Goal: Register for event/course

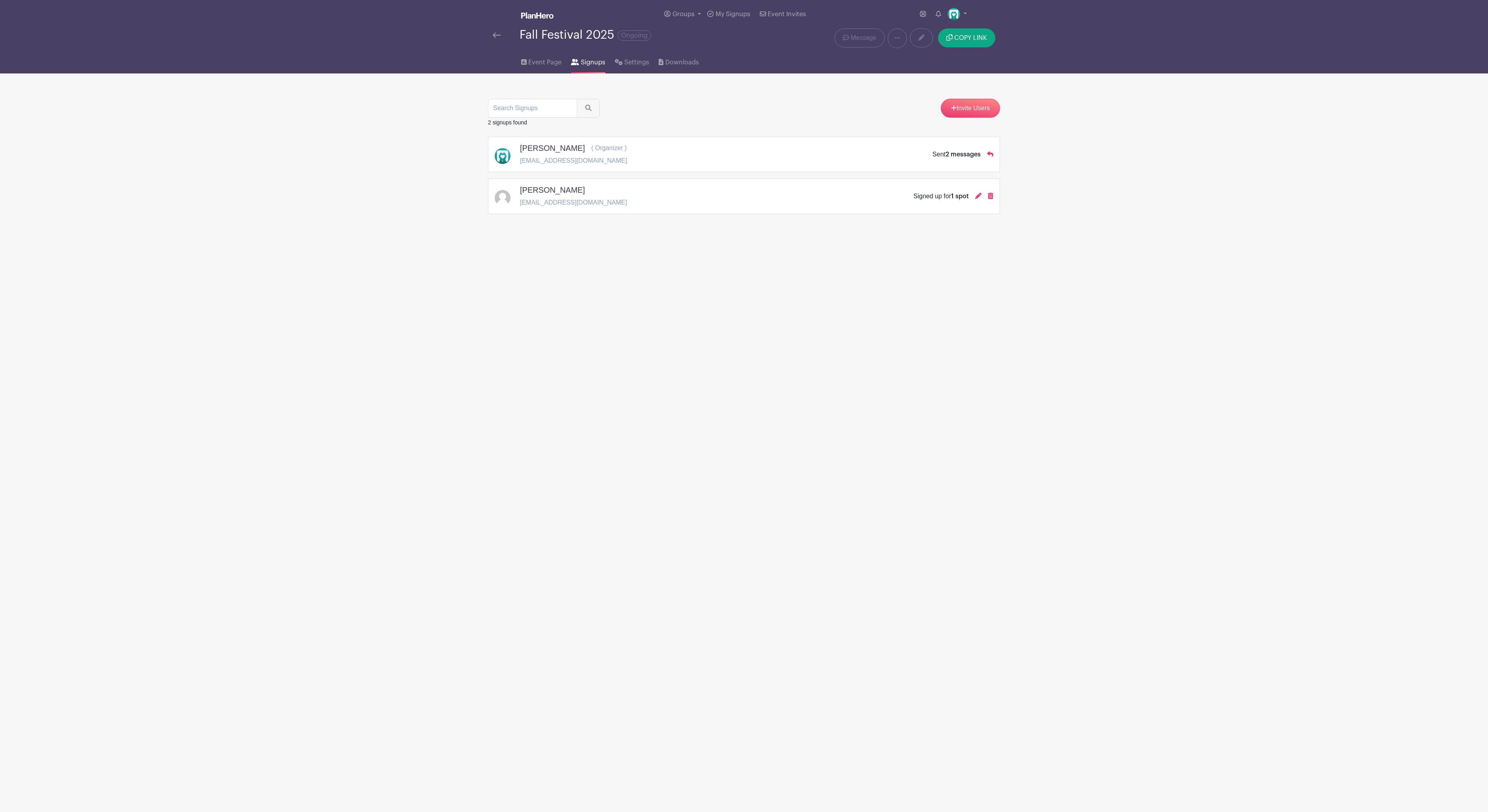
scroll to position [7, 0]
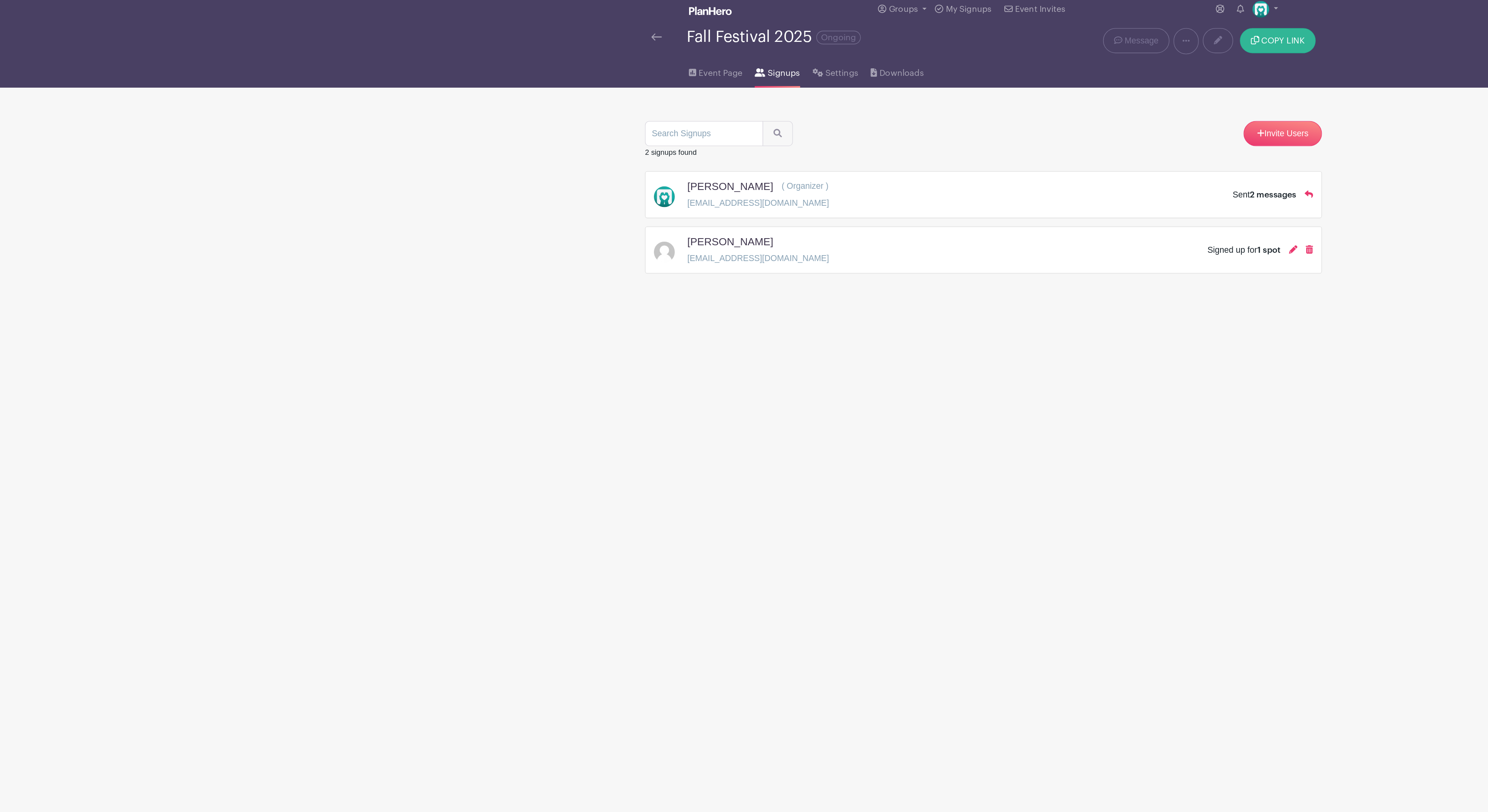
click at [971, 41] on button "COPY LINK" at bounding box center [966, 38] width 57 height 19
click at [592, 62] on span "Signups" at bounding box center [593, 62] width 24 height 9
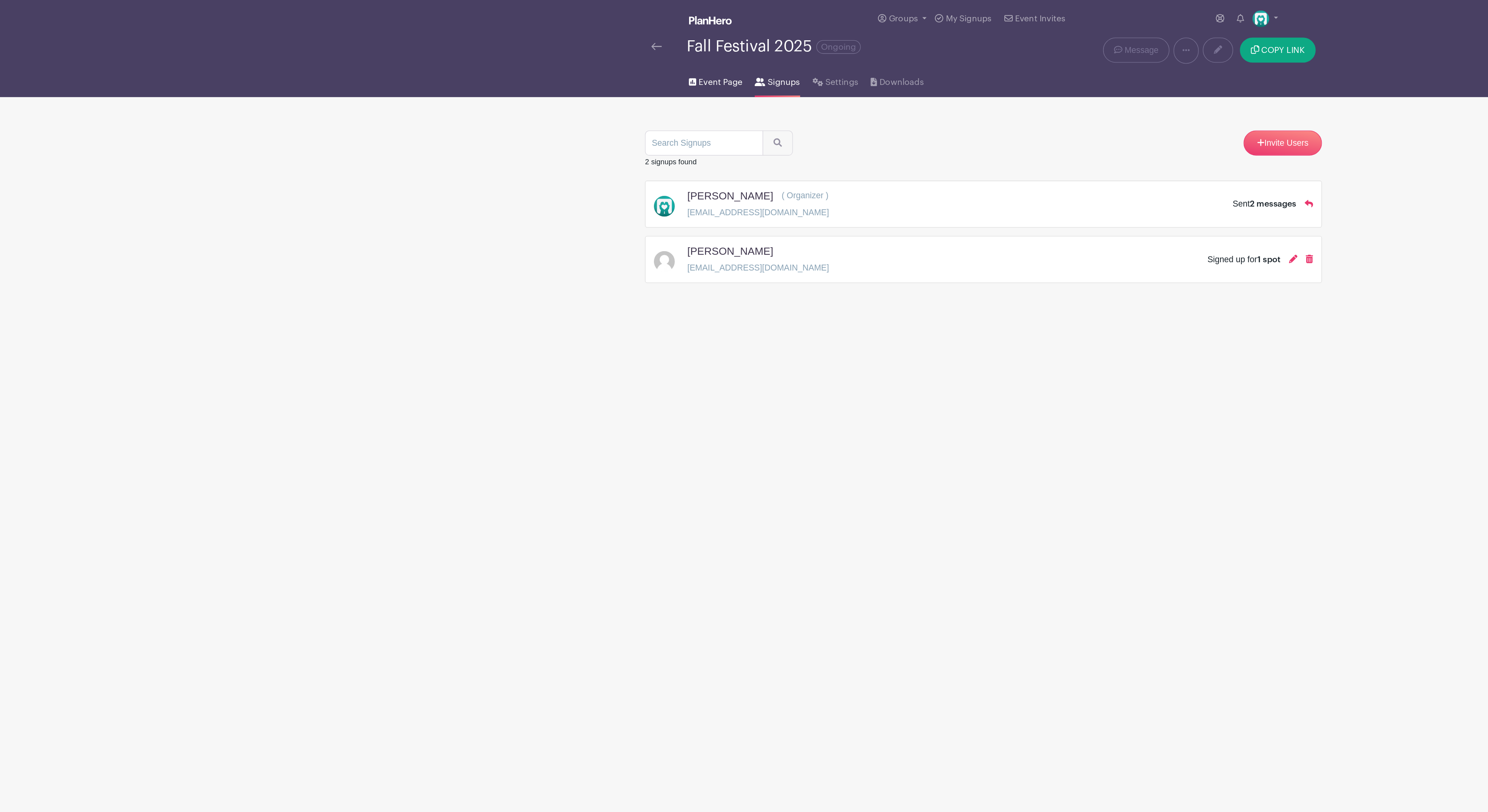
click at [547, 67] on span "Event Page" at bounding box center [545, 62] width 33 height 9
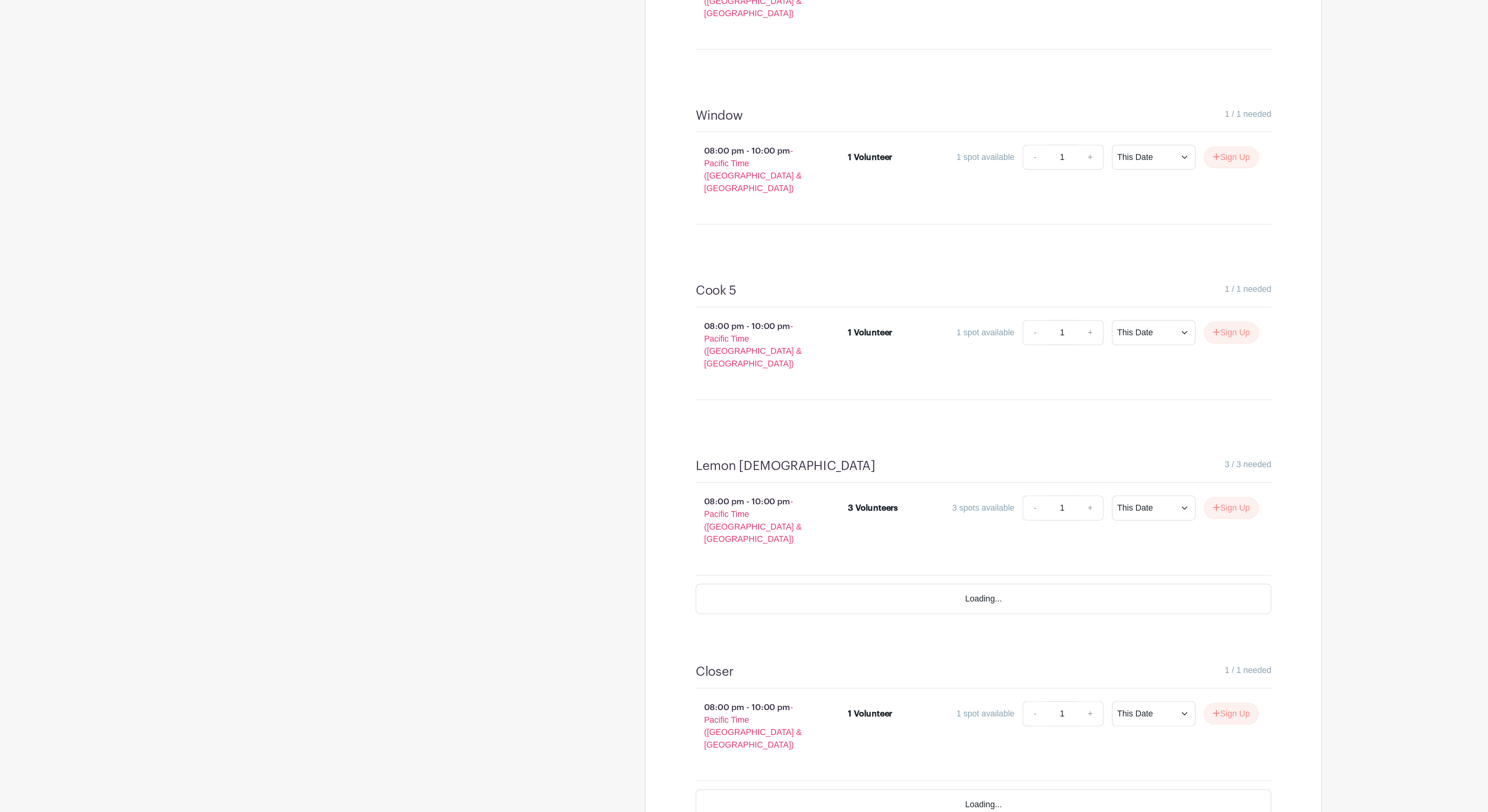
scroll to position [2631, 0]
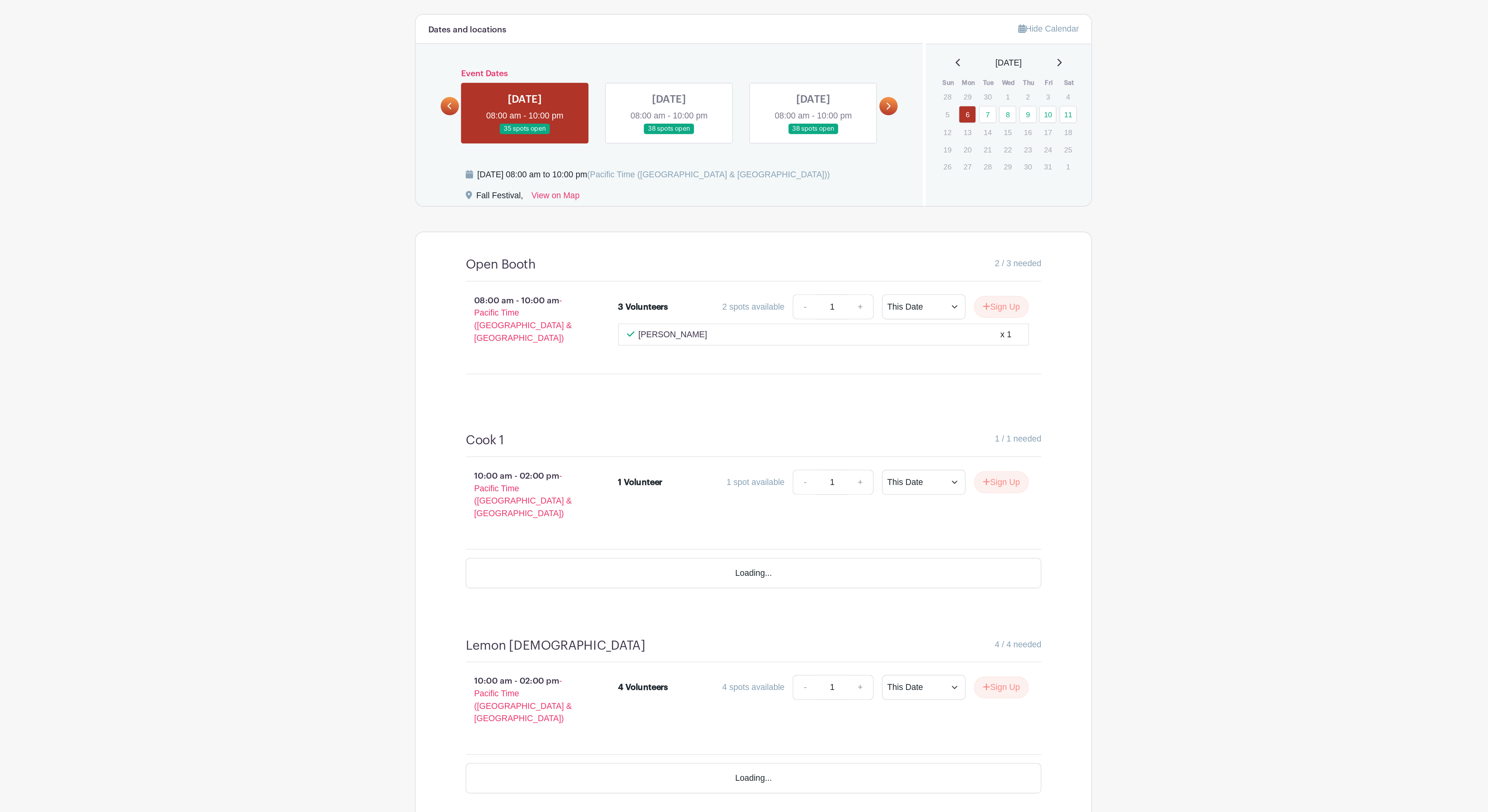
scroll to position [253, 0]
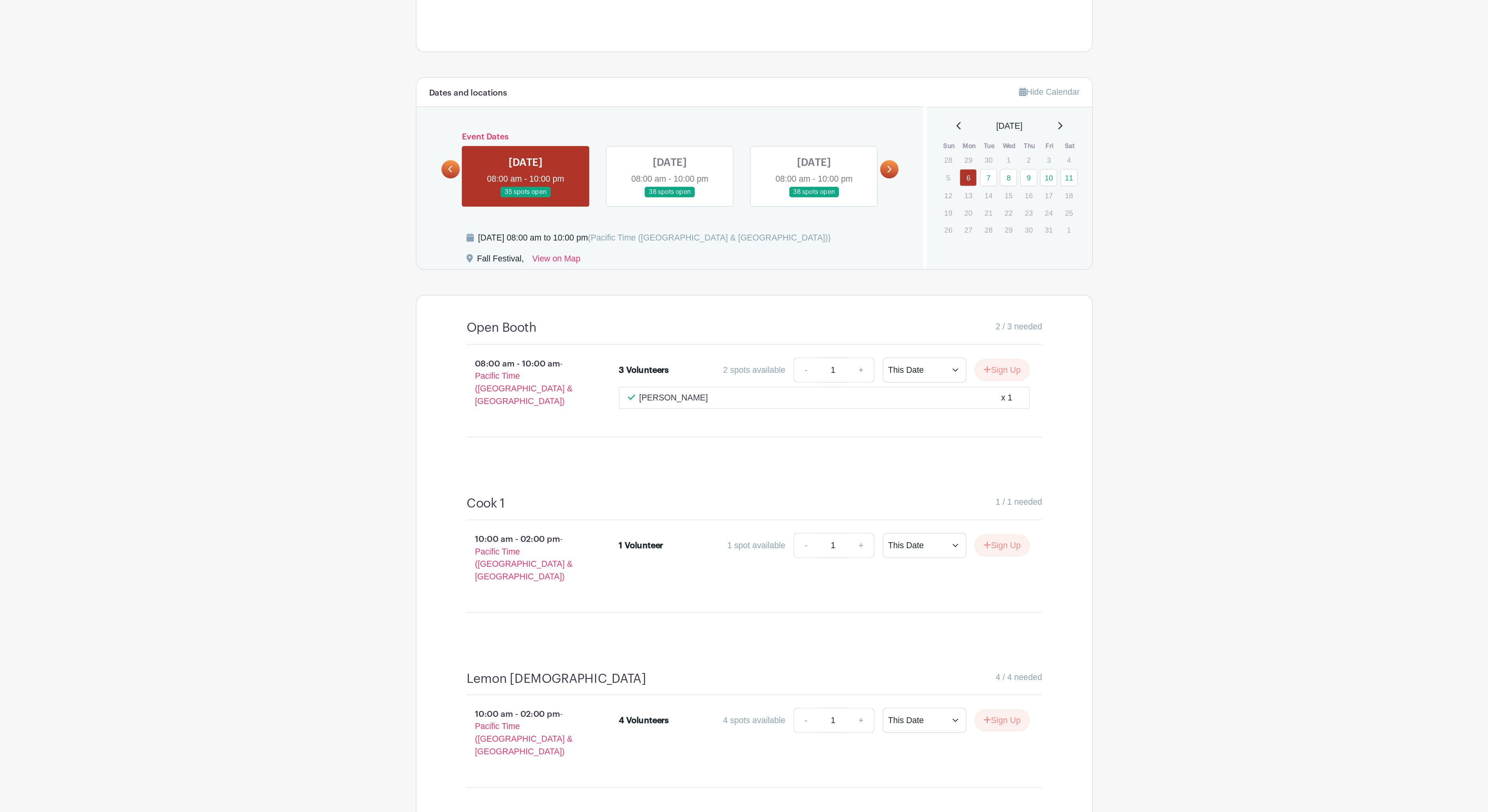
click at [844, 237] on icon at bounding box center [846, 240] width 3 height 6
click at [680, 262] on link at bounding box center [680, 262] width 0 height 0
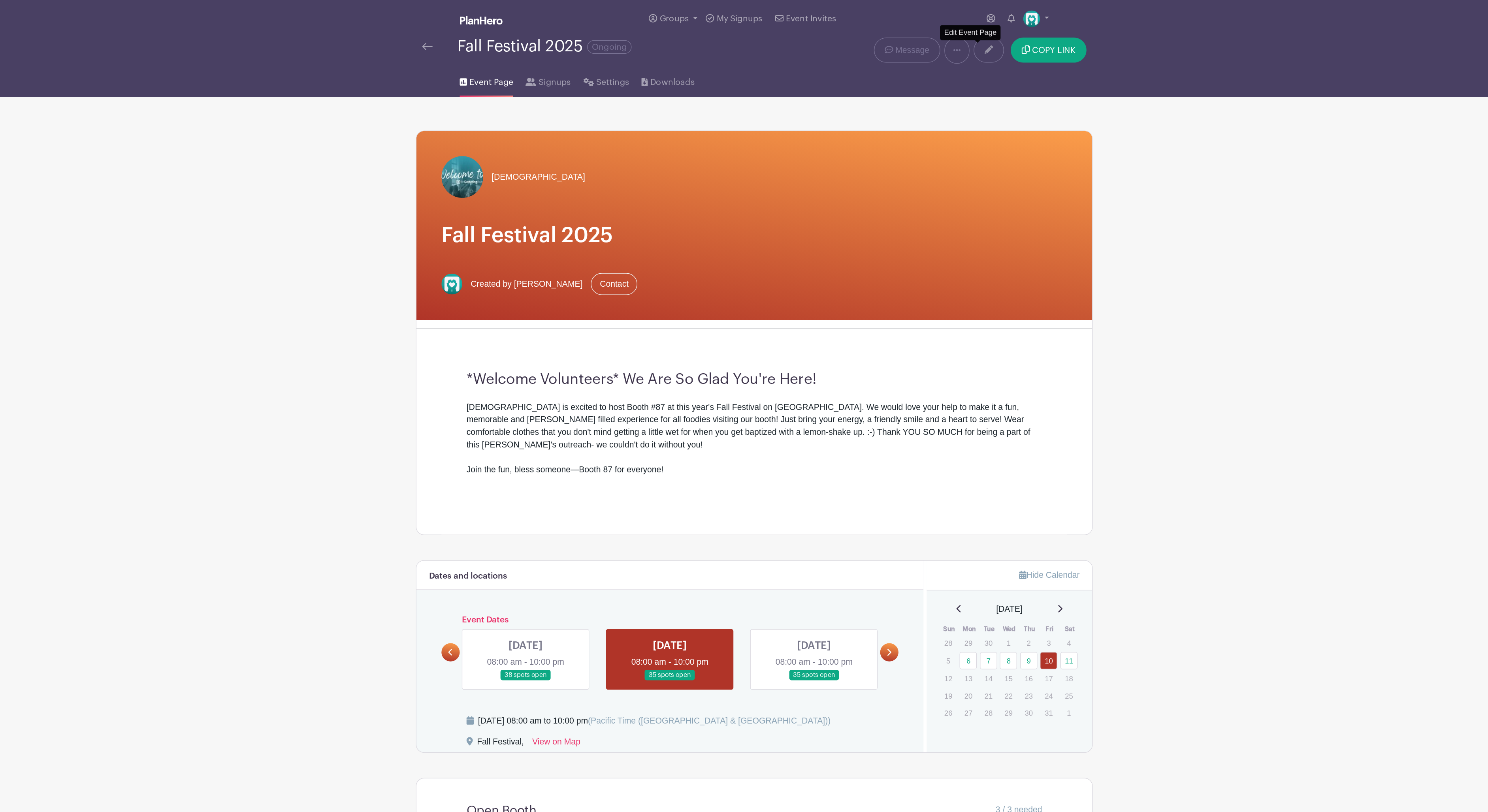
click at [910, 45] on link at bounding box center [921, 38] width 23 height 19
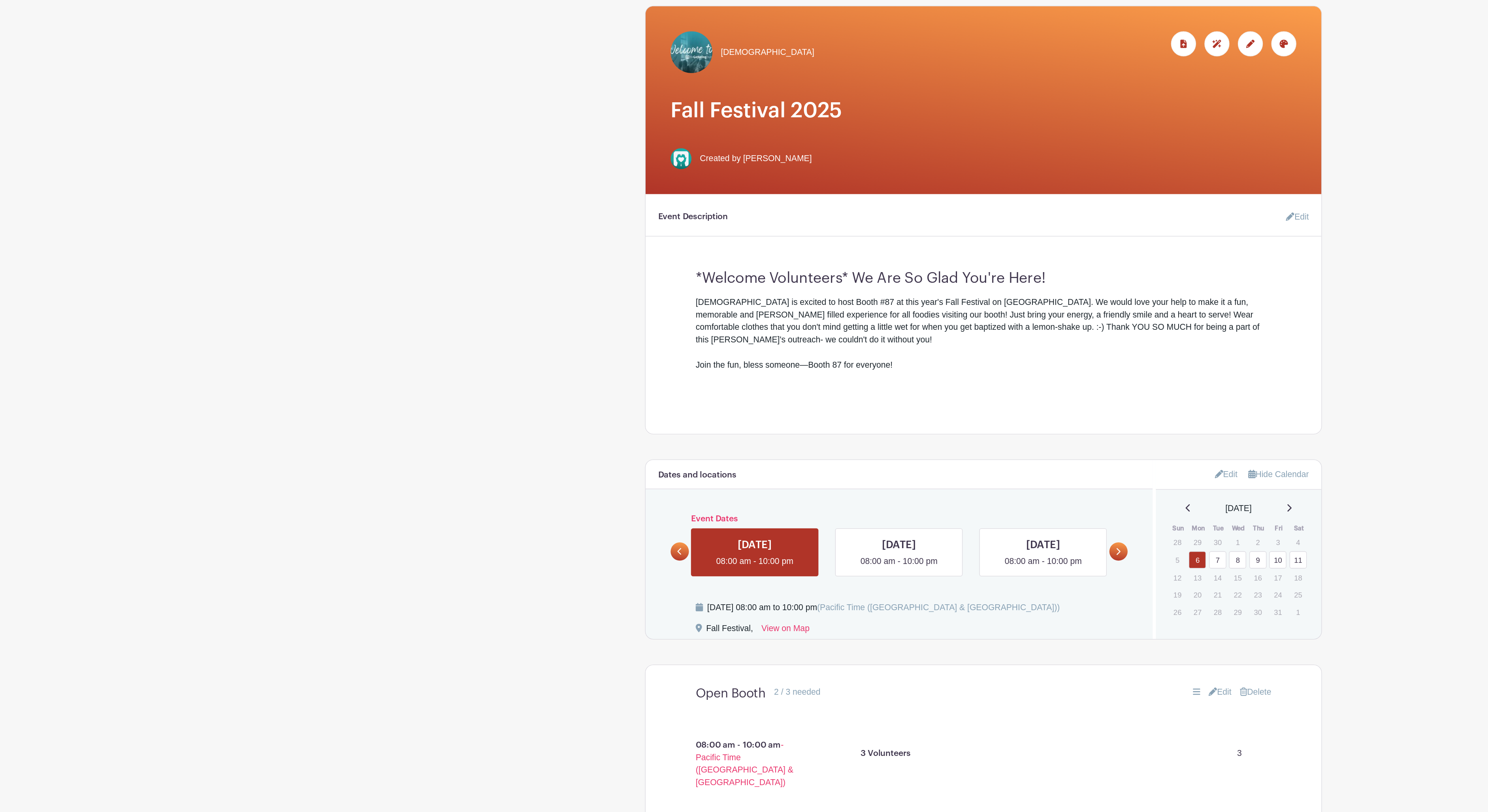
click at [845, 509] on icon at bounding box center [846, 512] width 3 height 5
click at [680, 524] on link at bounding box center [680, 524] width 0 height 0
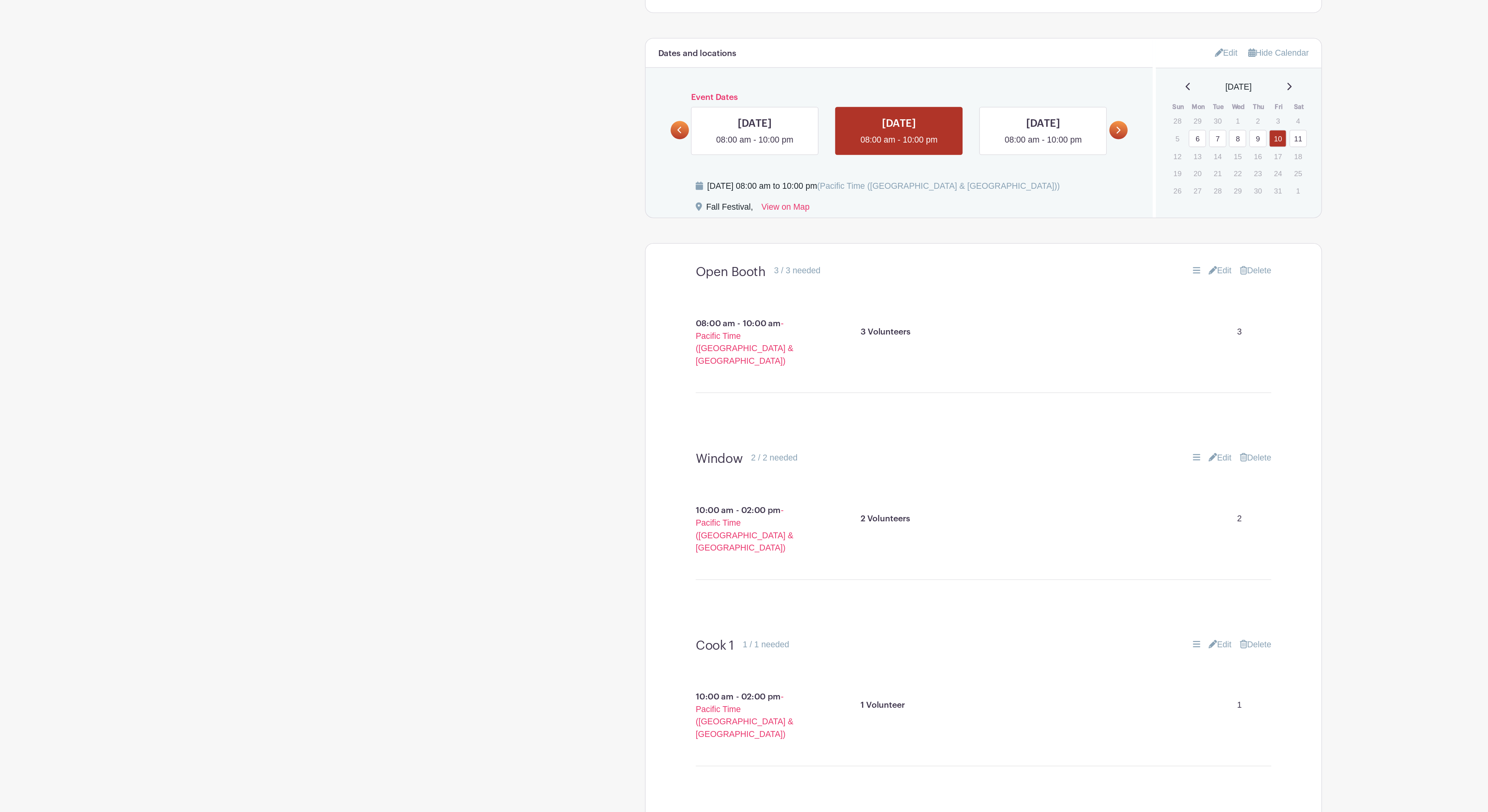
scroll to position [259, 0]
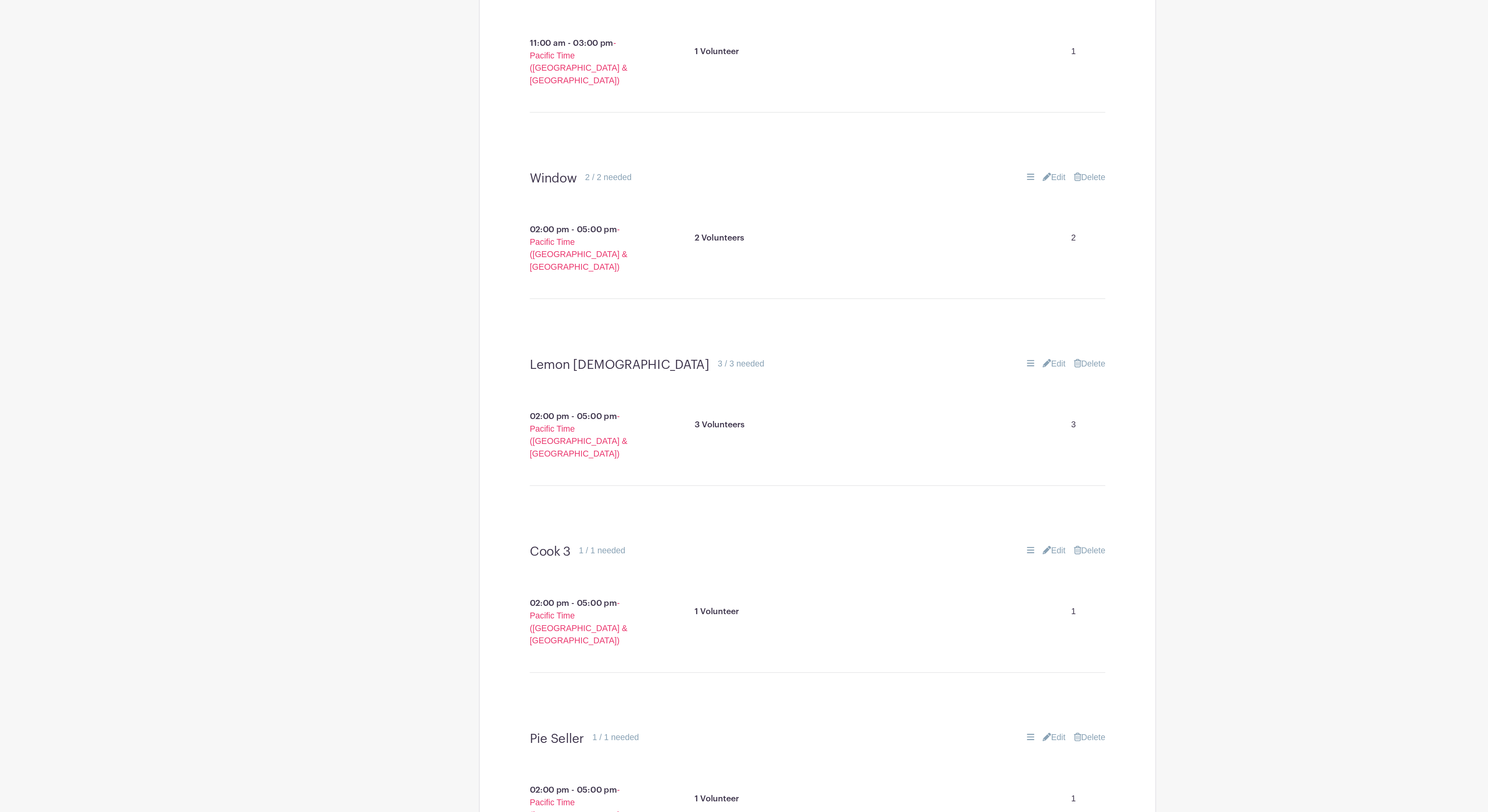
scroll to position [1278, 0]
click at [914, 465] on link "Edit" at bounding box center [923, 470] width 17 height 9
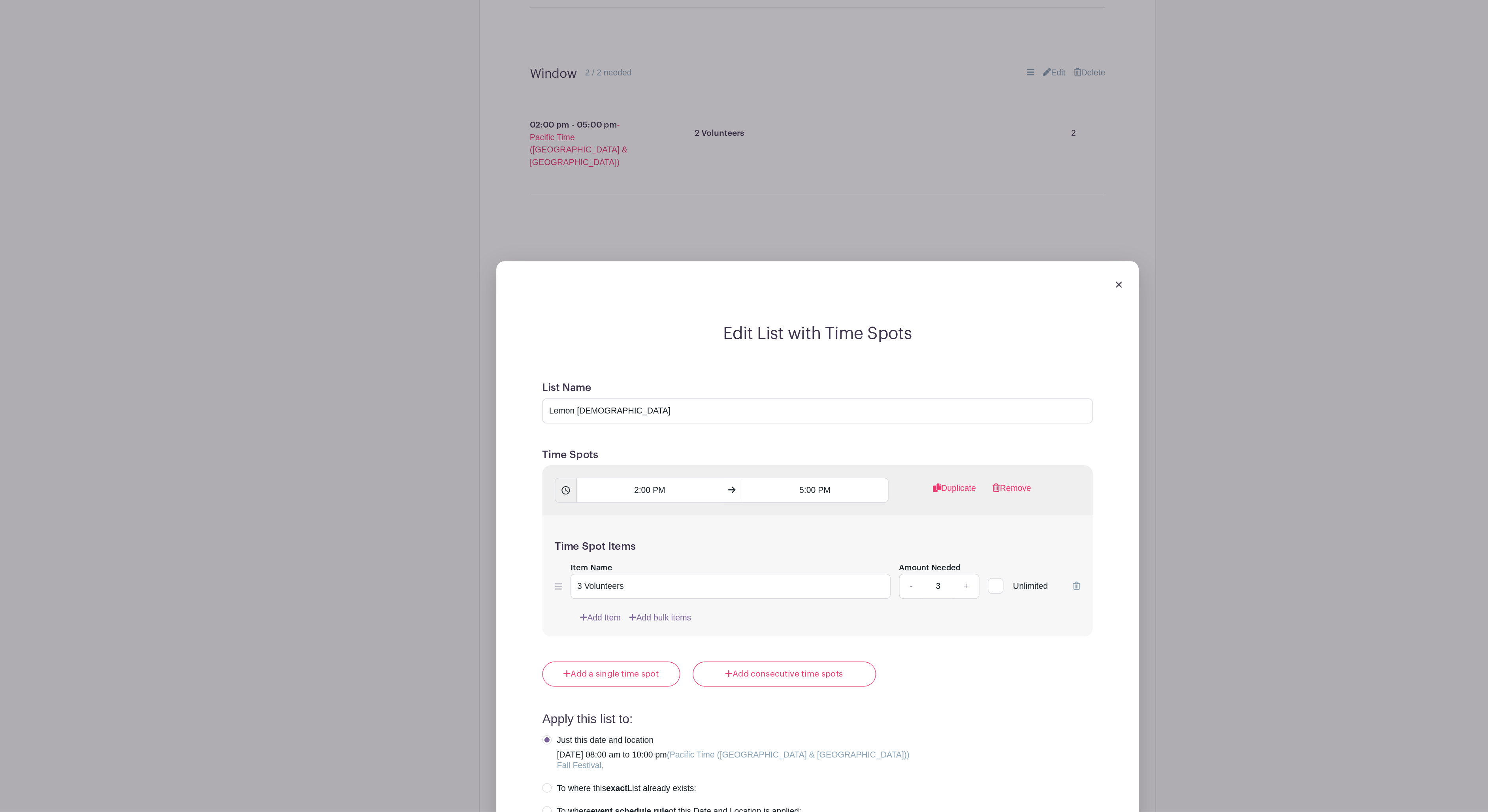
scroll to position [1394, 0]
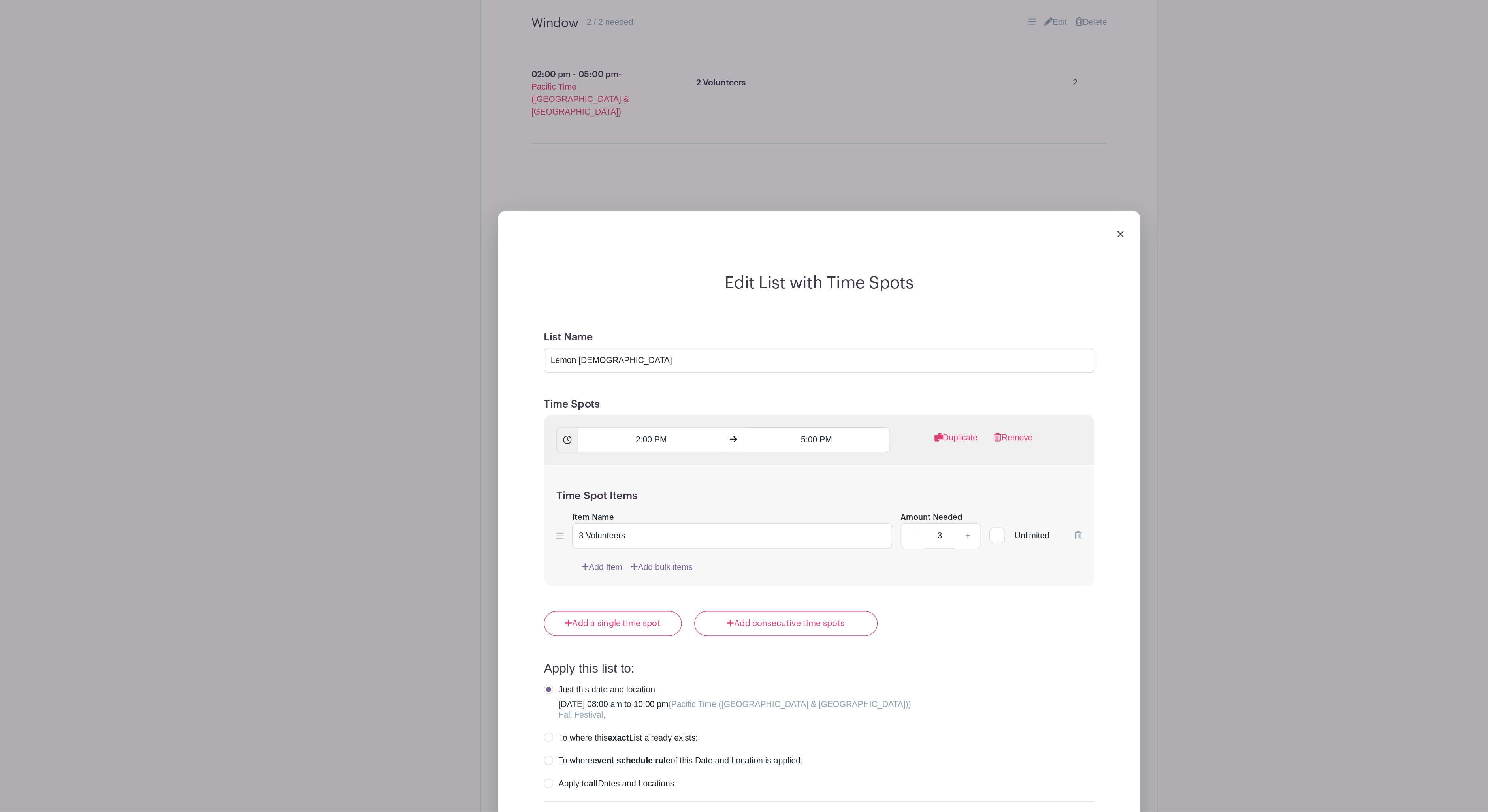
click at [847, 594] on link "+" at bounding box center [857, 603] width 20 height 19
type input "4"
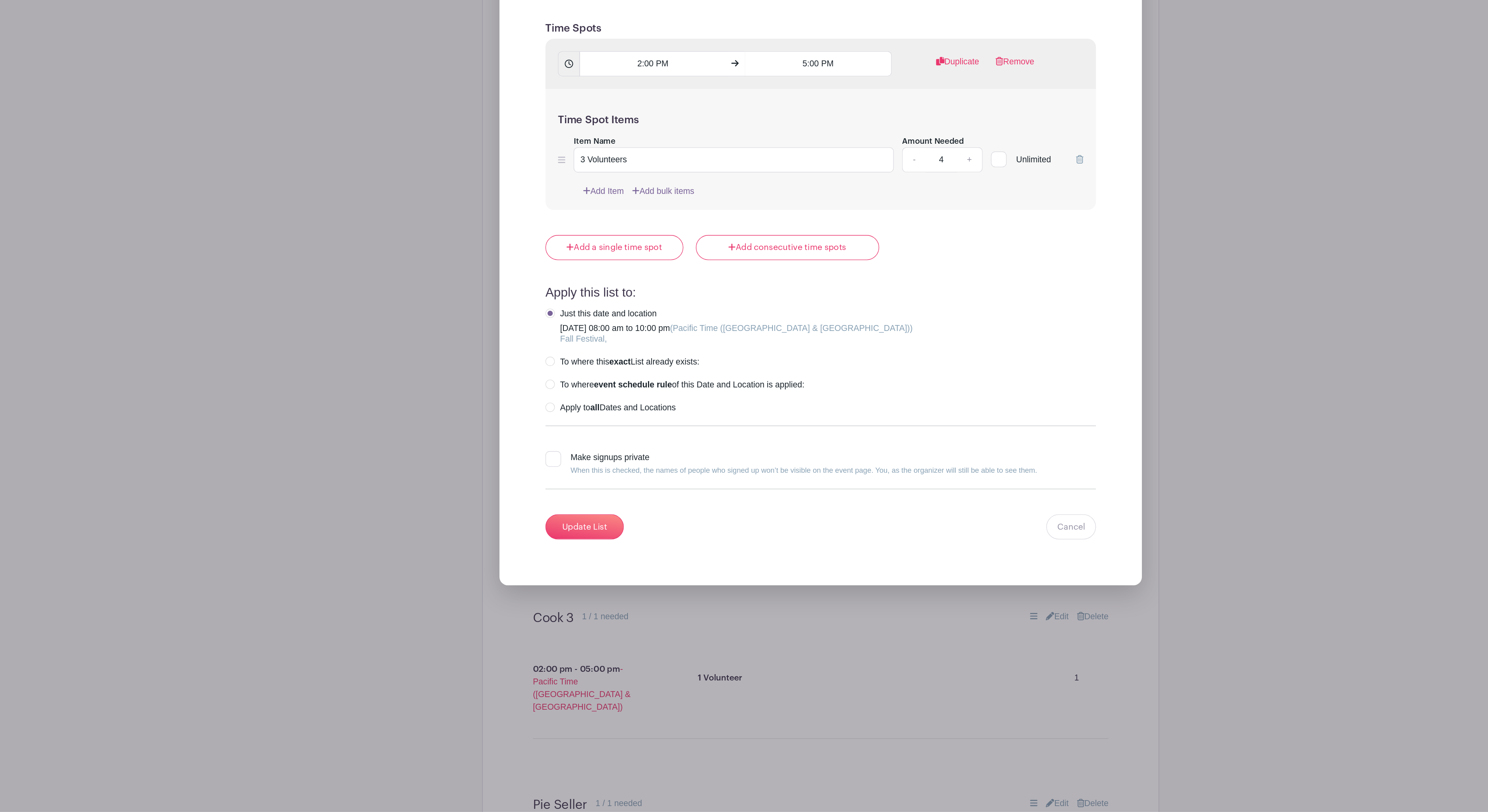
scroll to position [1679, 0]
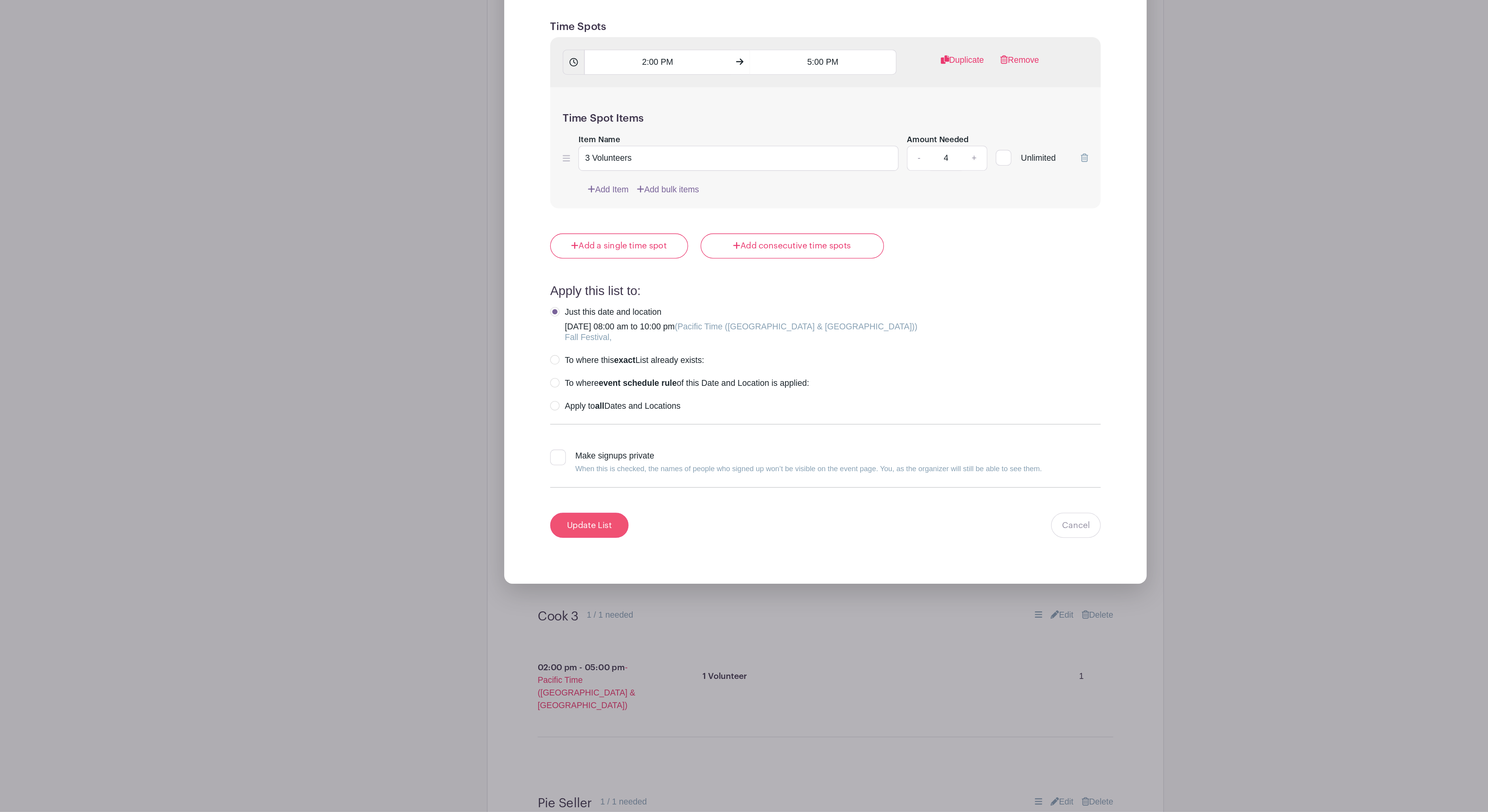
click at [536, 586] on input "Update List" at bounding box center [566, 595] width 59 height 19
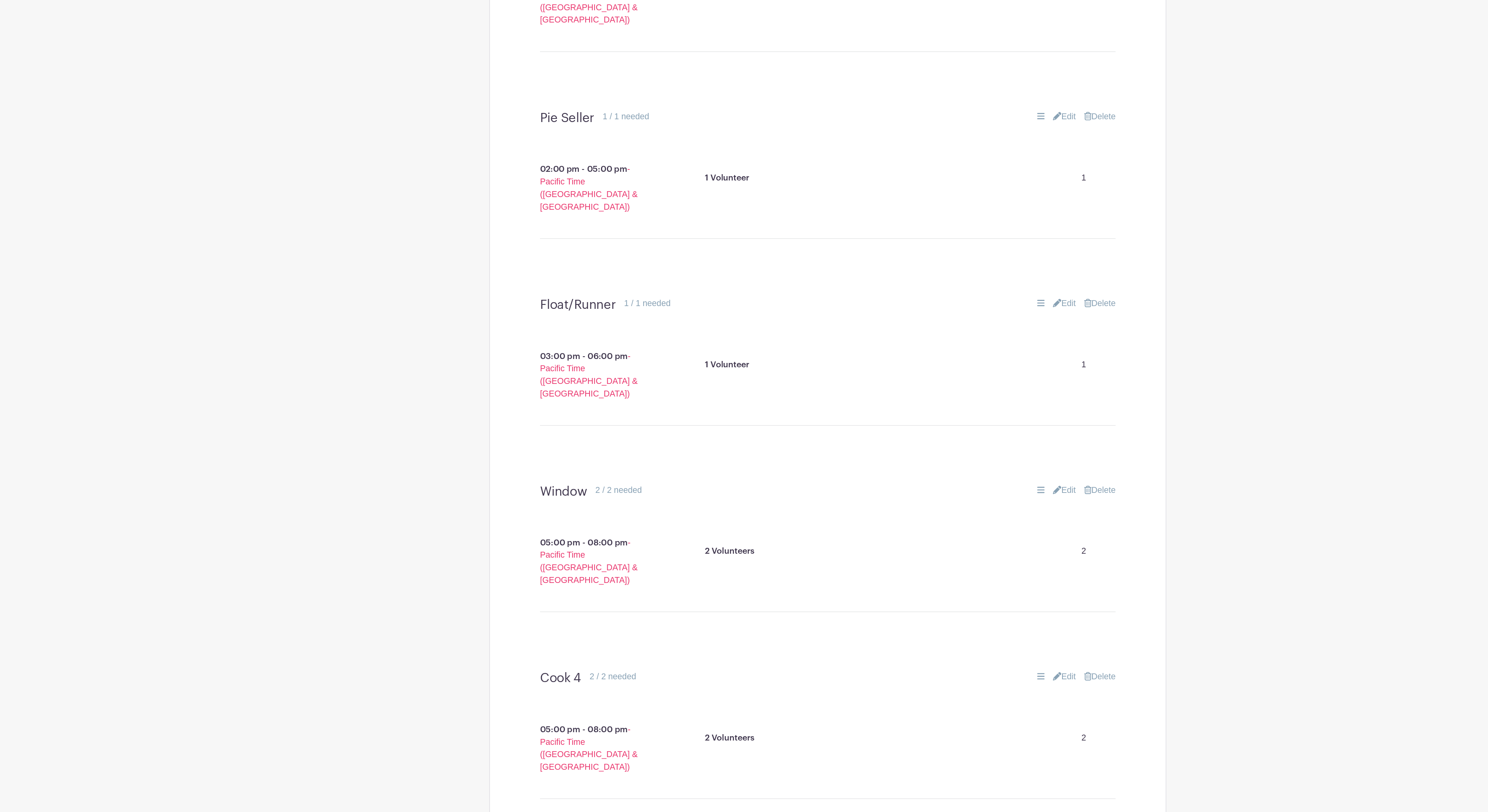
scroll to position [1748, 0]
click at [914, 420] on link "Edit" at bounding box center [923, 425] width 17 height 9
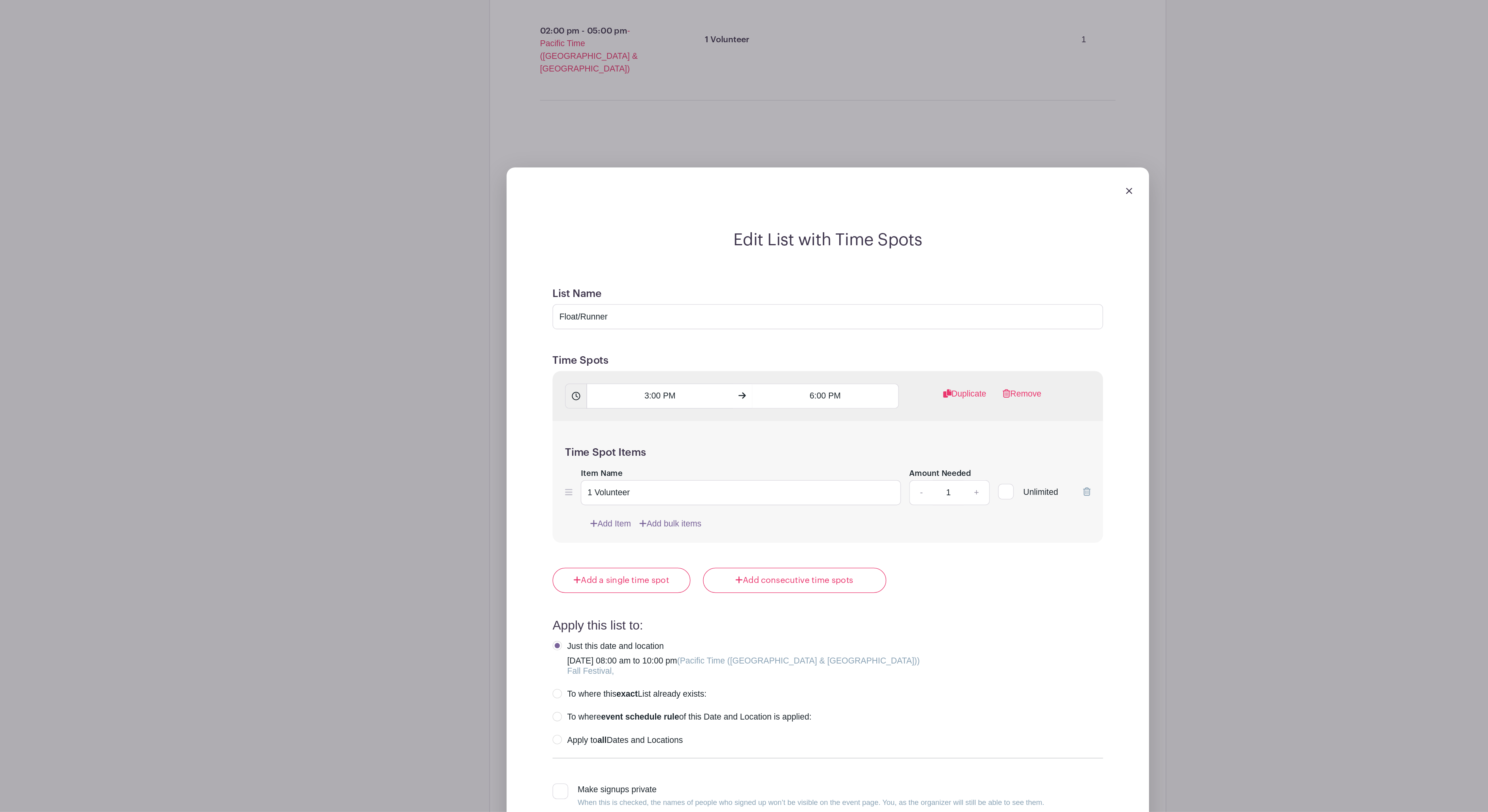
scroll to position [1852, 0]
click at [847, 560] on link "+" at bounding box center [857, 569] width 20 height 19
type input "2"
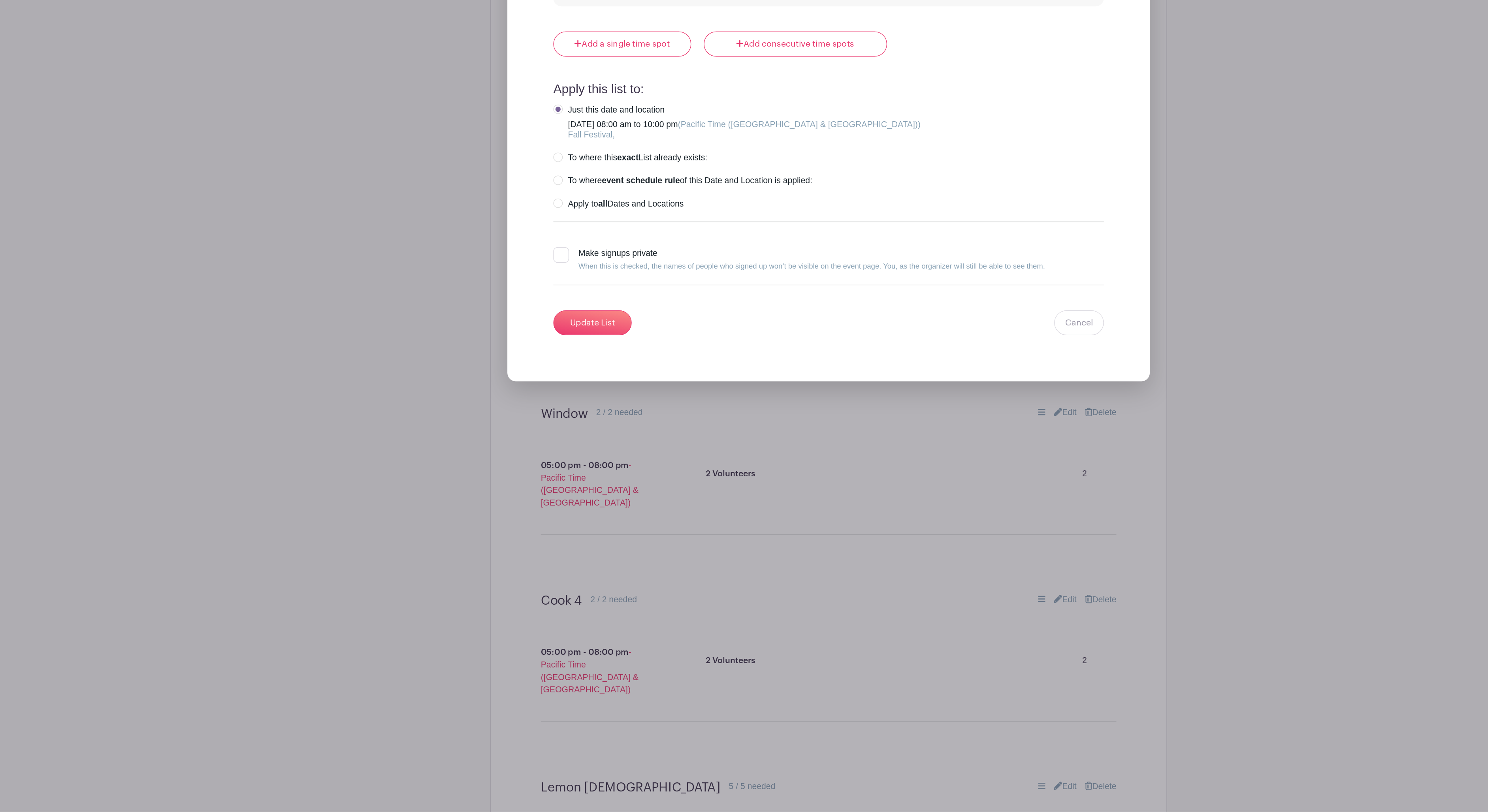
scroll to position [2263, 0]
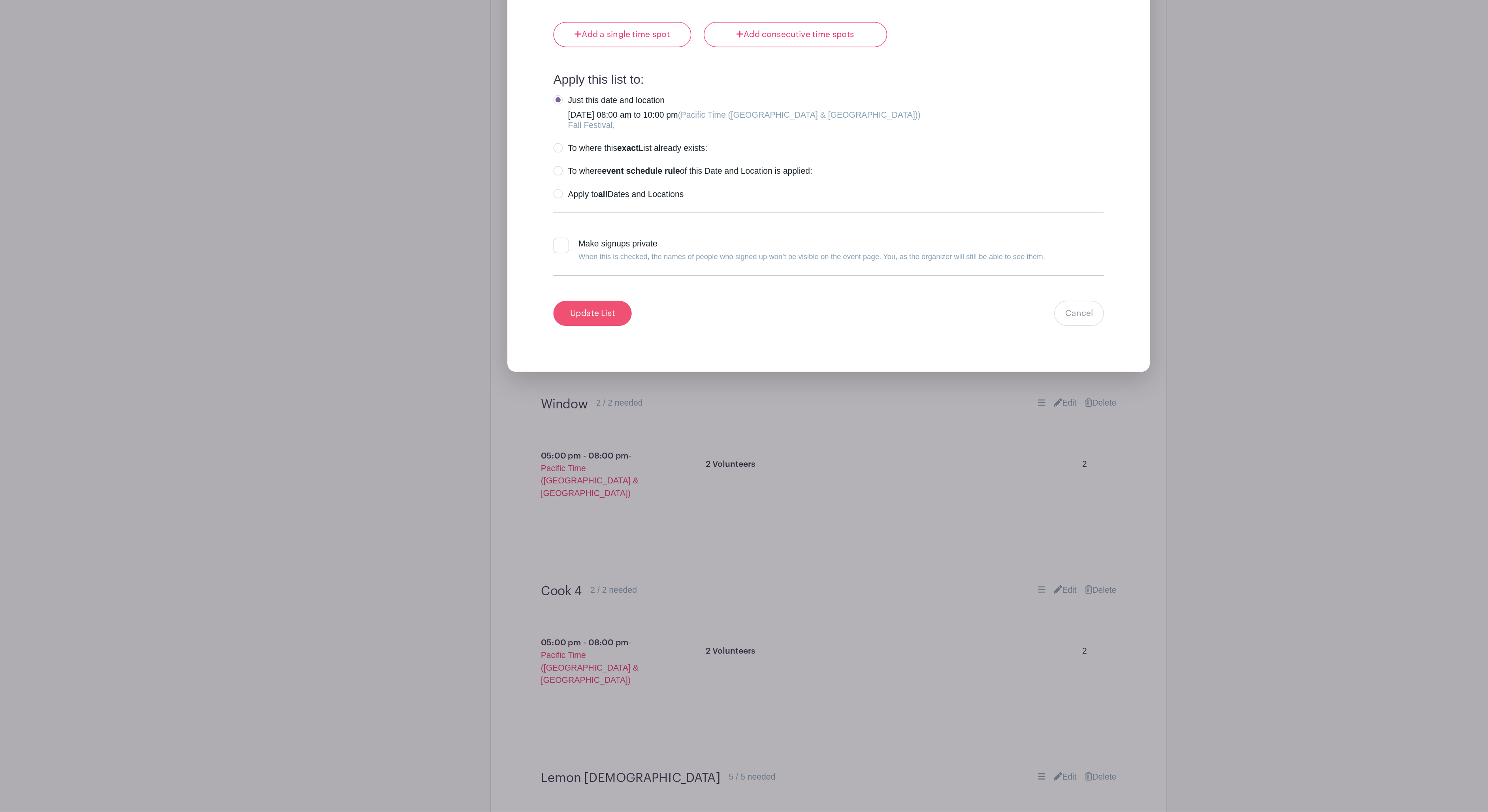
click at [536, 426] on input "Update List" at bounding box center [566, 435] width 59 height 19
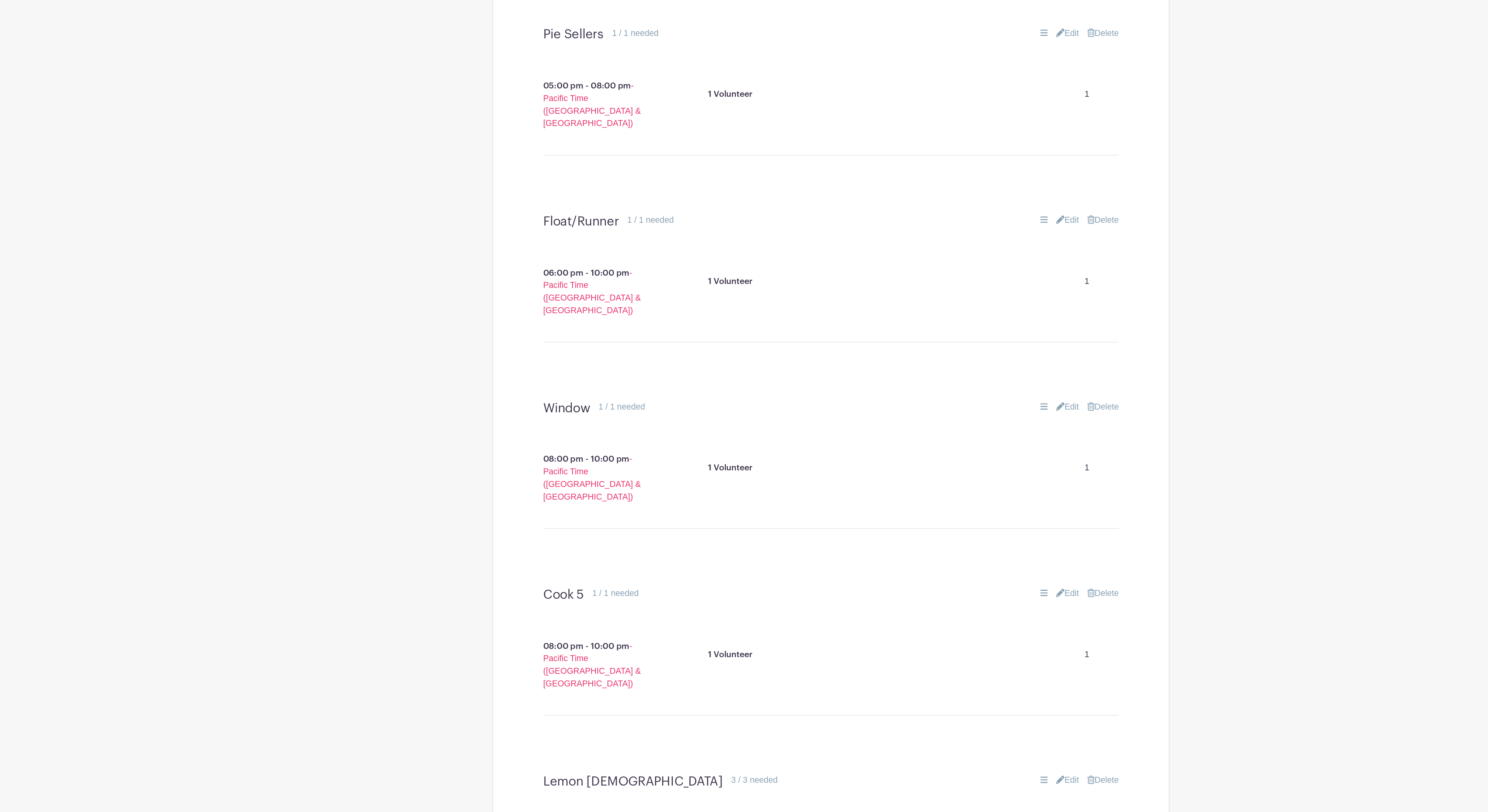
scroll to position [2516, 0]
click at [914, 359] on link "Edit" at bounding box center [923, 364] width 17 height 9
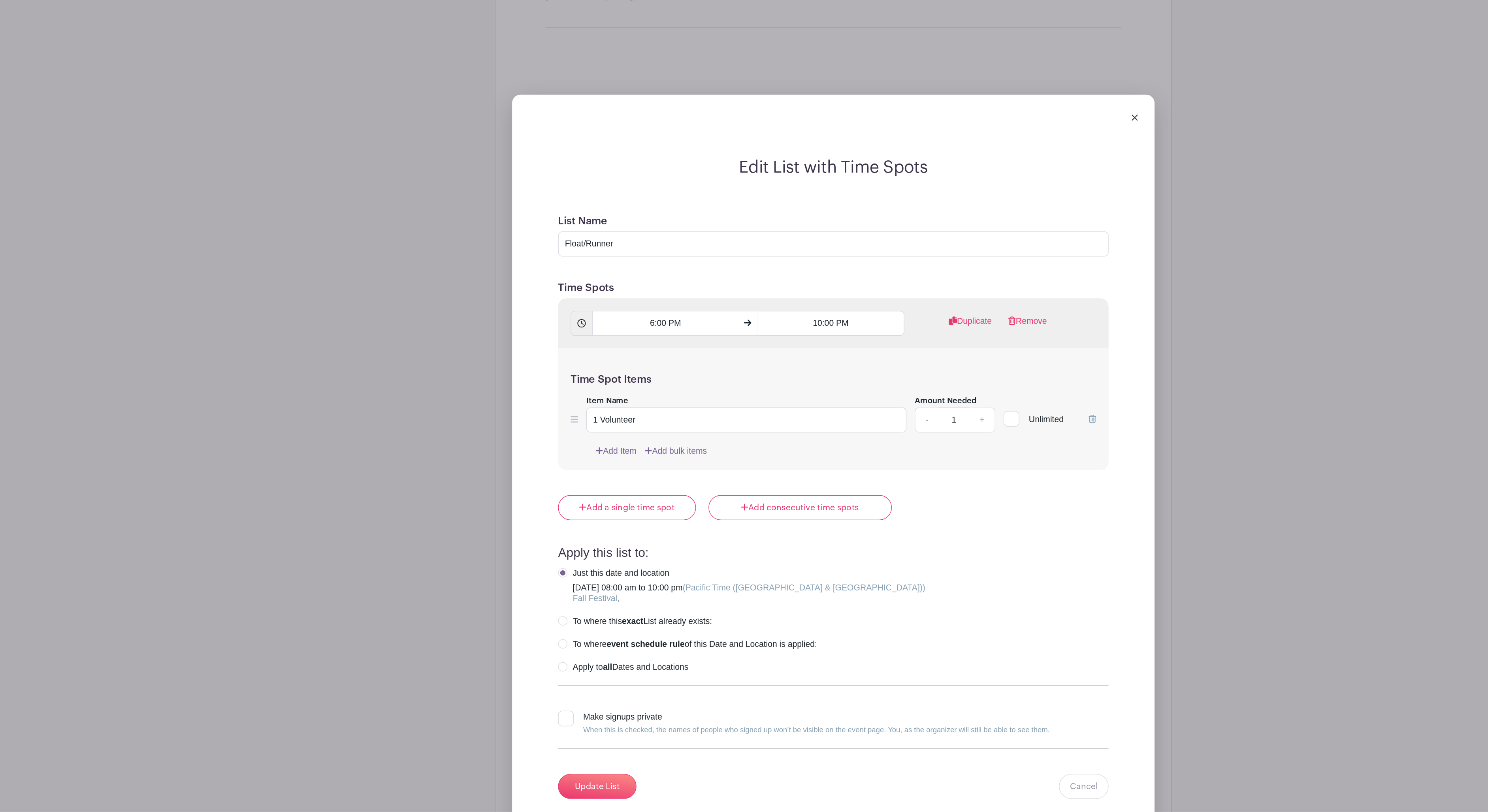
scroll to position [2612, 0]
click at [847, 506] on link "+" at bounding box center [857, 515] width 20 height 19
type input "2"
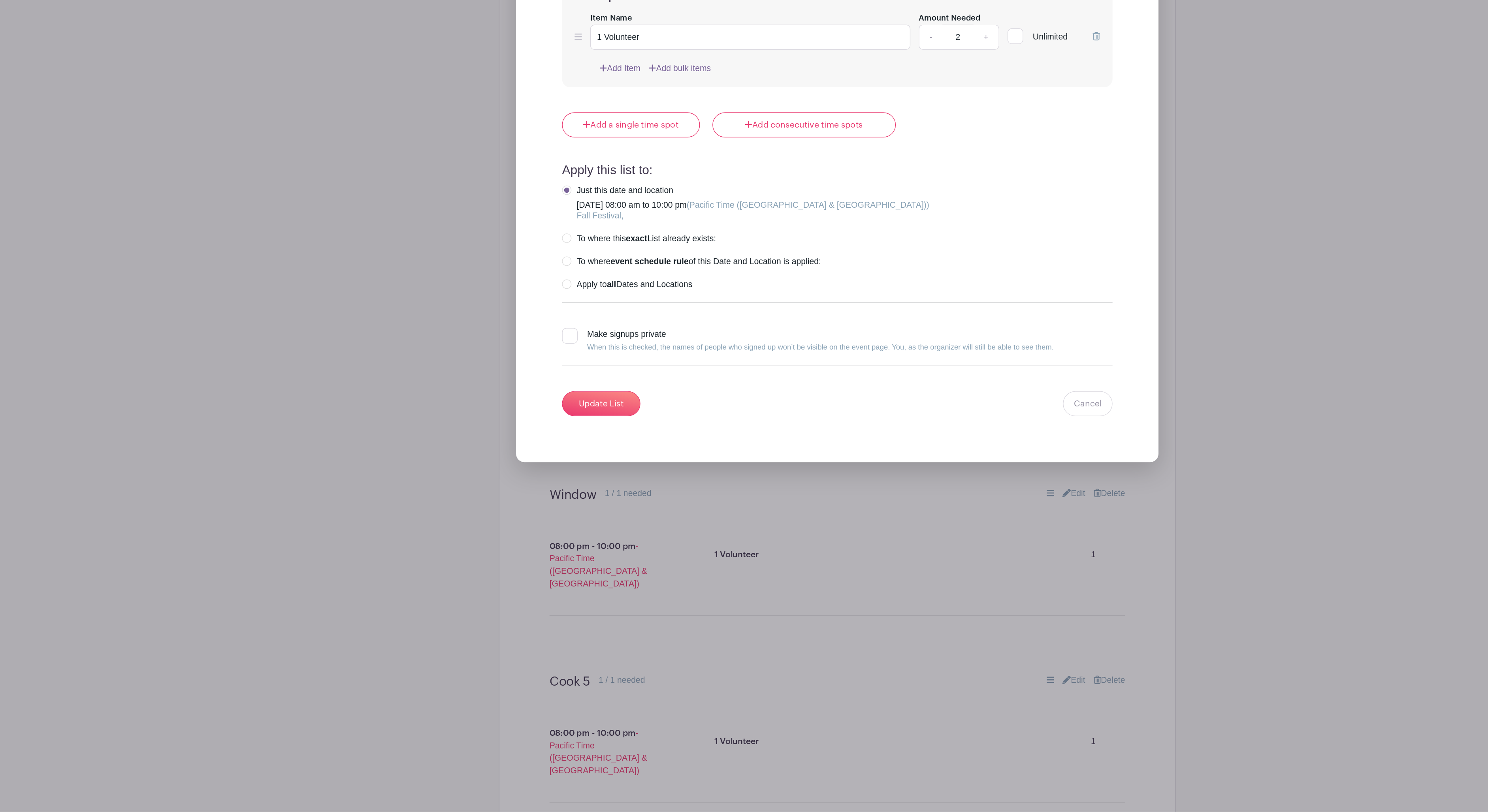
scroll to position [2904, 0]
click at [536, 511] on input "Update List" at bounding box center [566, 501] width 59 height 19
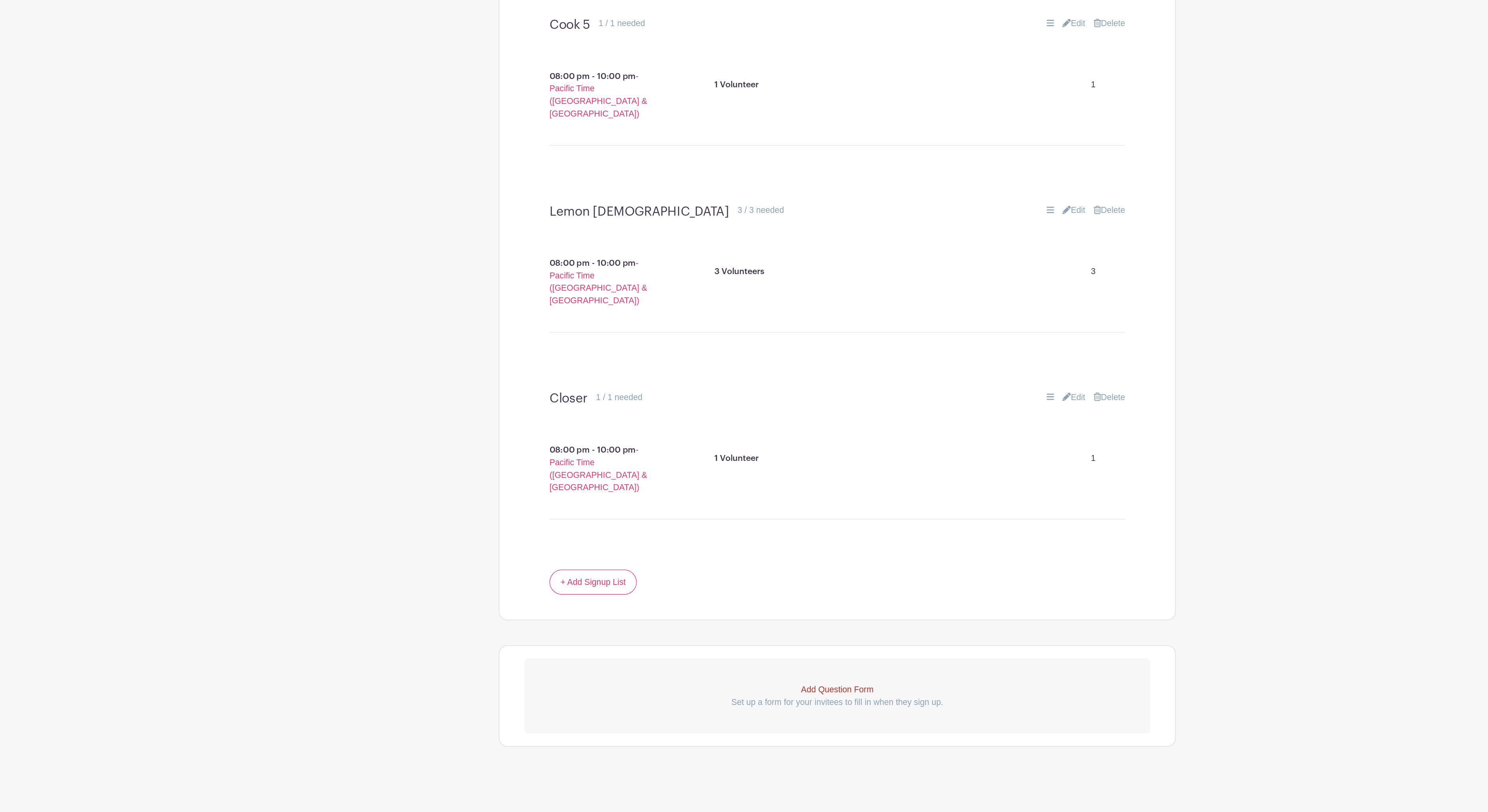
scroll to position [3001, 0]
click at [914, 352] on link "Edit" at bounding box center [923, 357] width 17 height 9
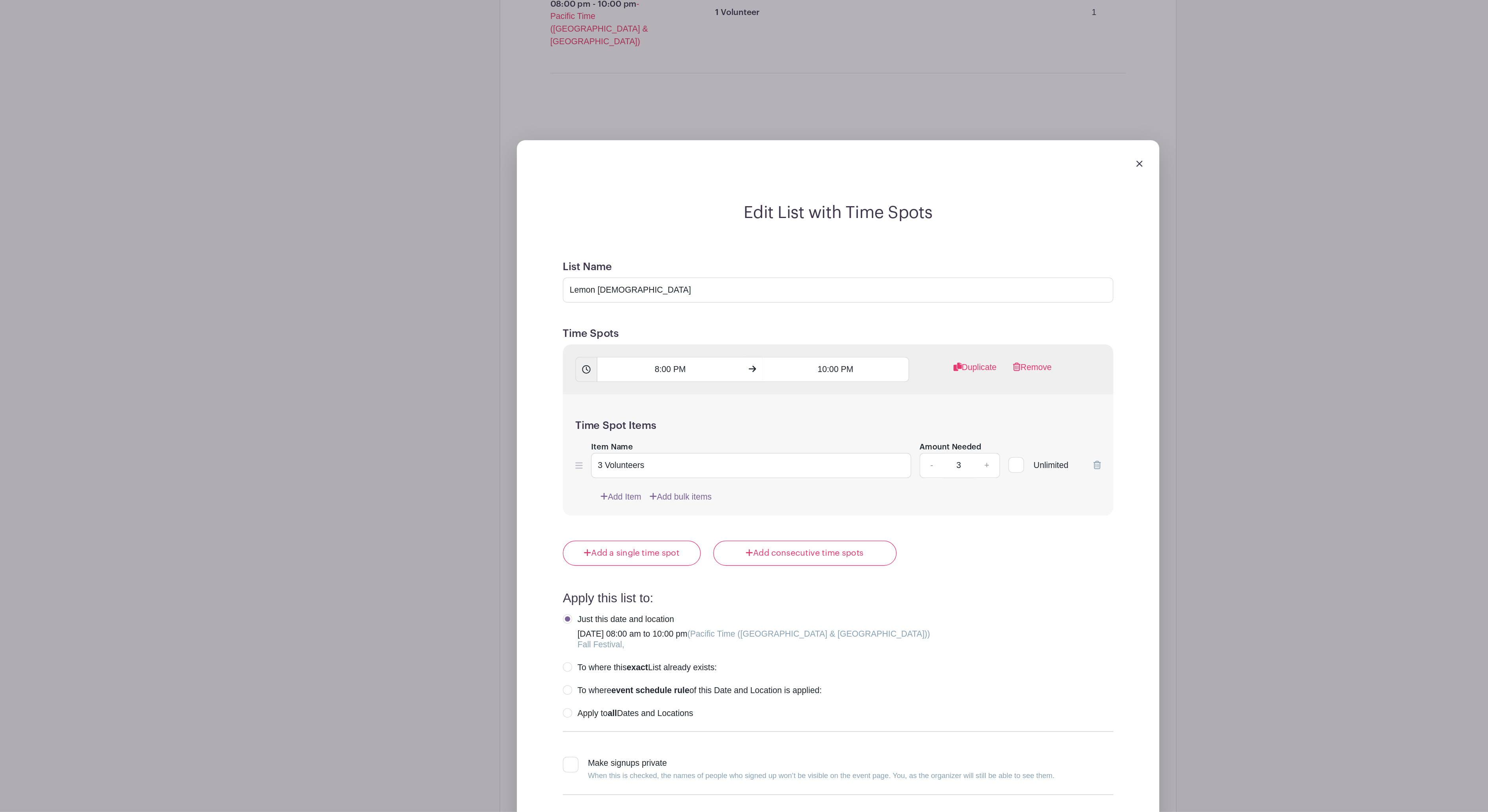
drag, startPoint x: 726, startPoint y: 546, endPoint x: 750, endPoint y: 543, distance: 24.2
click at [847, 546] on link "+" at bounding box center [857, 550] width 20 height 19
type input "4"
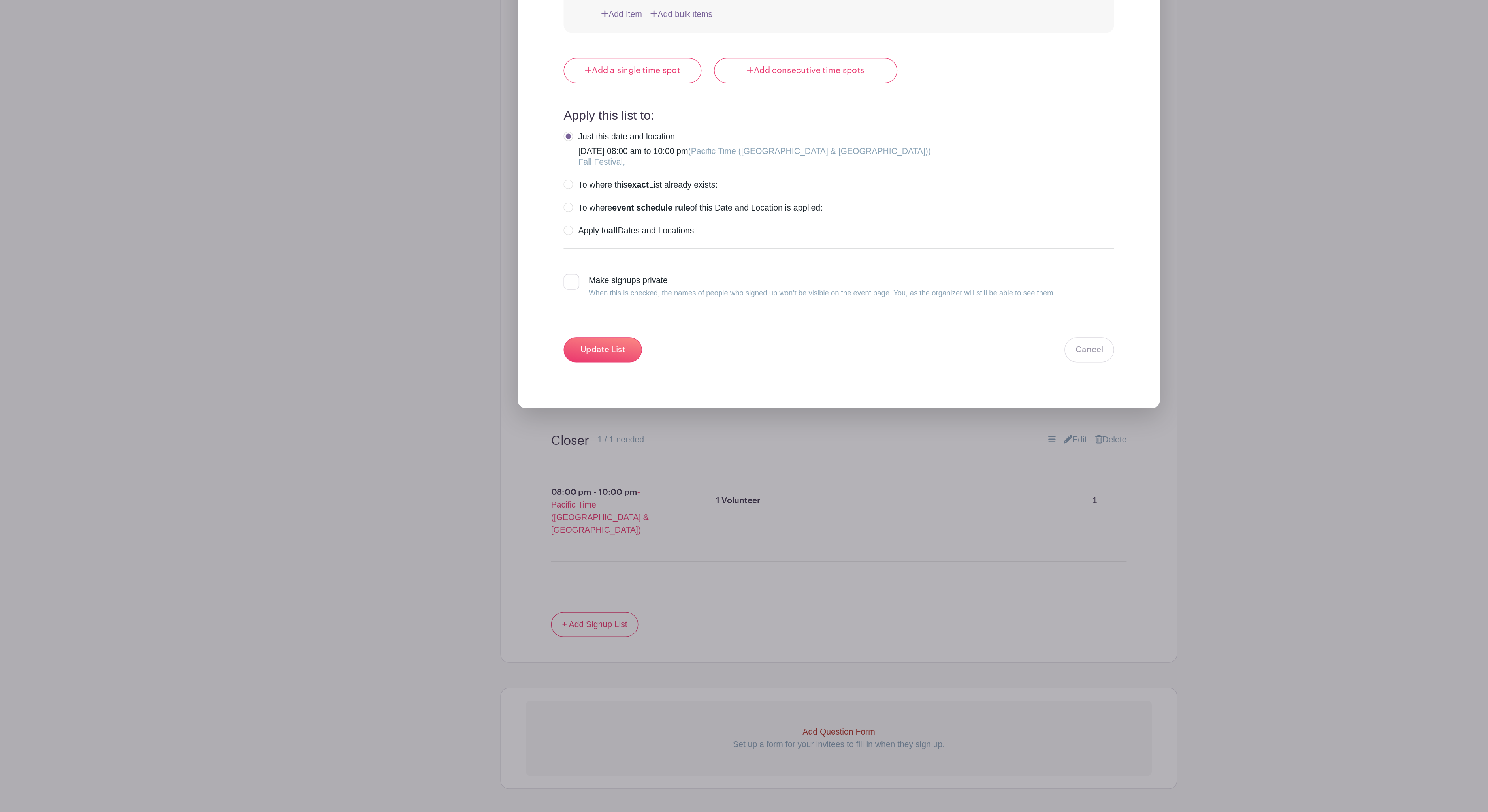
scroll to position [3374, 0]
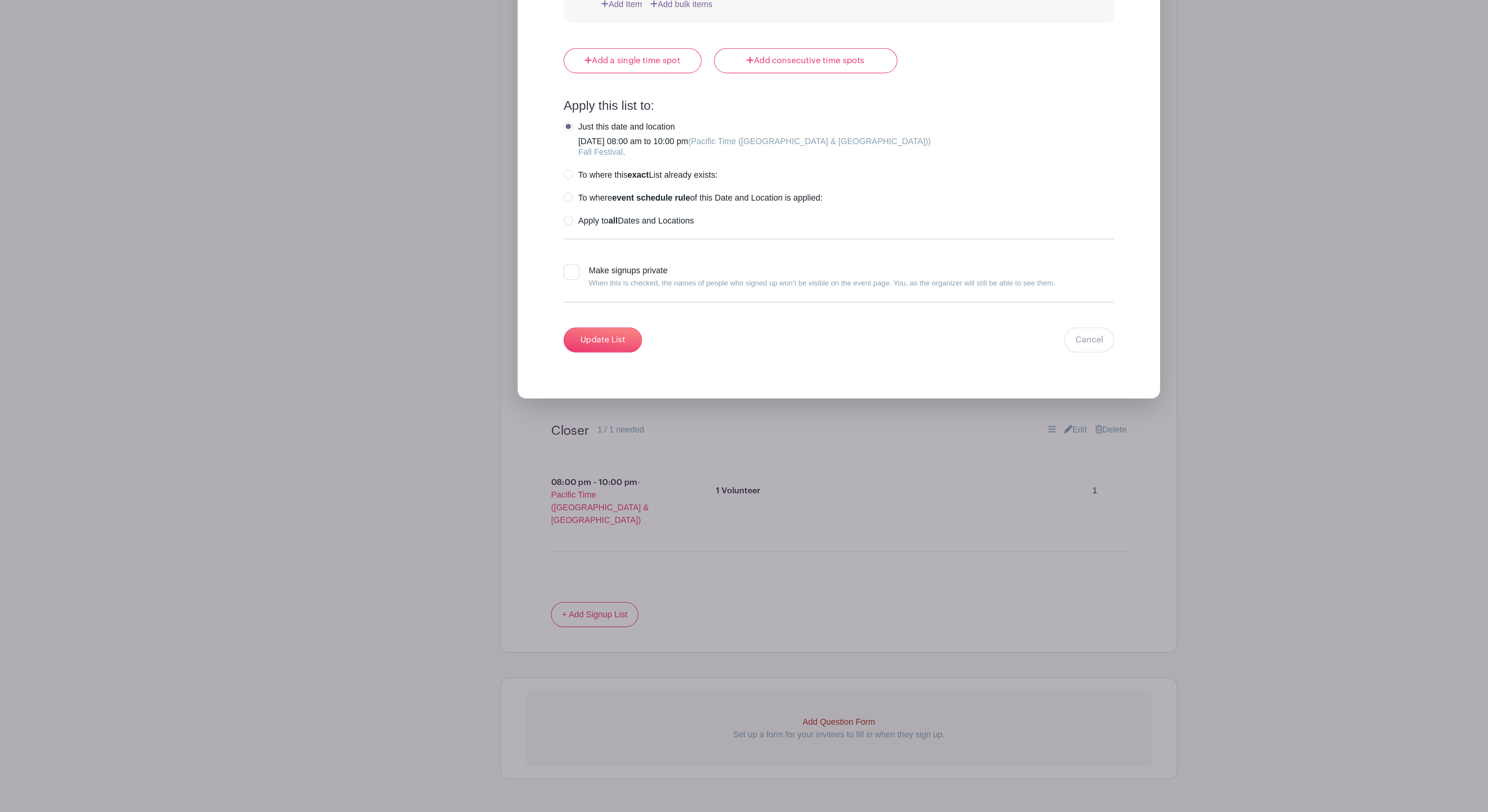
click at [536, 464] on input "Update List" at bounding box center [566, 455] width 59 height 19
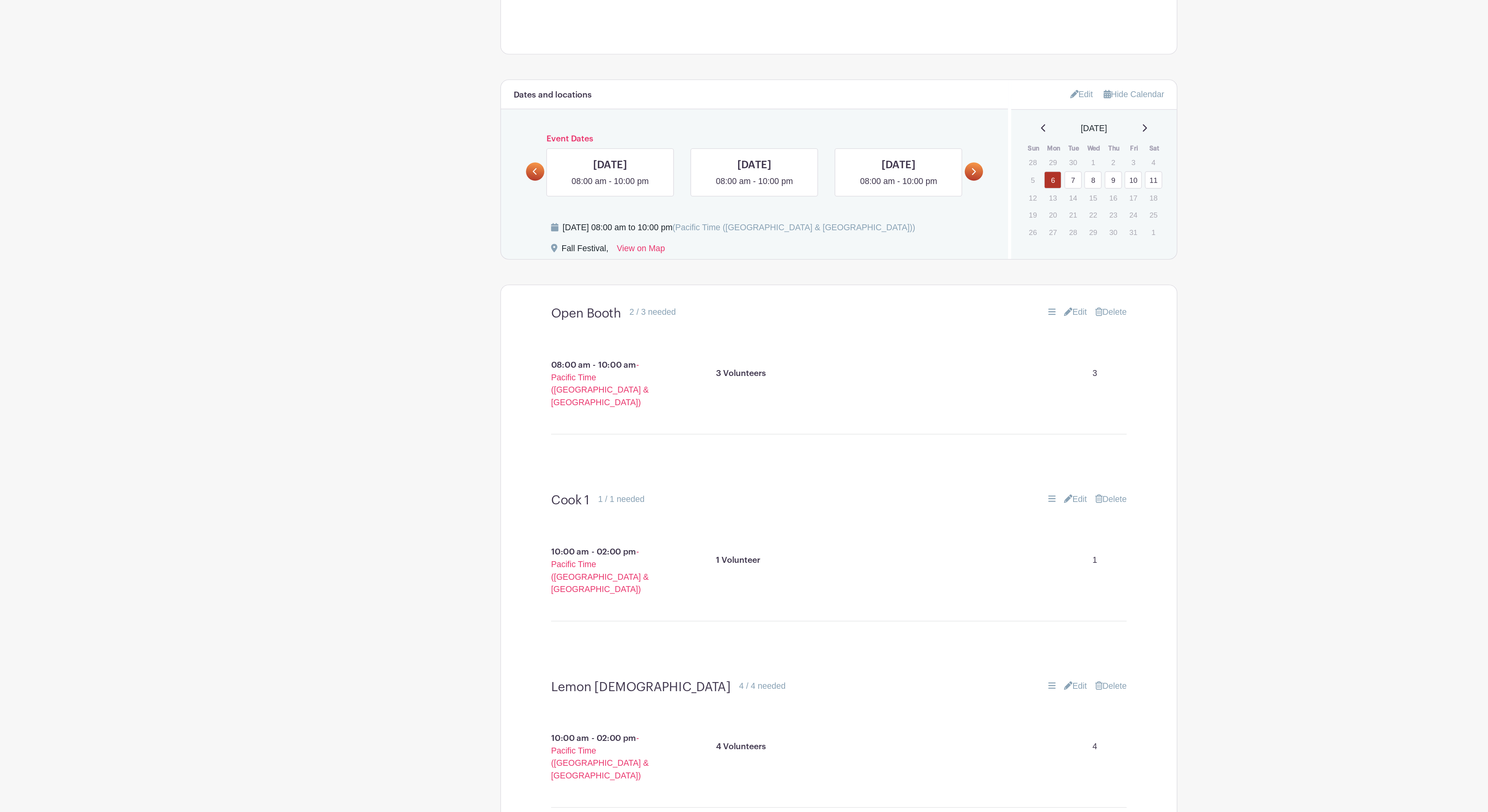
scroll to position [195, 0]
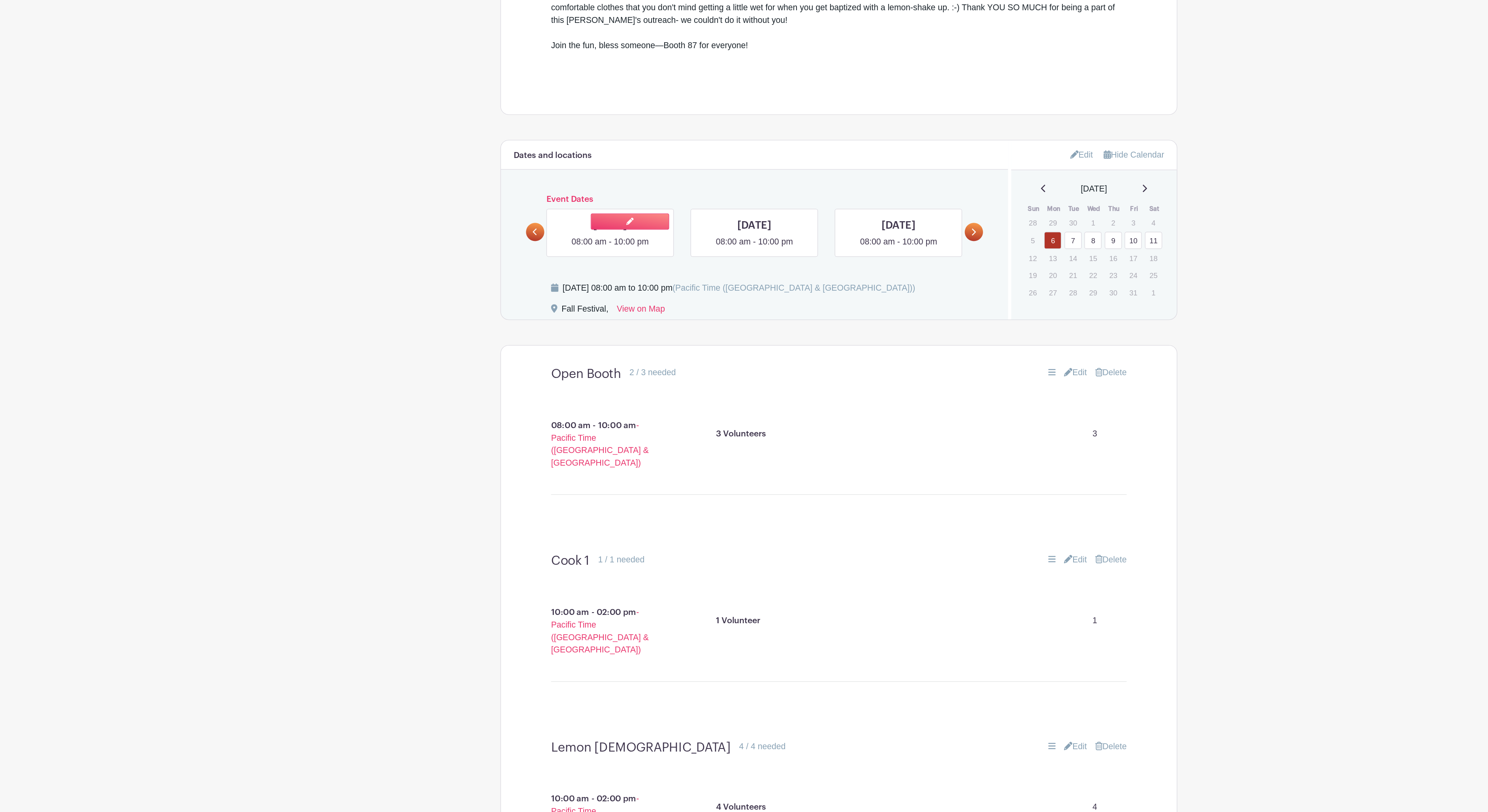
click at [571, 329] on link at bounding box center [571, 329] width 0 height 0
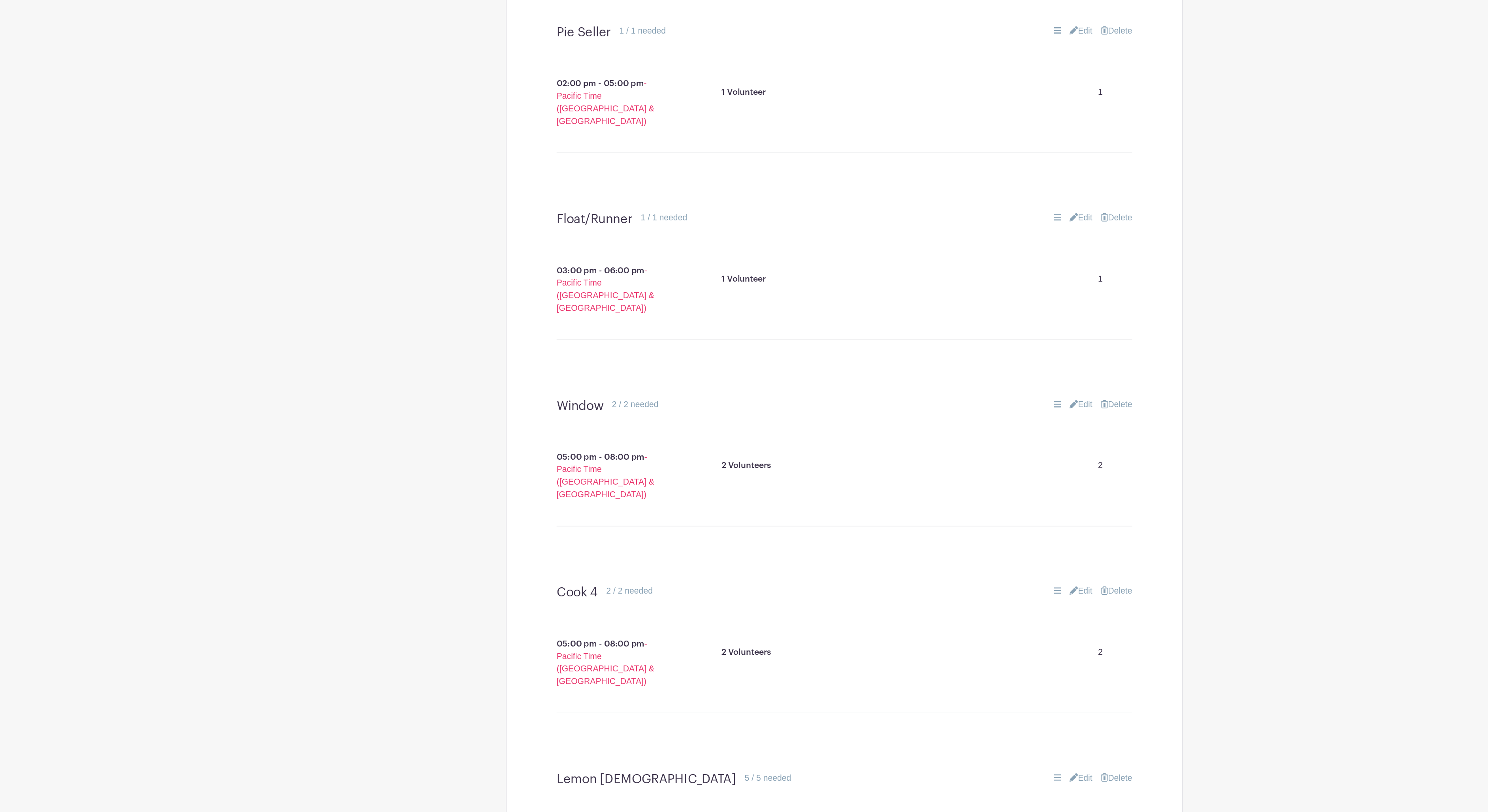
scroll to position [1837, 0]
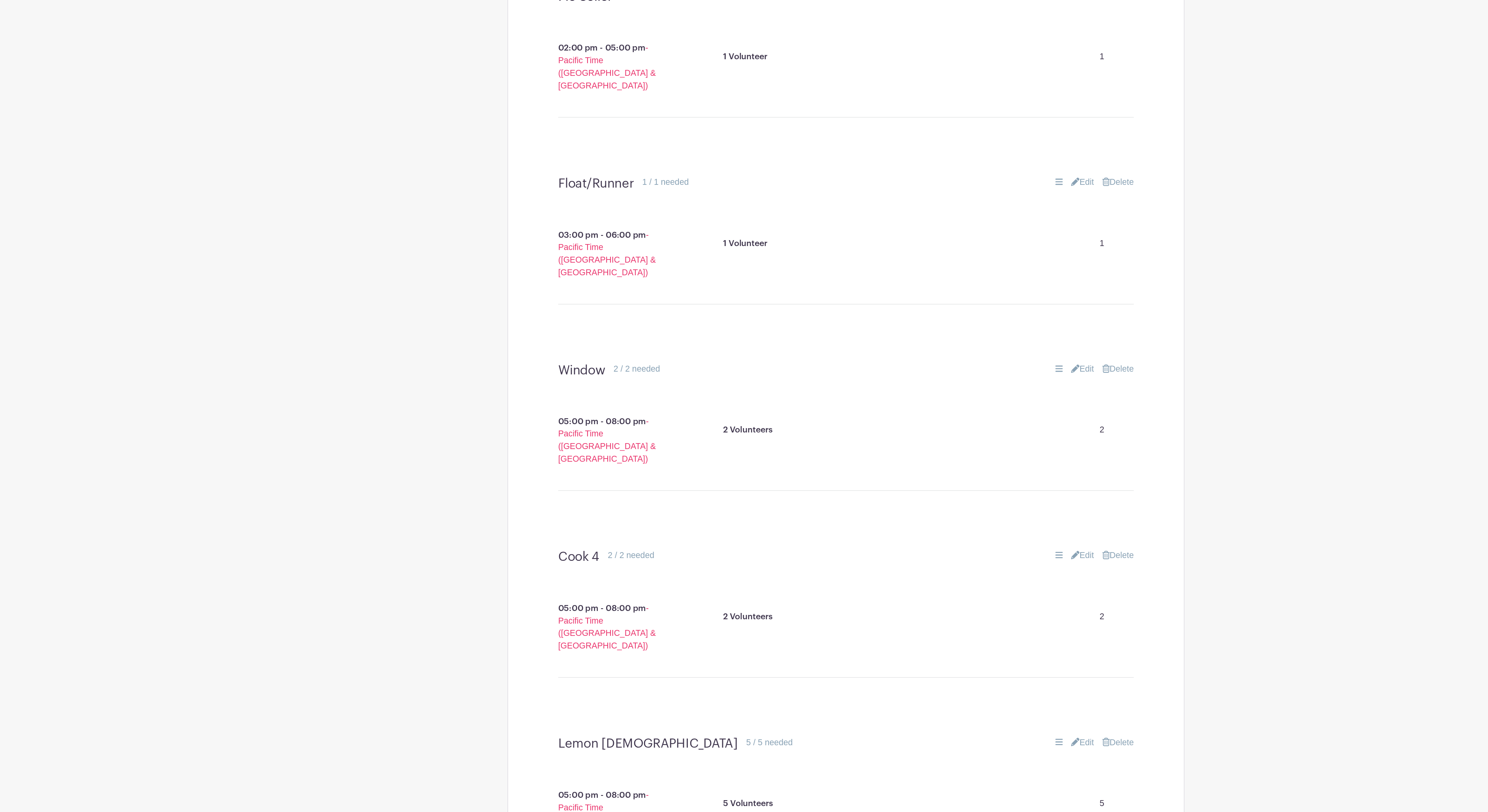
click at [914, 331] on link "Edit" at bounding box center [923, 336] width 17 height 9
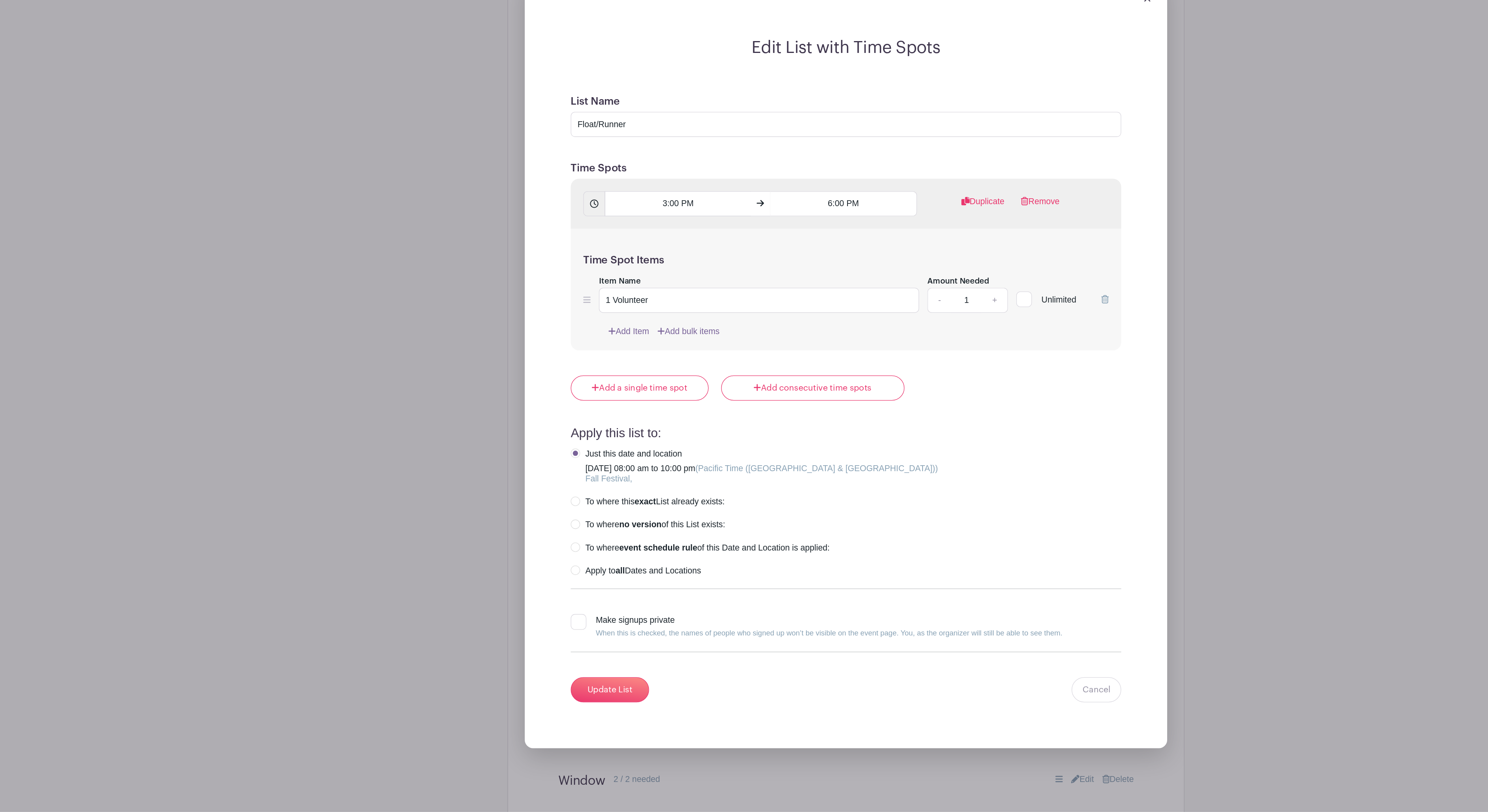
scroll to position [1998, 0]
click at [847, 413] on link "+" at bounding box center [857, 422] width 20 height 19
type input "2"
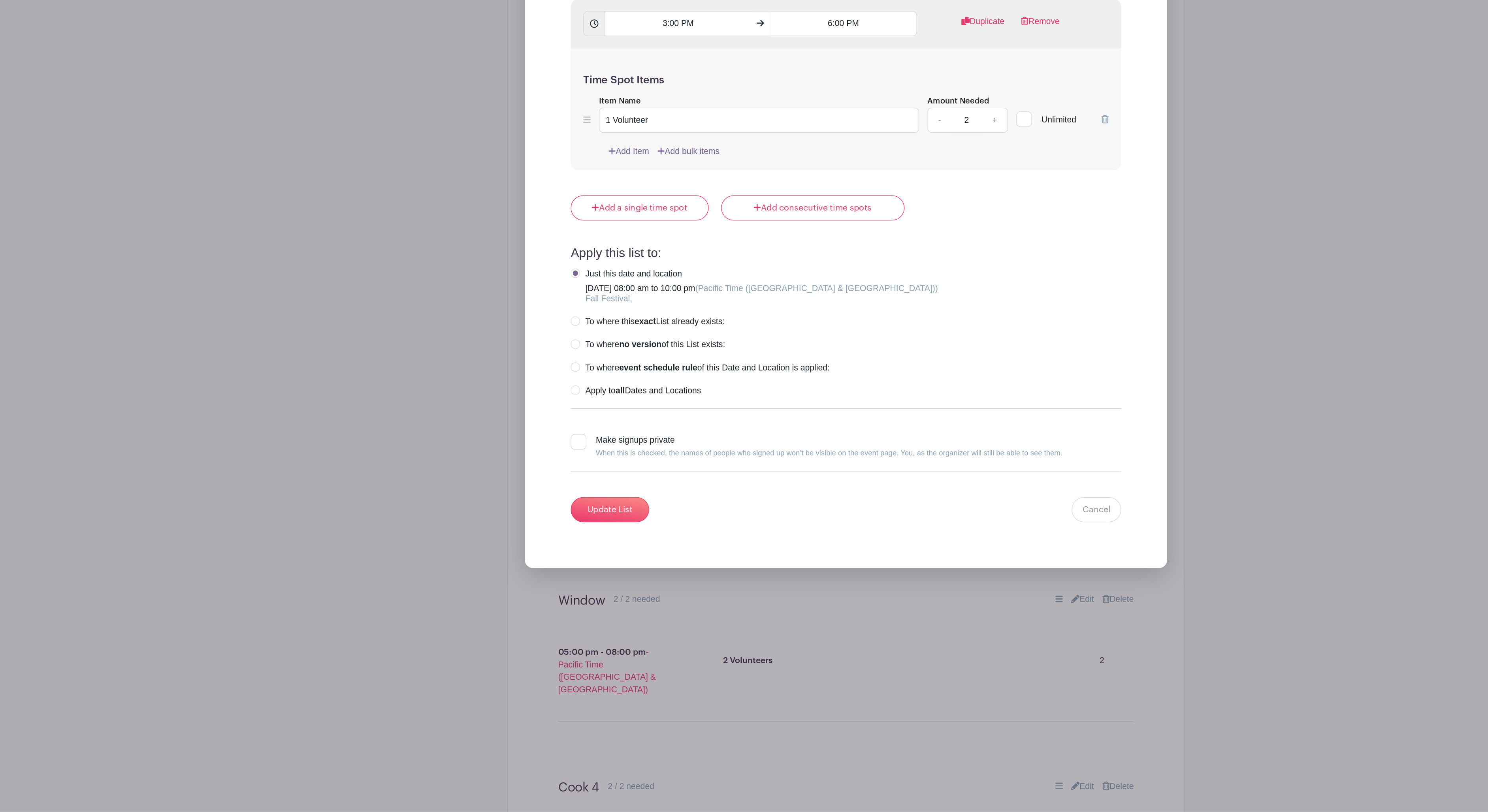
scroll to position [2136, 0]
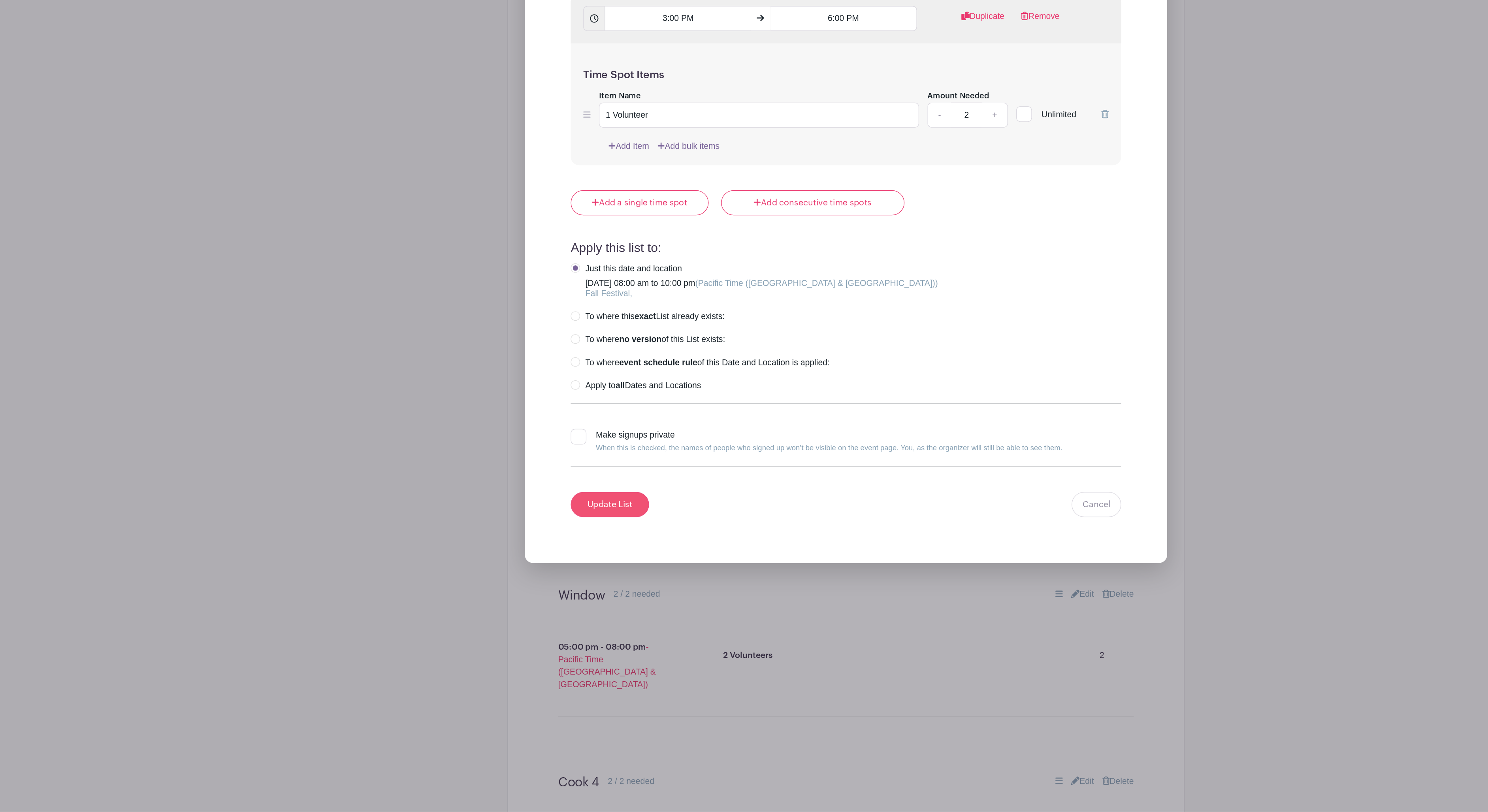
click at [536, 570] on input "Update List" at bounding box center [566, 579] width 59 height 19
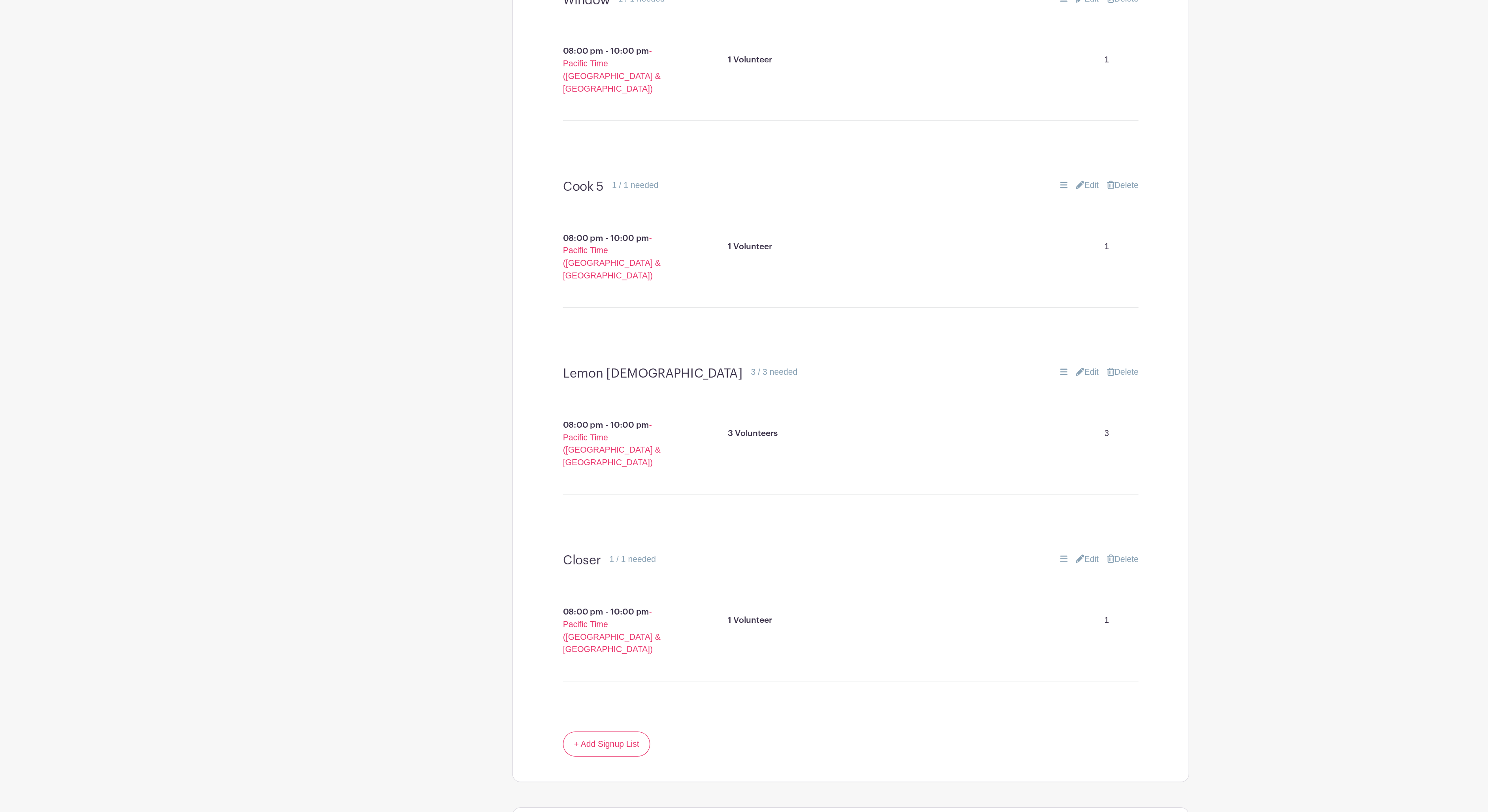
scroll to position [2825, 0]
click at [914, 475] on link "Edit" at bounding box center [923, 479] width 17 height 9
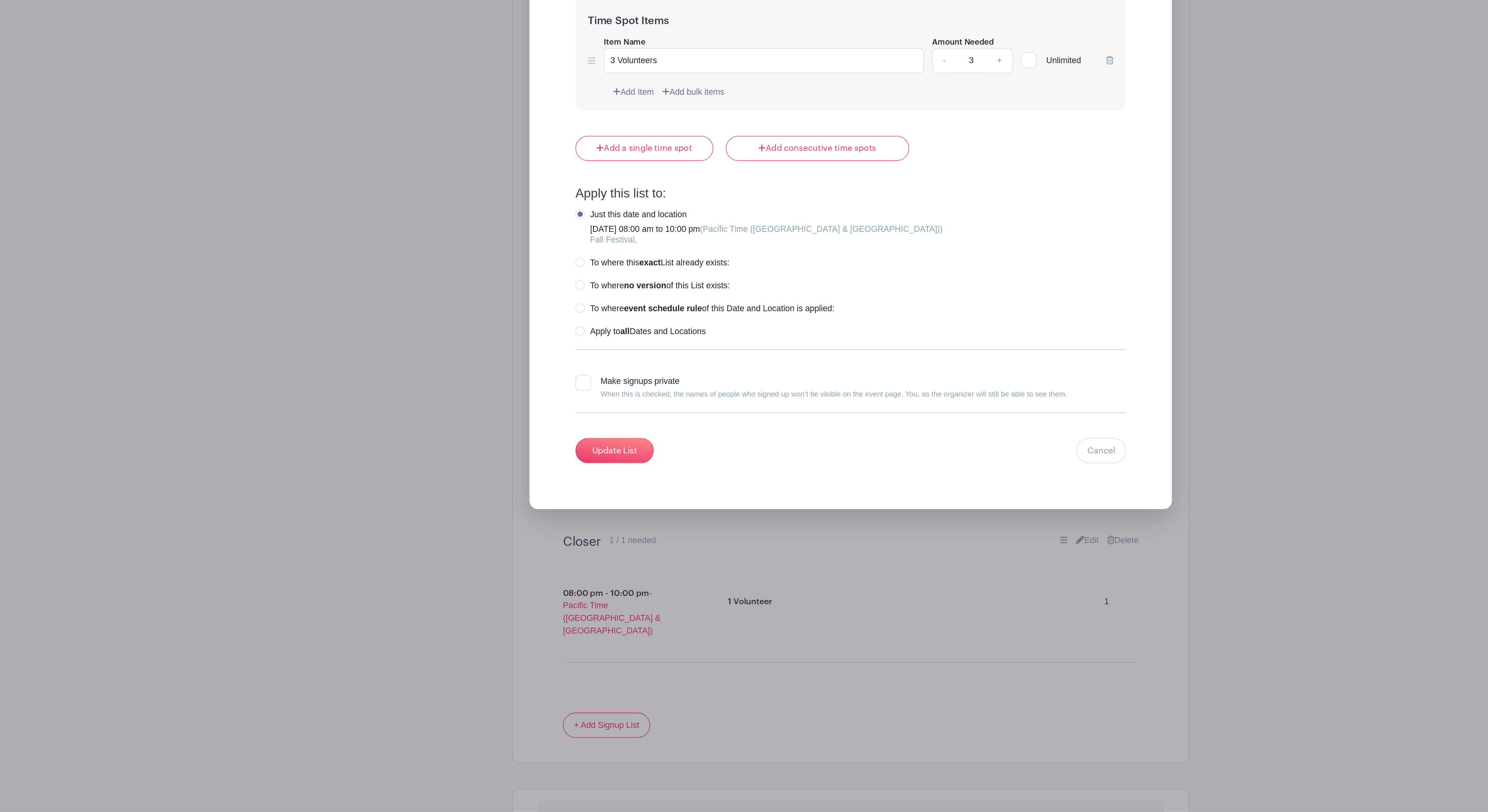
scroll to position [3320, 0]
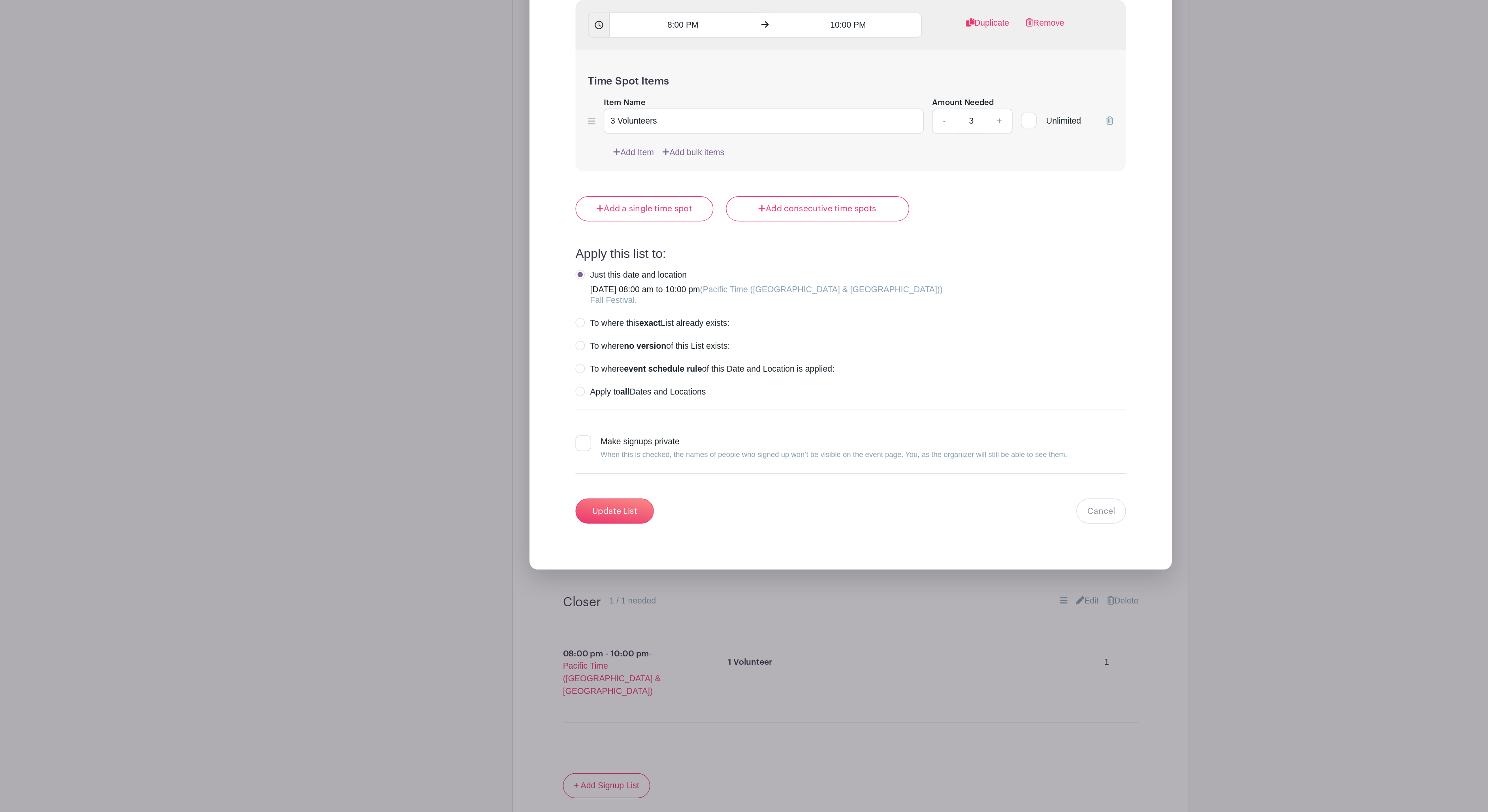
click at [847, 241] on link "+" at bounding box center [857, 232] width 20 height 19
type input "4"
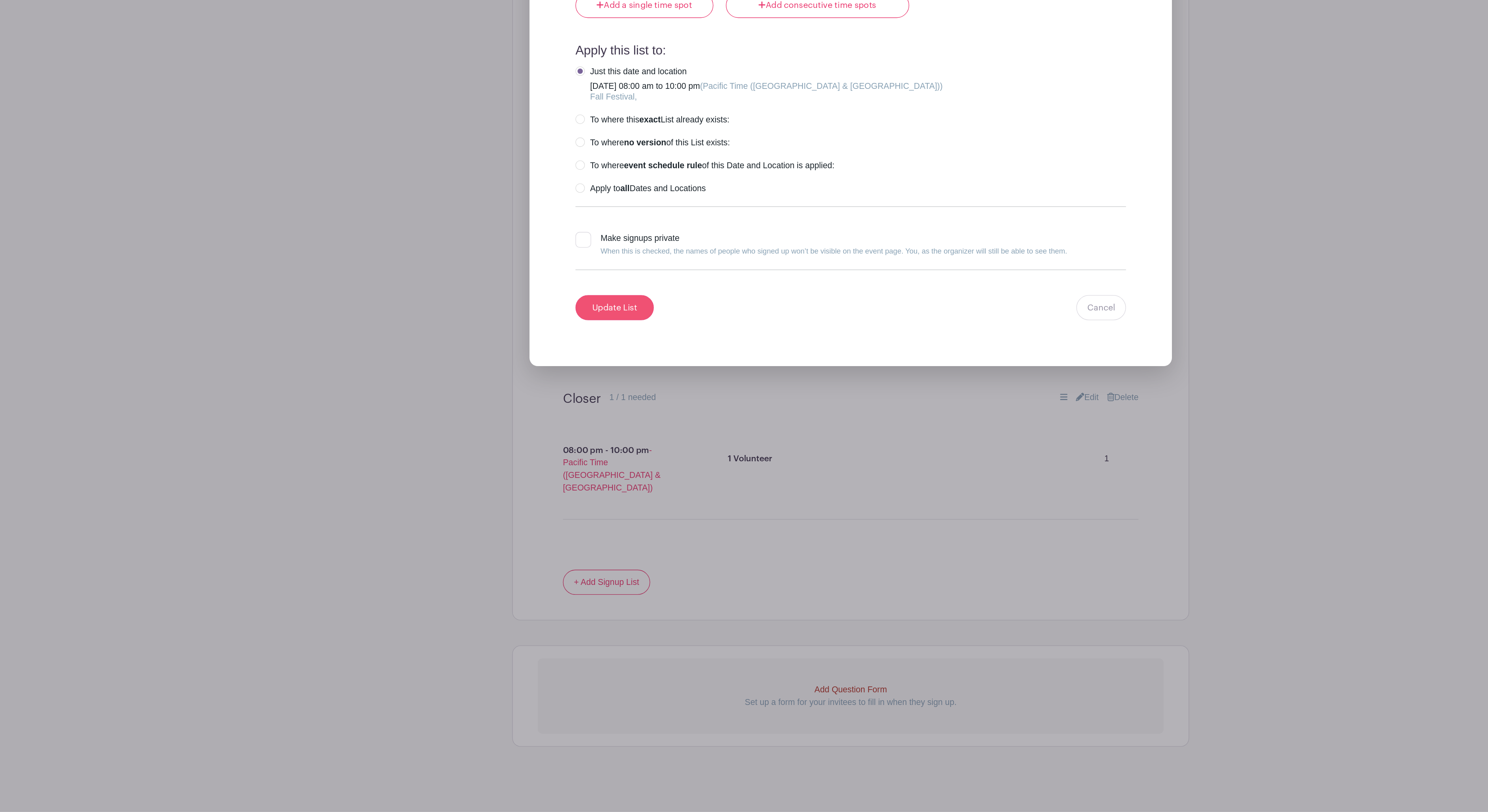
scroll to position [3591, 0]
click at [536, 421] on input "Update List" at bounding box center [566, 430] width 59 height 19
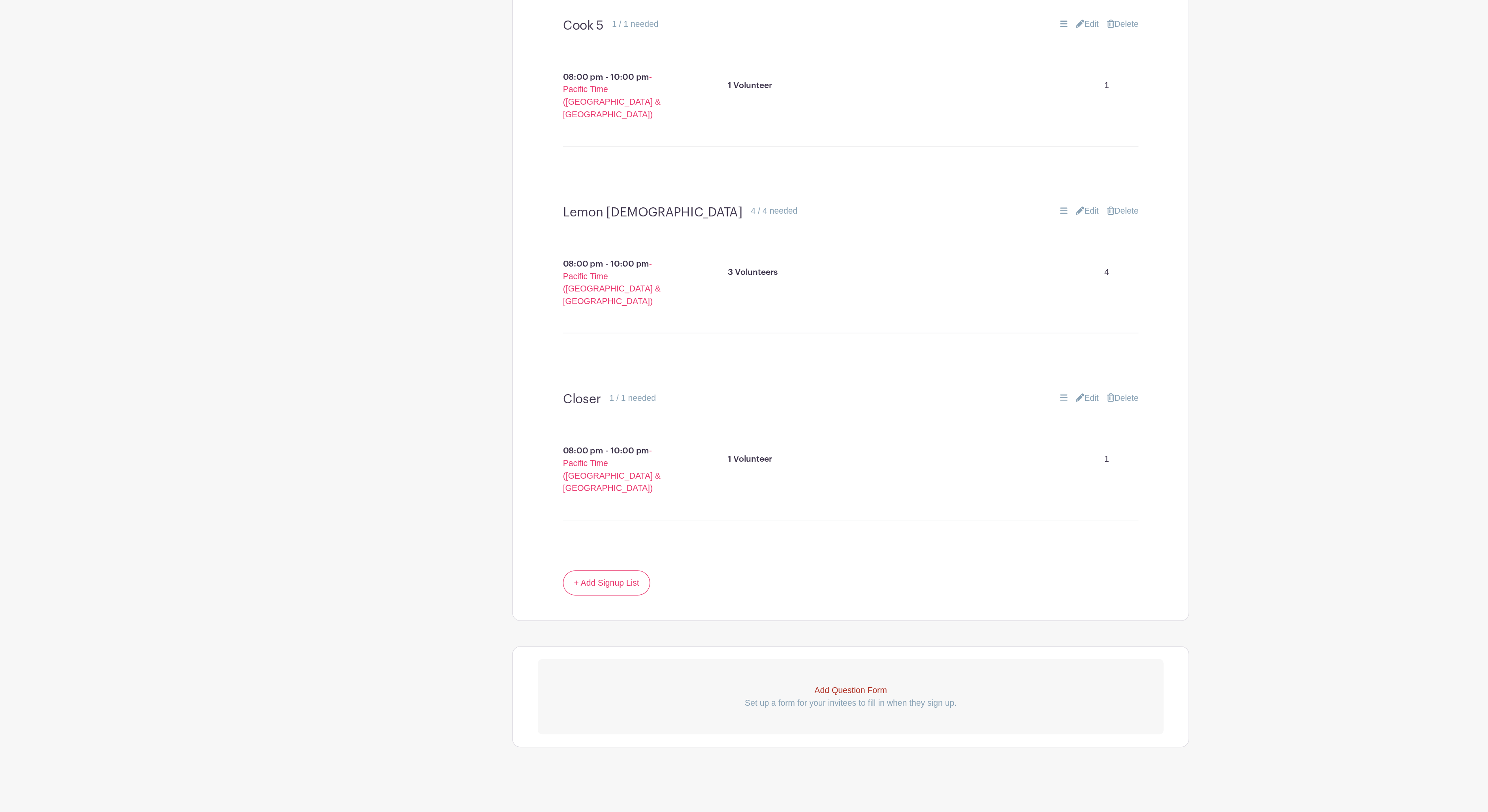
click at [914, 494] on link "Edit" at bounding box center [923, 498] width 17 height 9
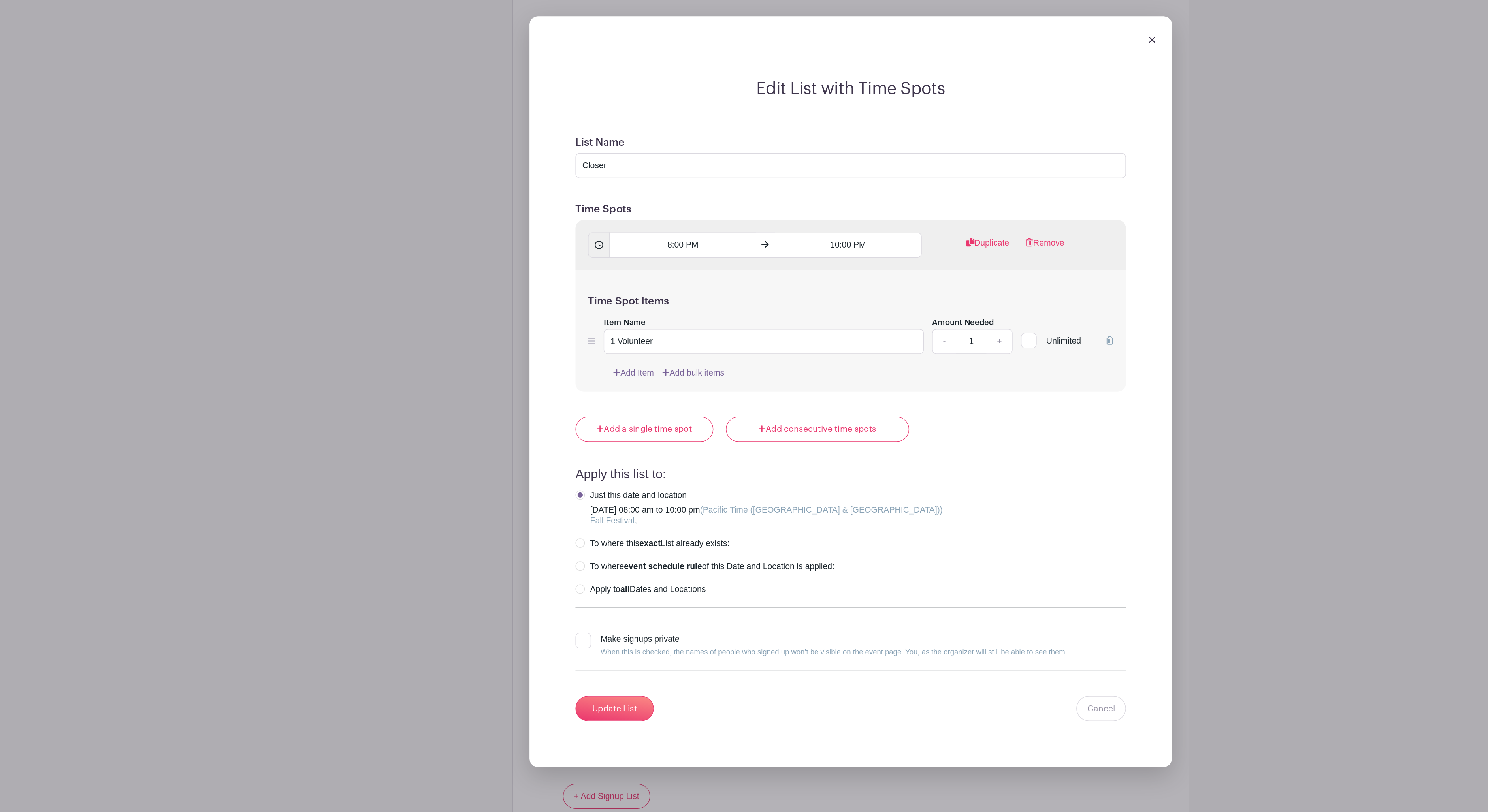
scroll to position [3237, 0]
click at [847, 457] on link "+" at bounding box center [857, 456] width 20 height 19
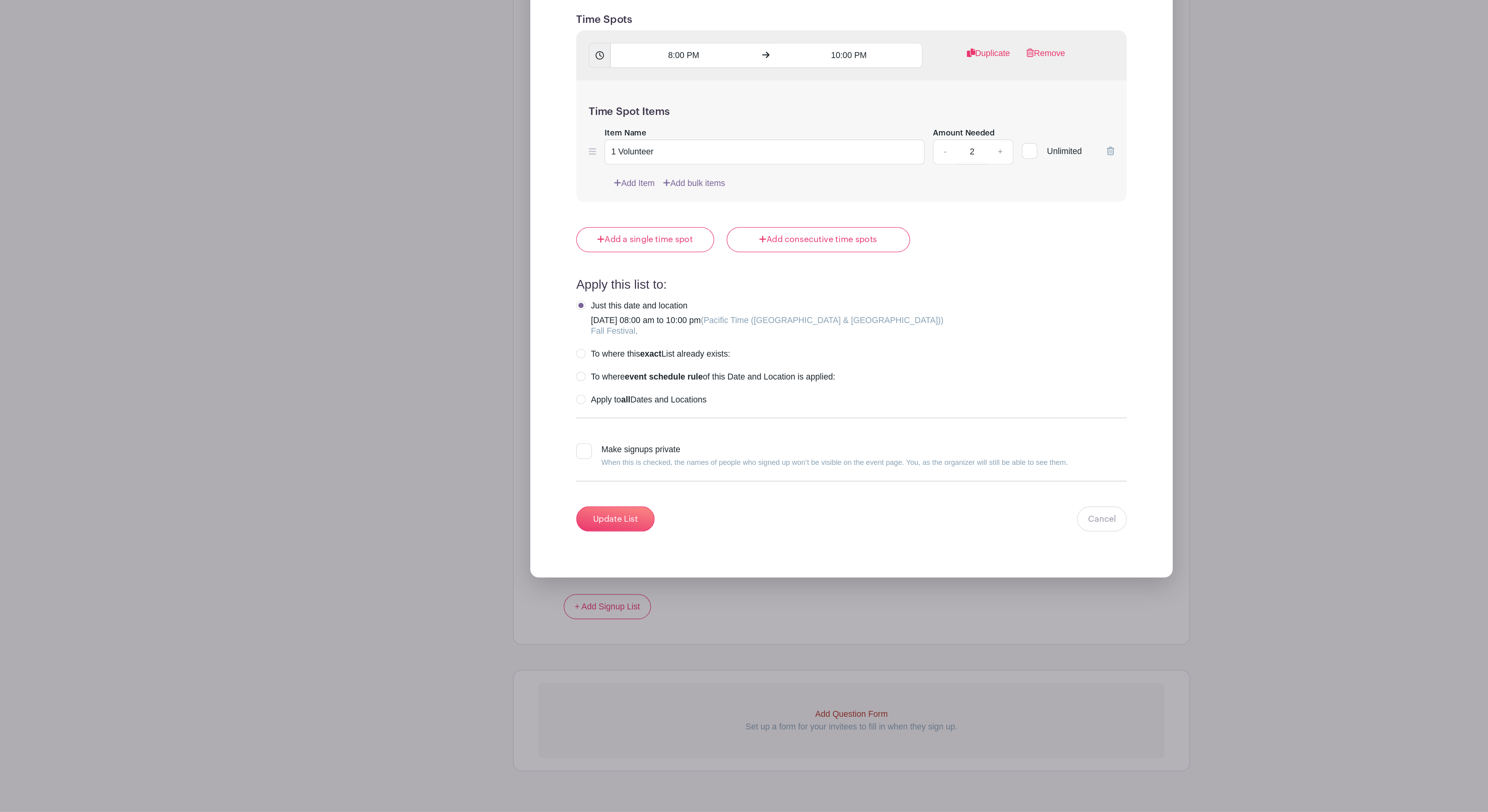
scroll to position [3443, 0]
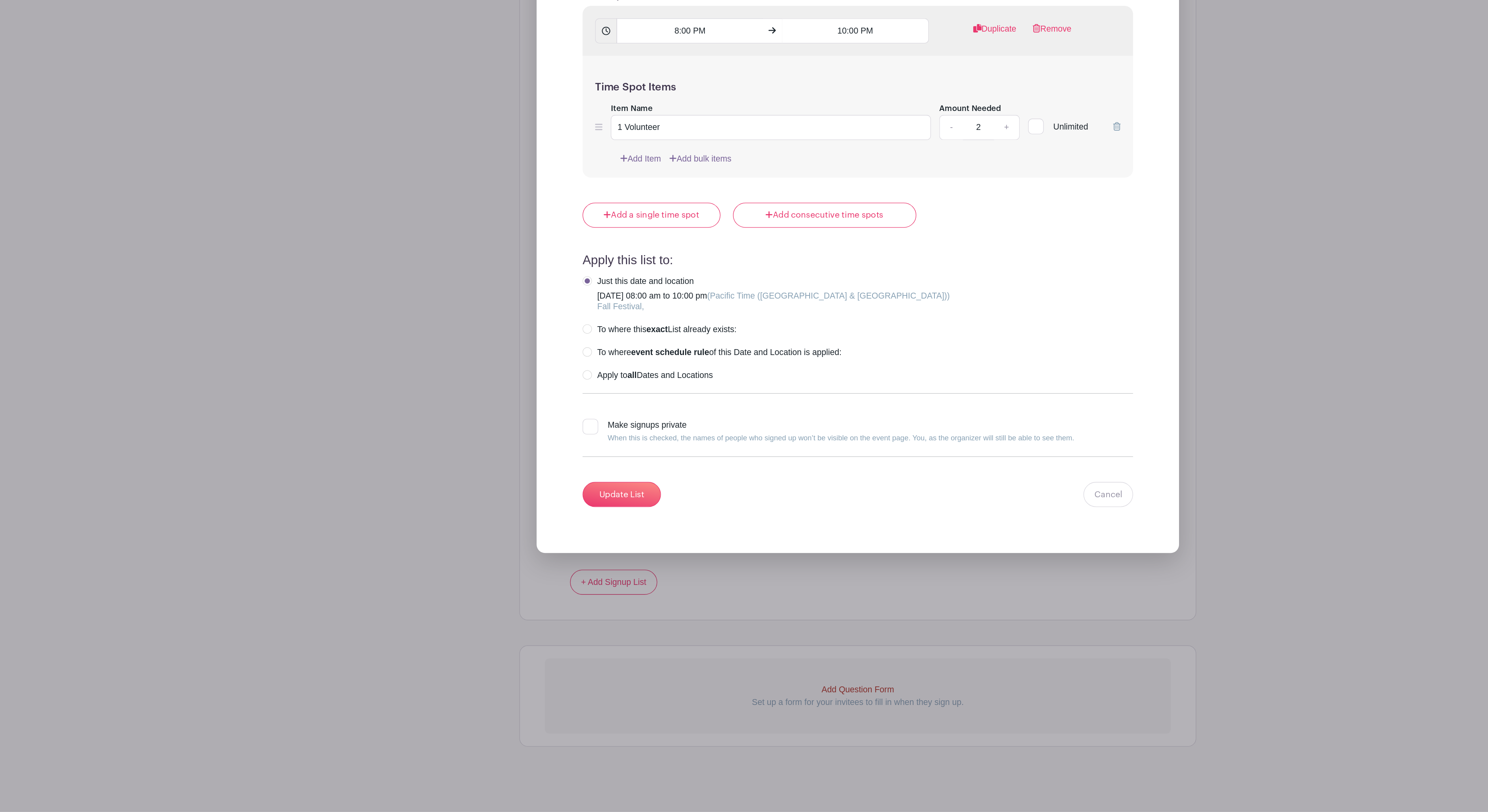
click at [806, 285] on link "-" at bounding box center [814, 294] width 18 height 19
type input "1"
click at [536, 564] on input "Update List" at bounding box center [566, 572] width 59 height 19
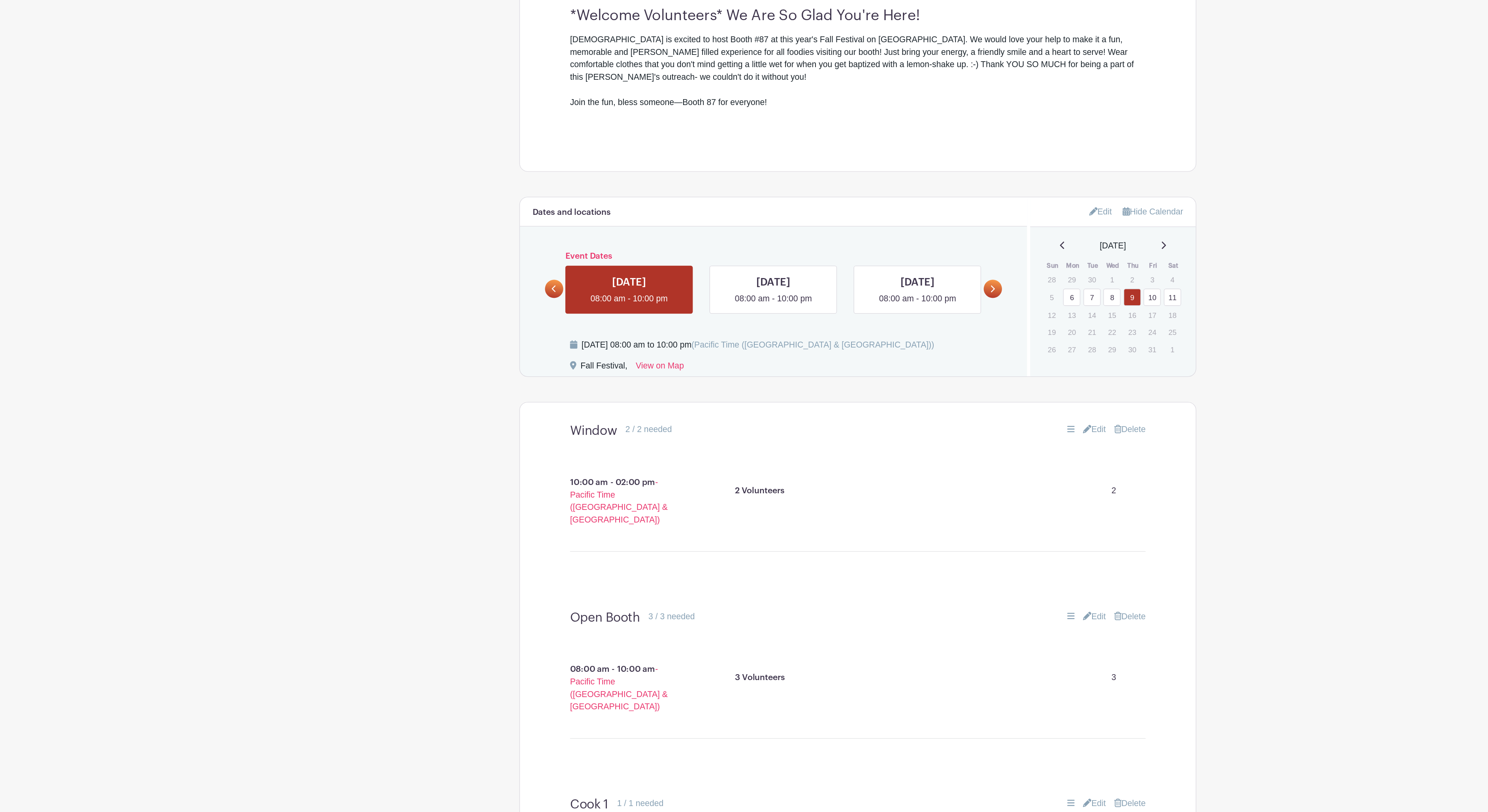
scroll to position [290, 0]
click at [789, 233] on link at bounding box center [789, 233] width 0 height 0
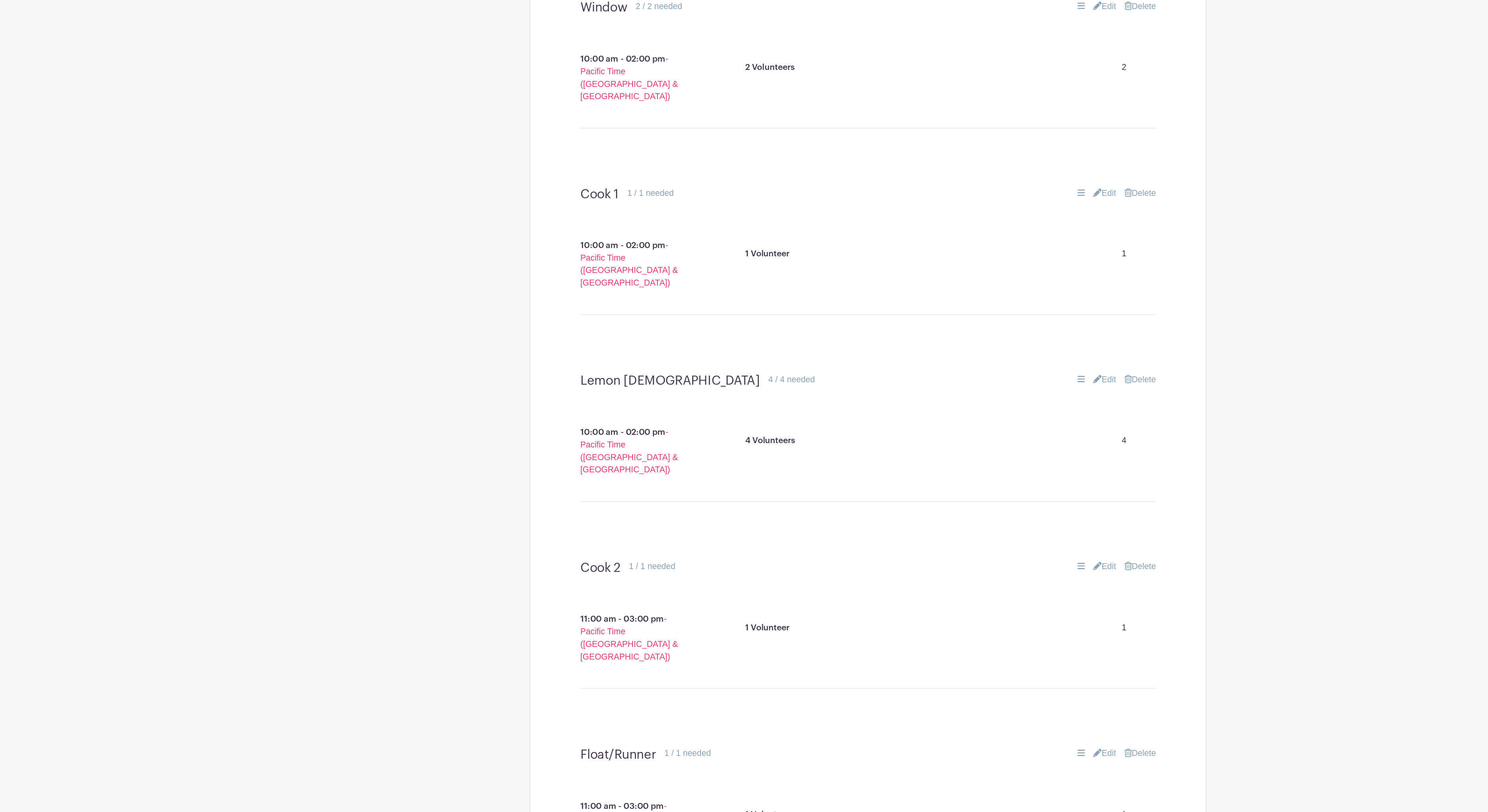
scroll to position [584, 0]
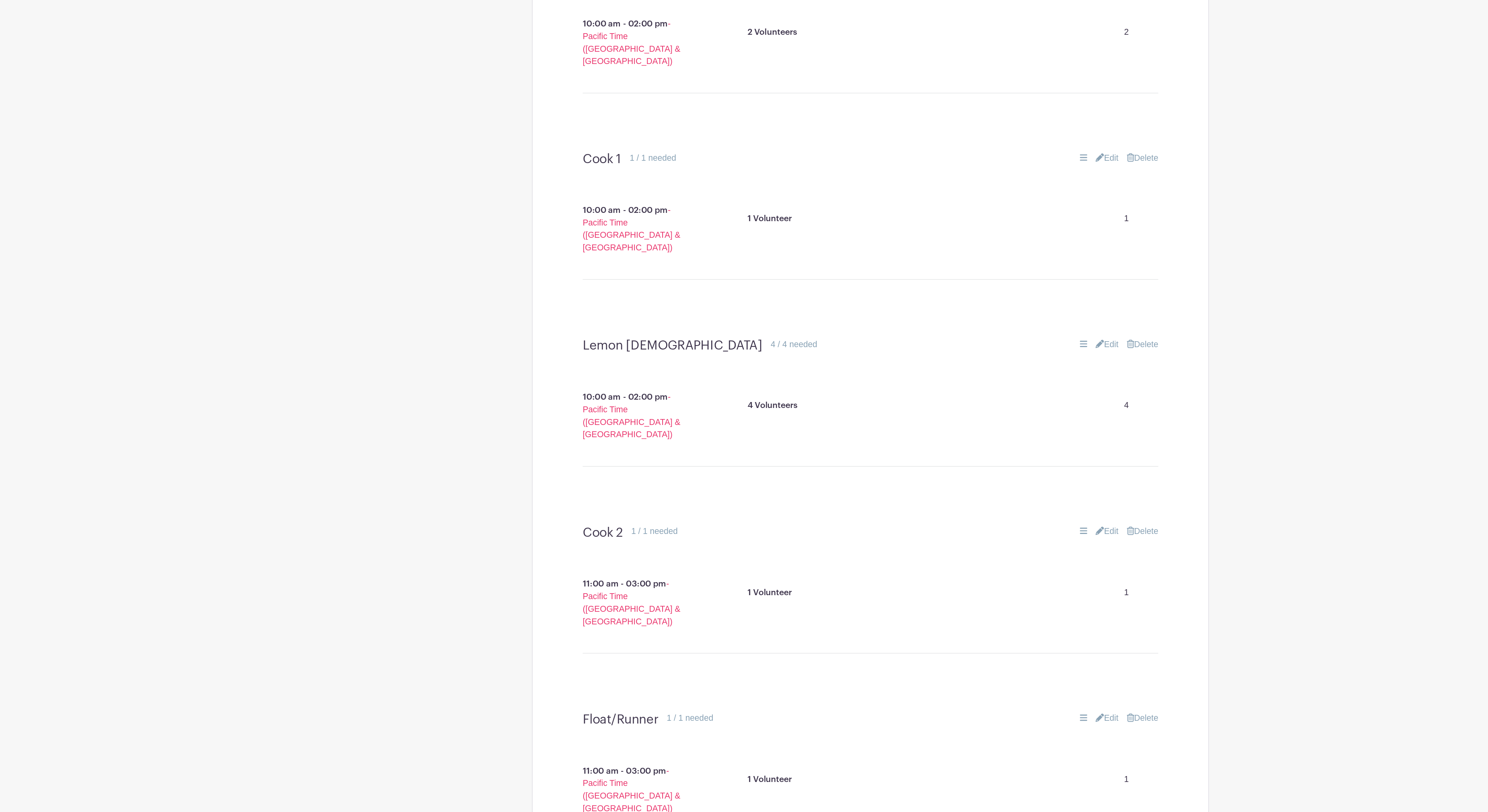
click at [914, 453] on link "Edit" at bounding box center [923, 458] width 17 height 9
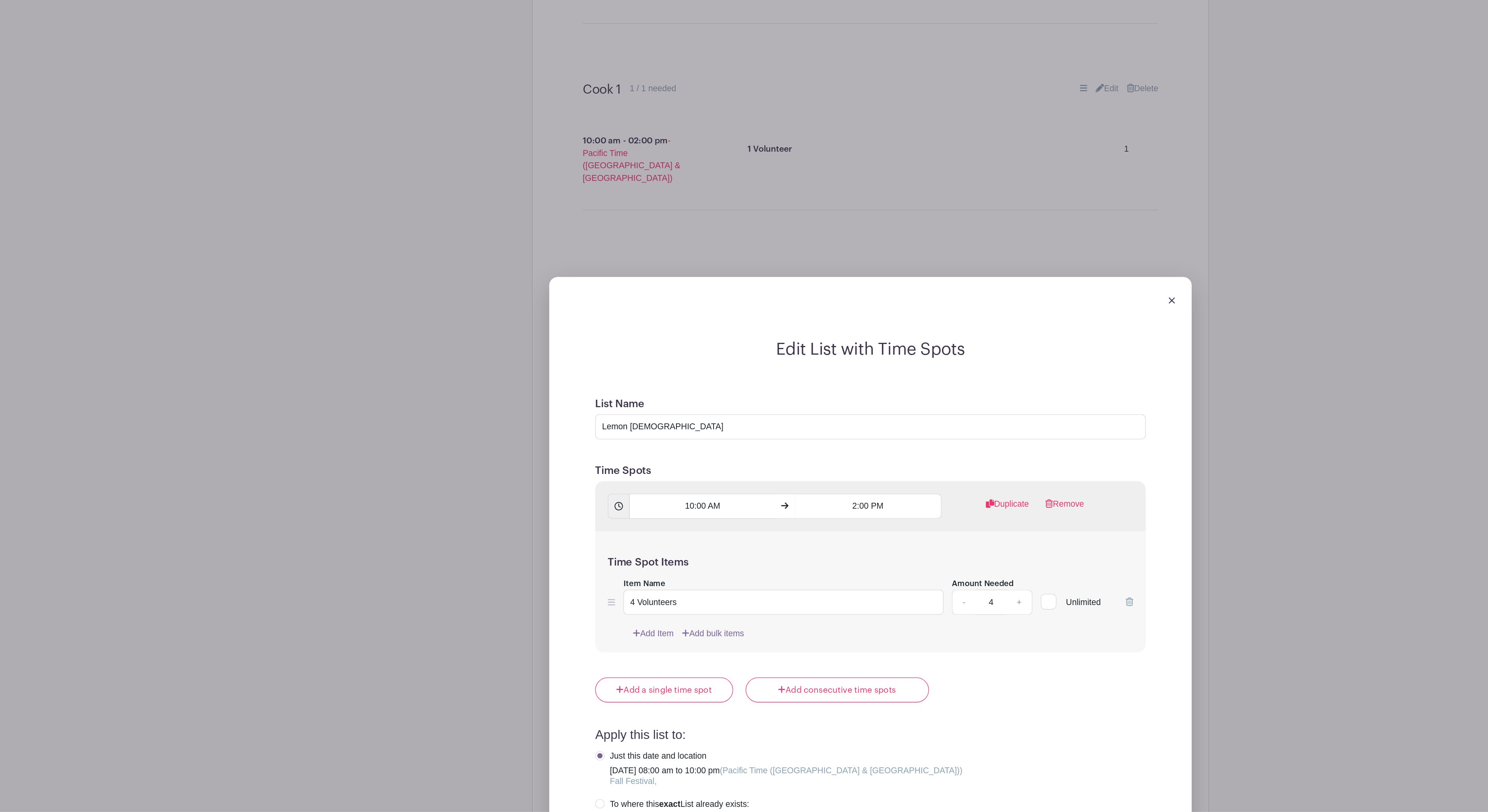
scroll to position [706, 0]
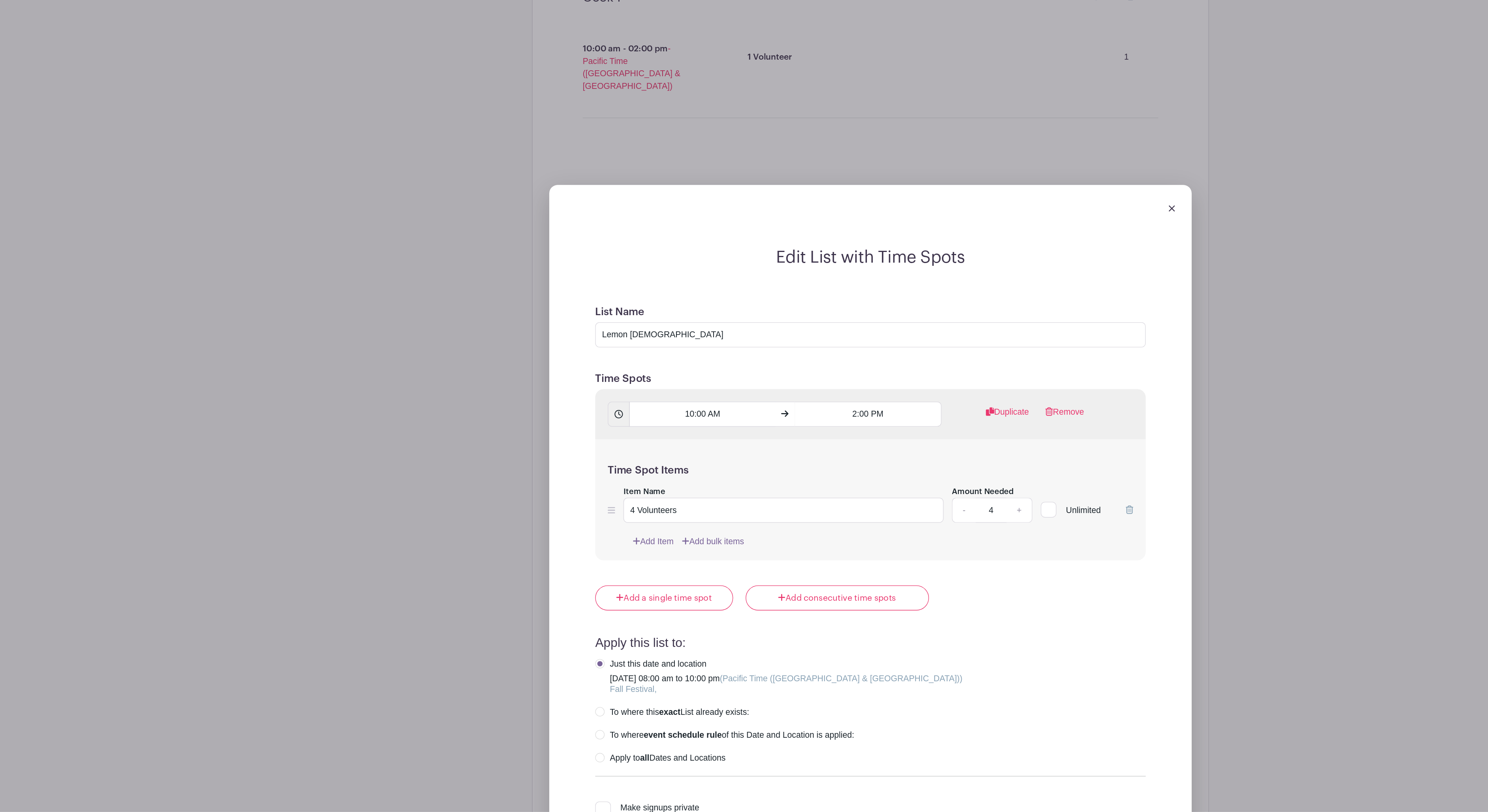
click at [847, 575] on link "+" at bounding box center [857, 584] width 20 height 19
type input "5"
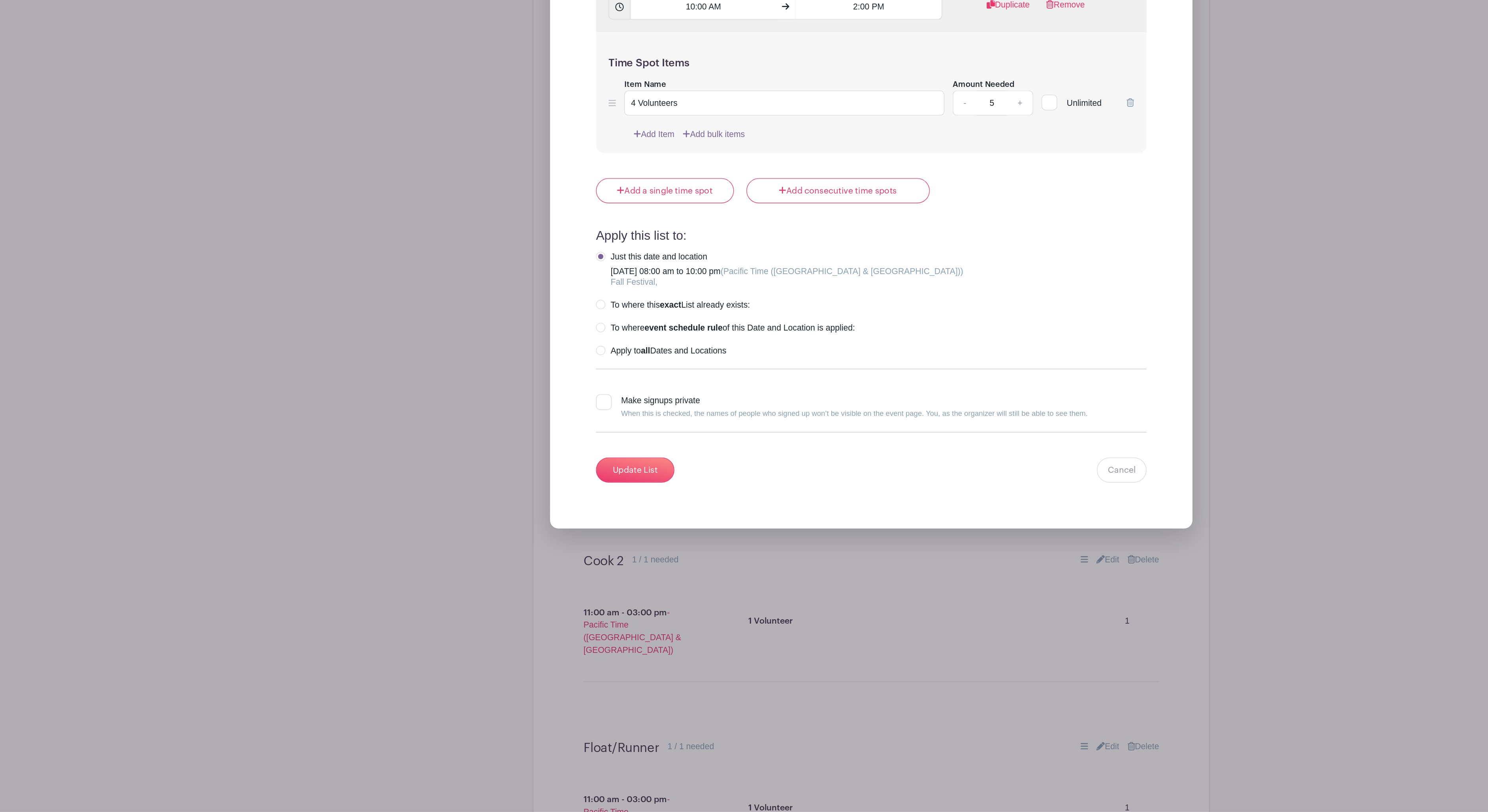
scroll to position [1015, 0]
click at [536, 543] on input "Update List" at bounding box center [566, 552] width 59 height 19
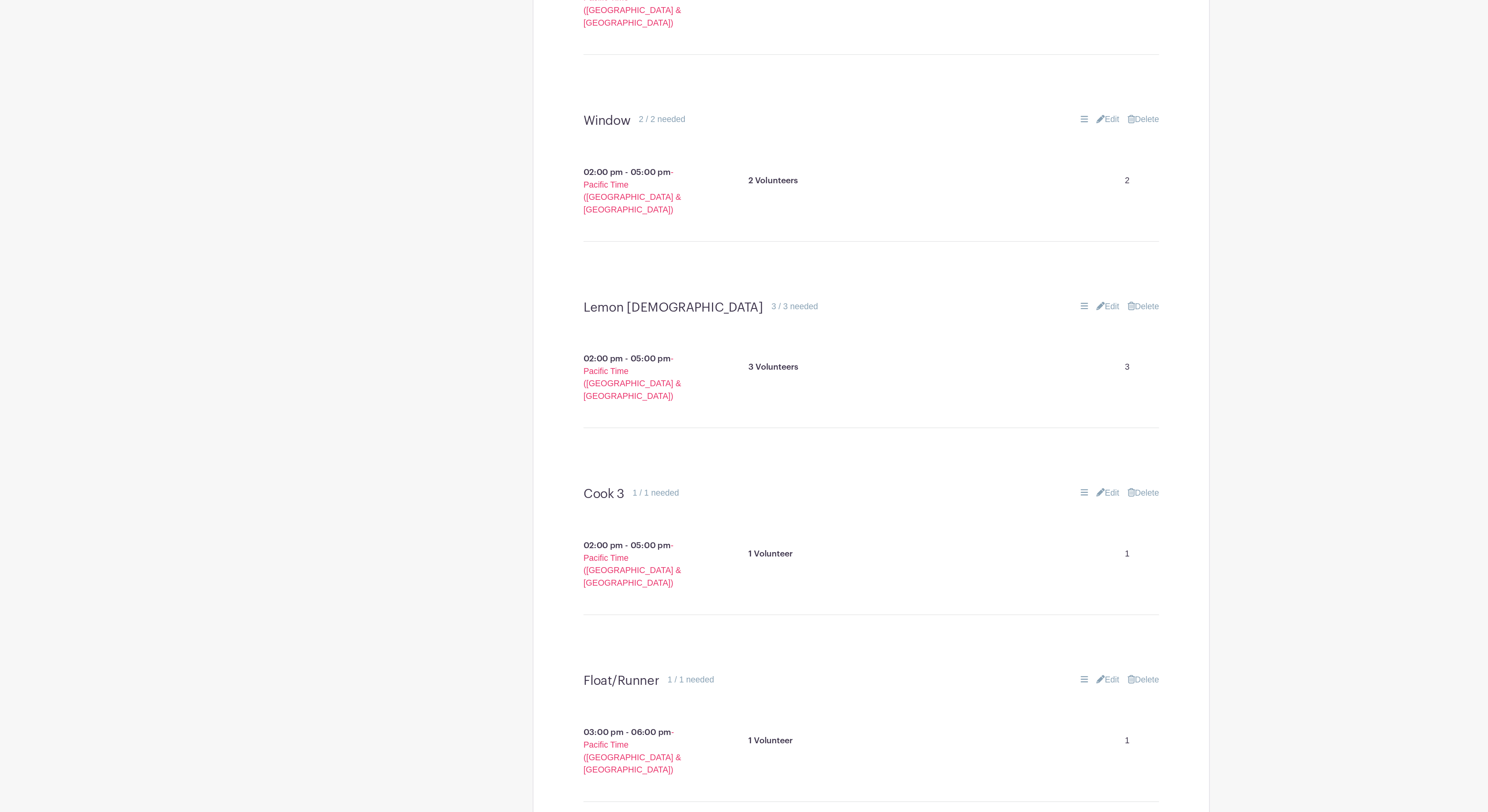
scroll to position [1180, 0]
click at [914, 423] on link "Edit" at bounding box center [923, 427] width 17 height 9
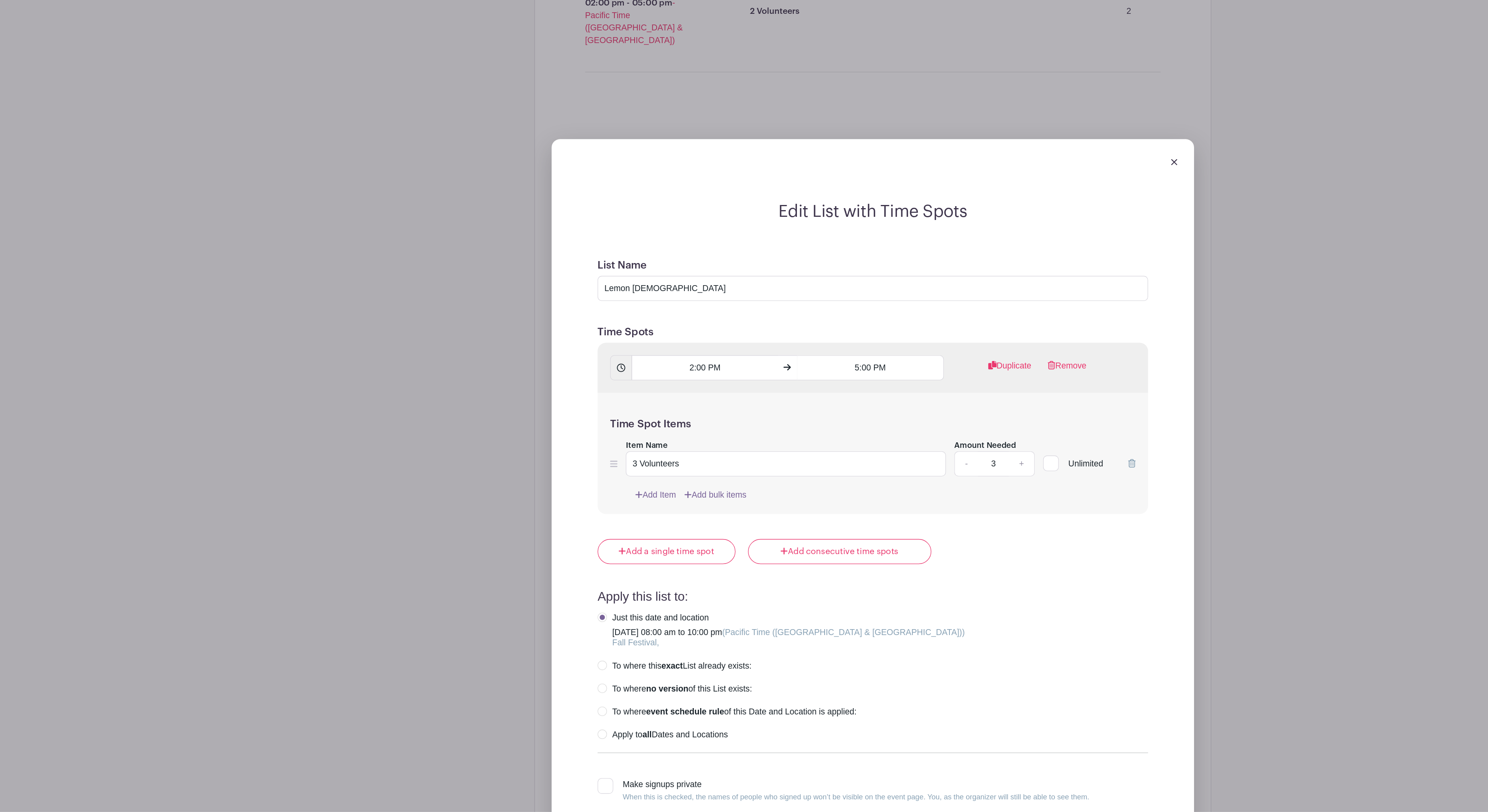
scroll to position [1310, 0]
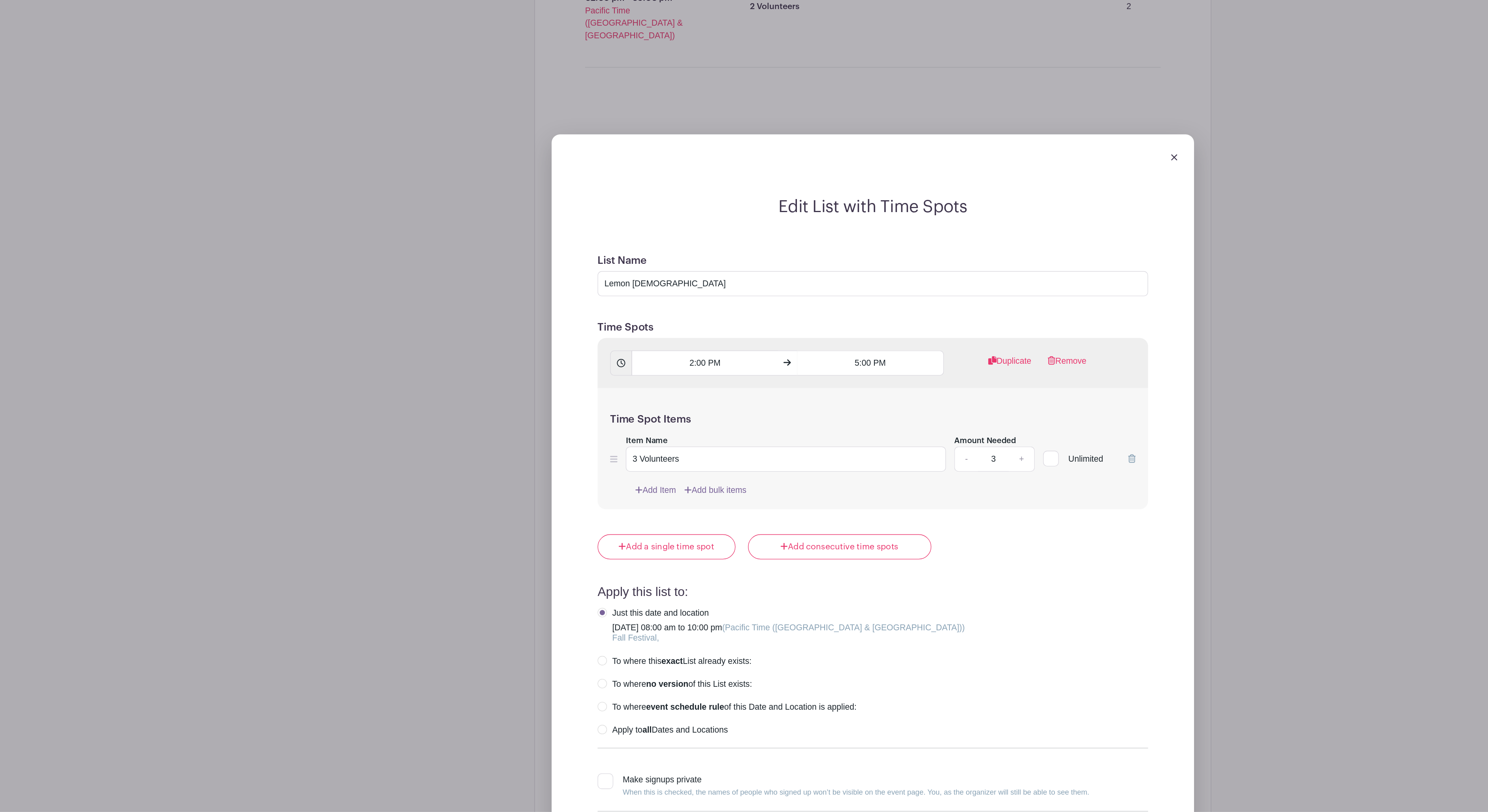
click at [847, 536] on link "+" at bounding box center [857, 545] width 20 height 19
type input "4"
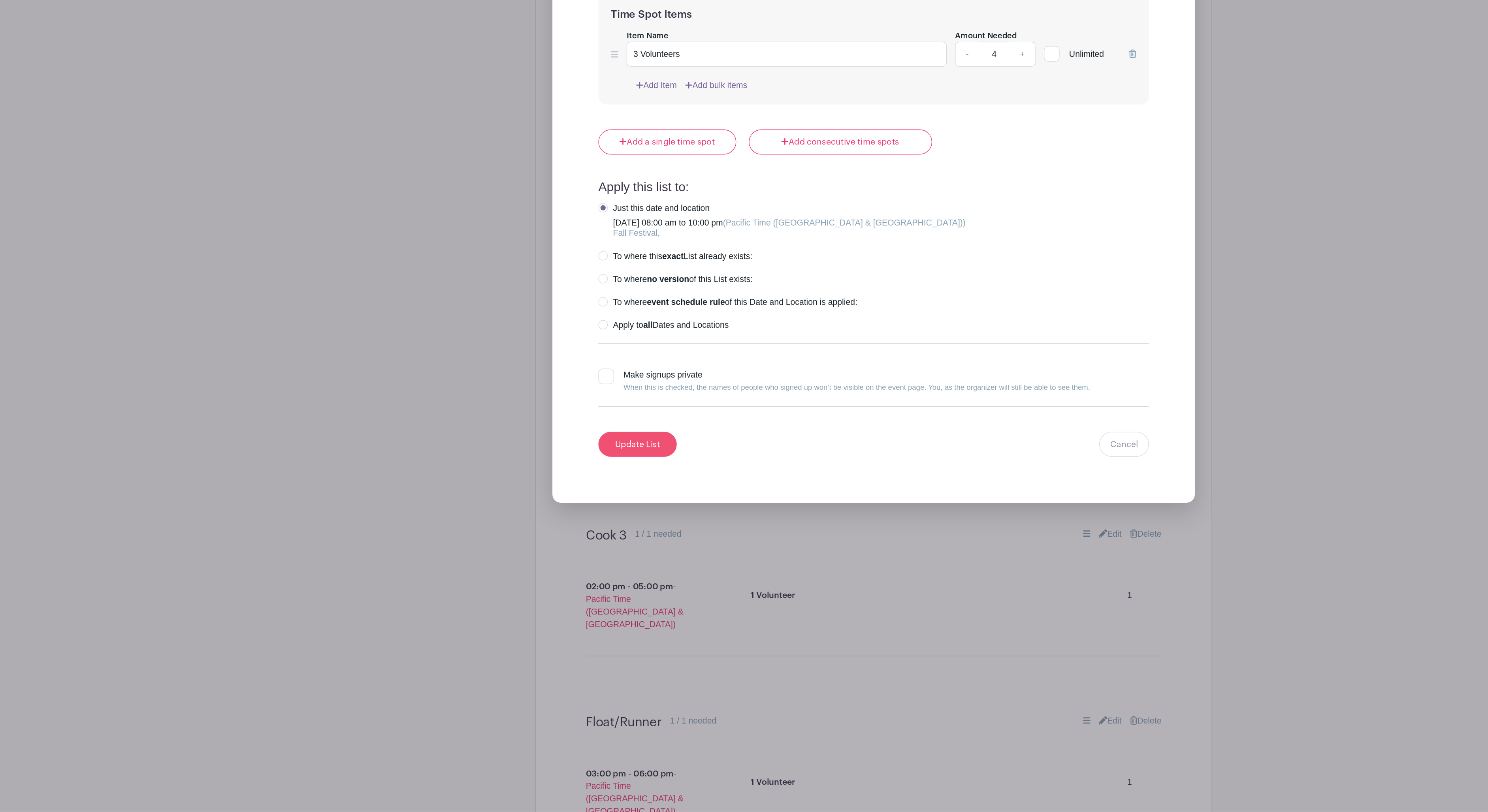
scroll to position [1618, 0]
click at [536, 523] on input "Update List" at bounding box center [566, 532] width 59 height 19
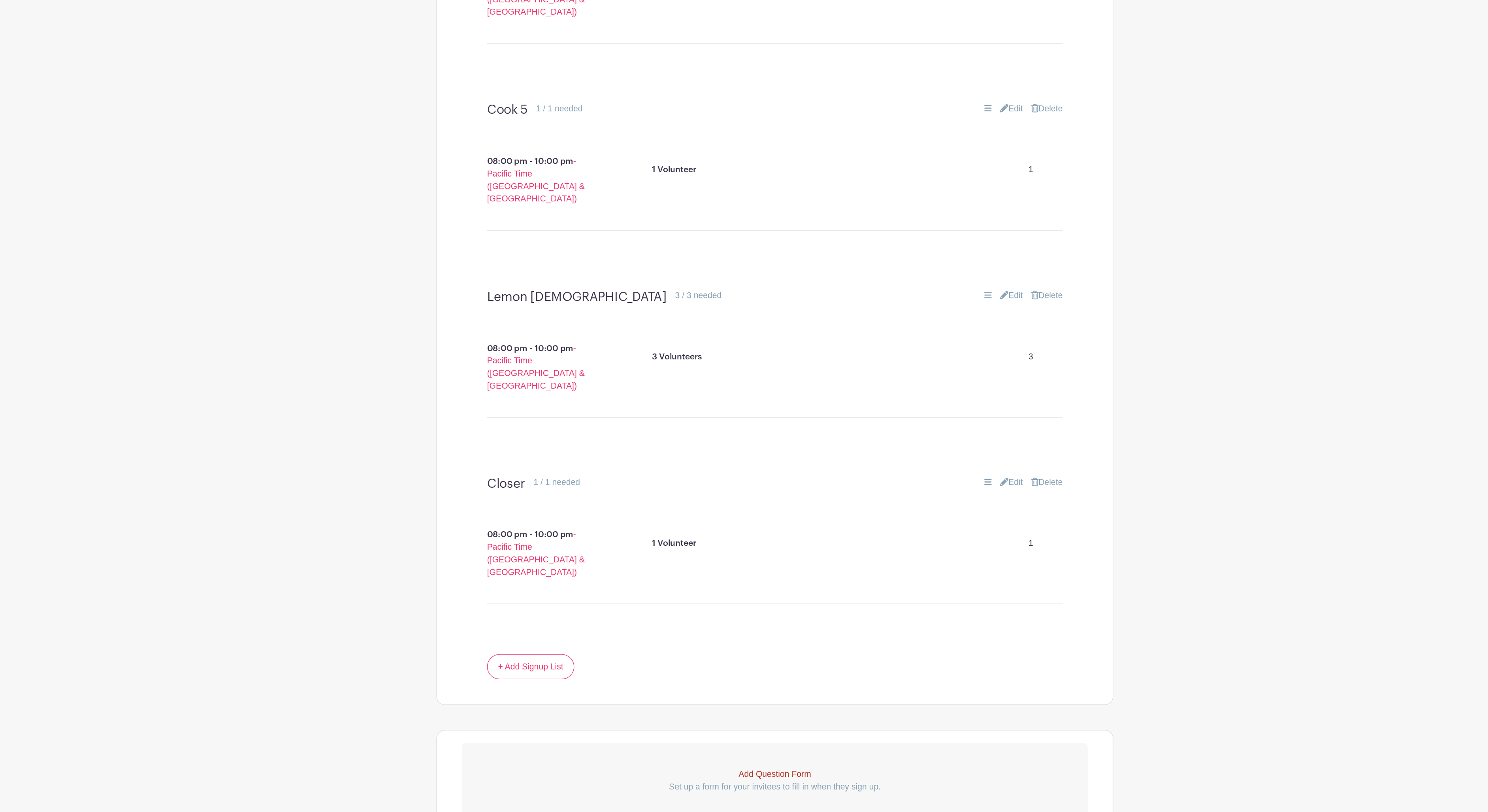
scroll to position [2472, 0]
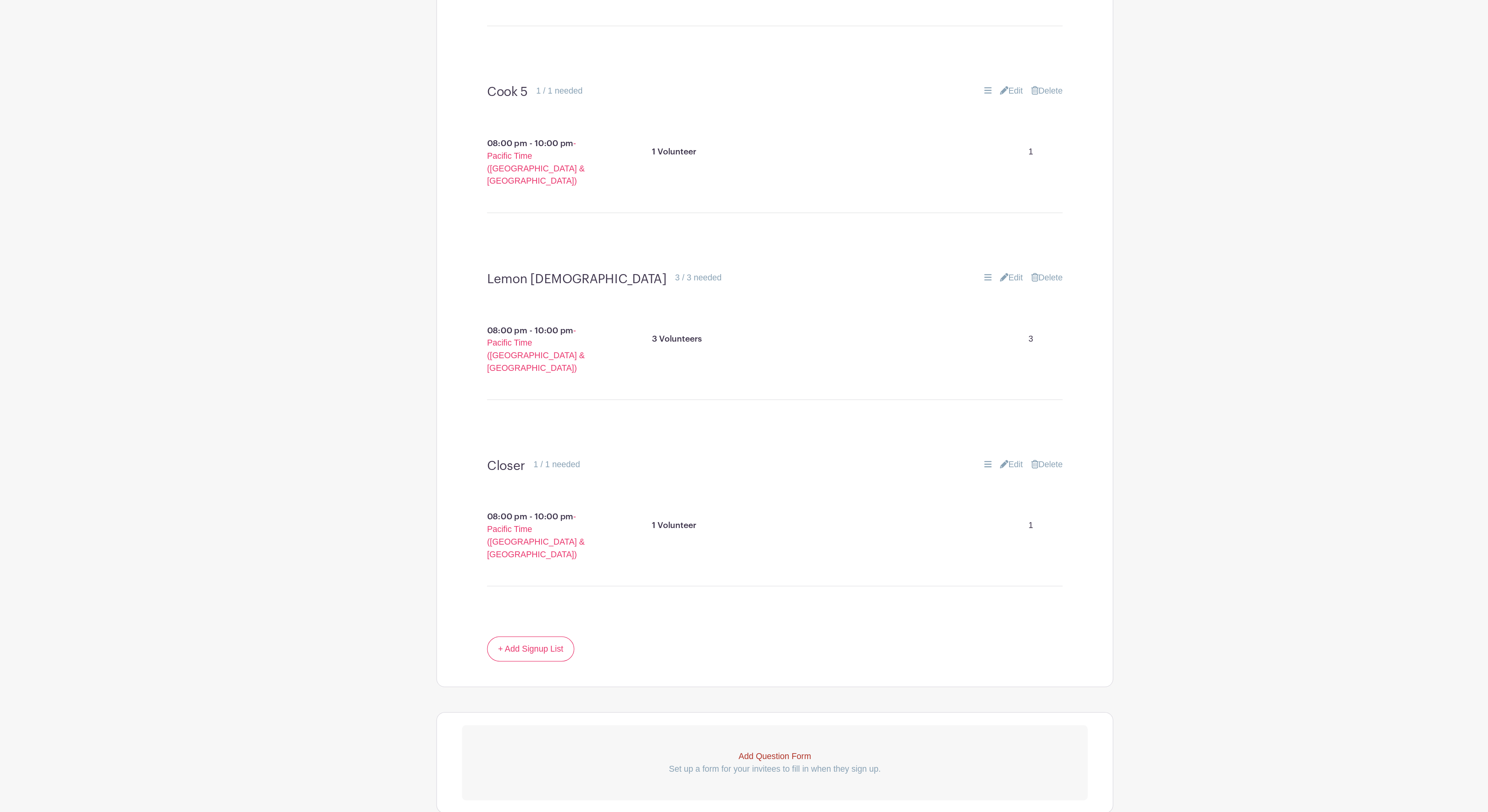
click at [914, 403] on link "Edit" at bounding box center [923, 408] width 17 height 9
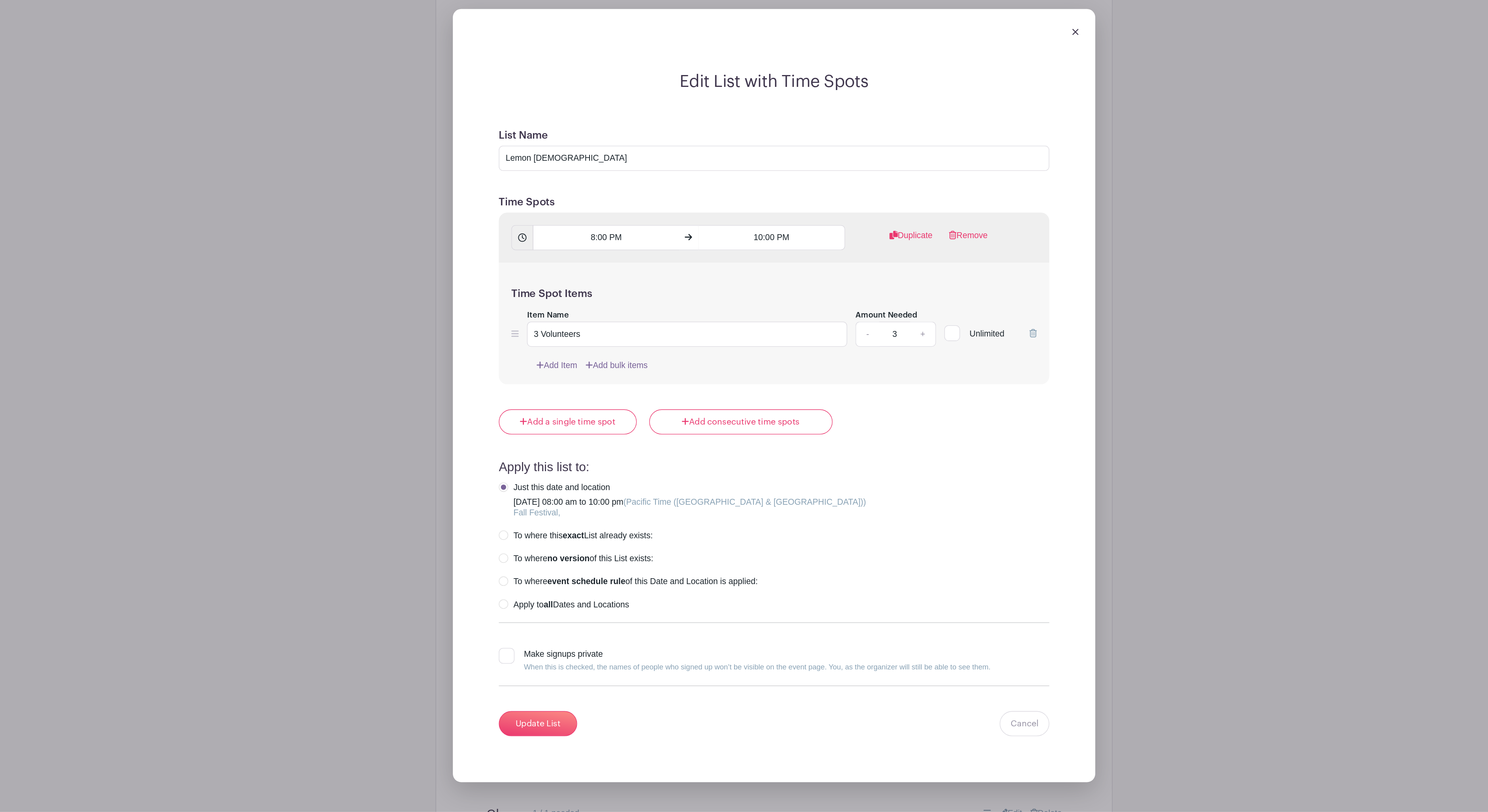
scroll to position [2696, 0]
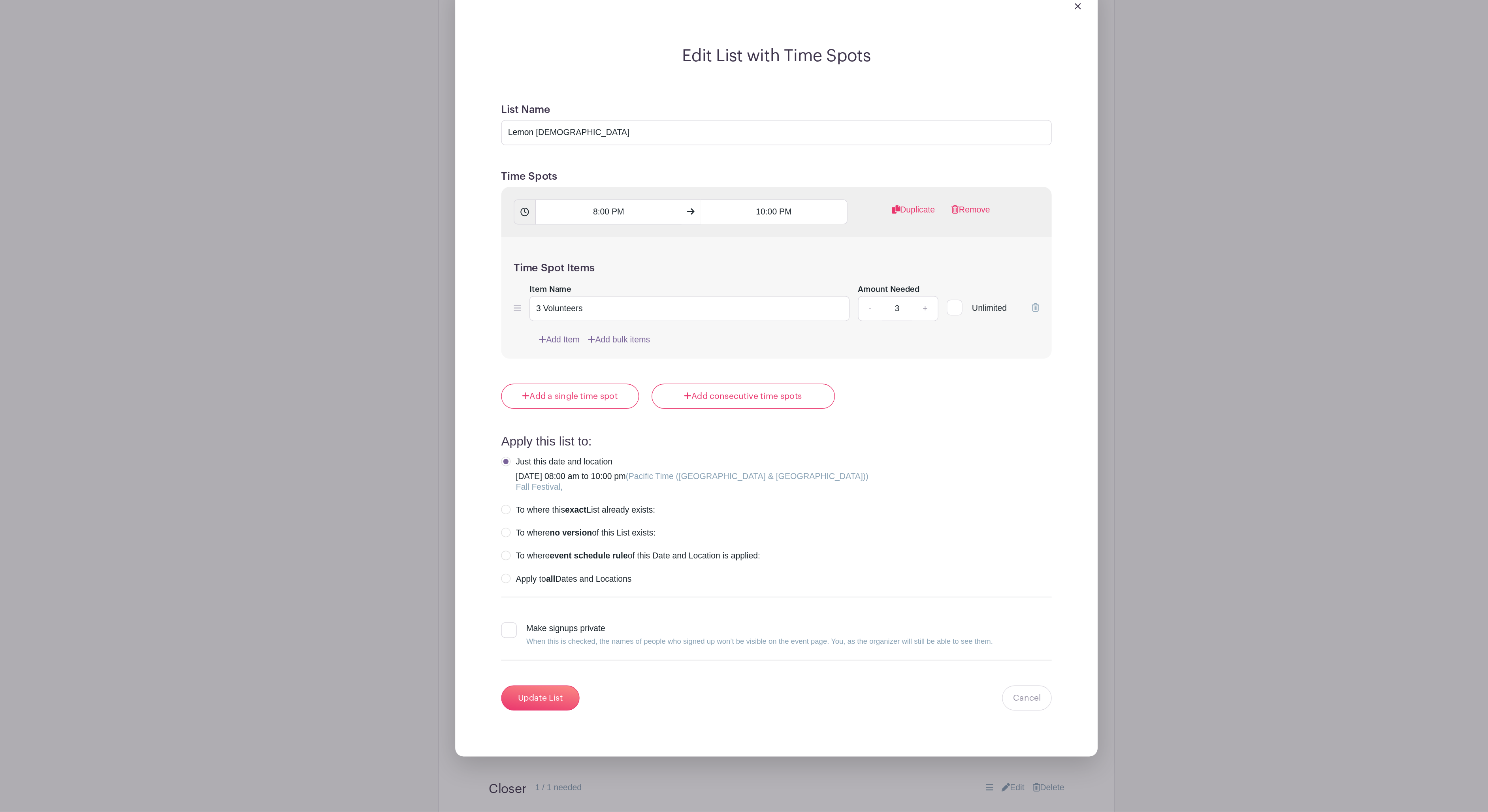
click at [847, 422] on link "+" at bounding box center [857, 431] width 20 height 19
type input "4"
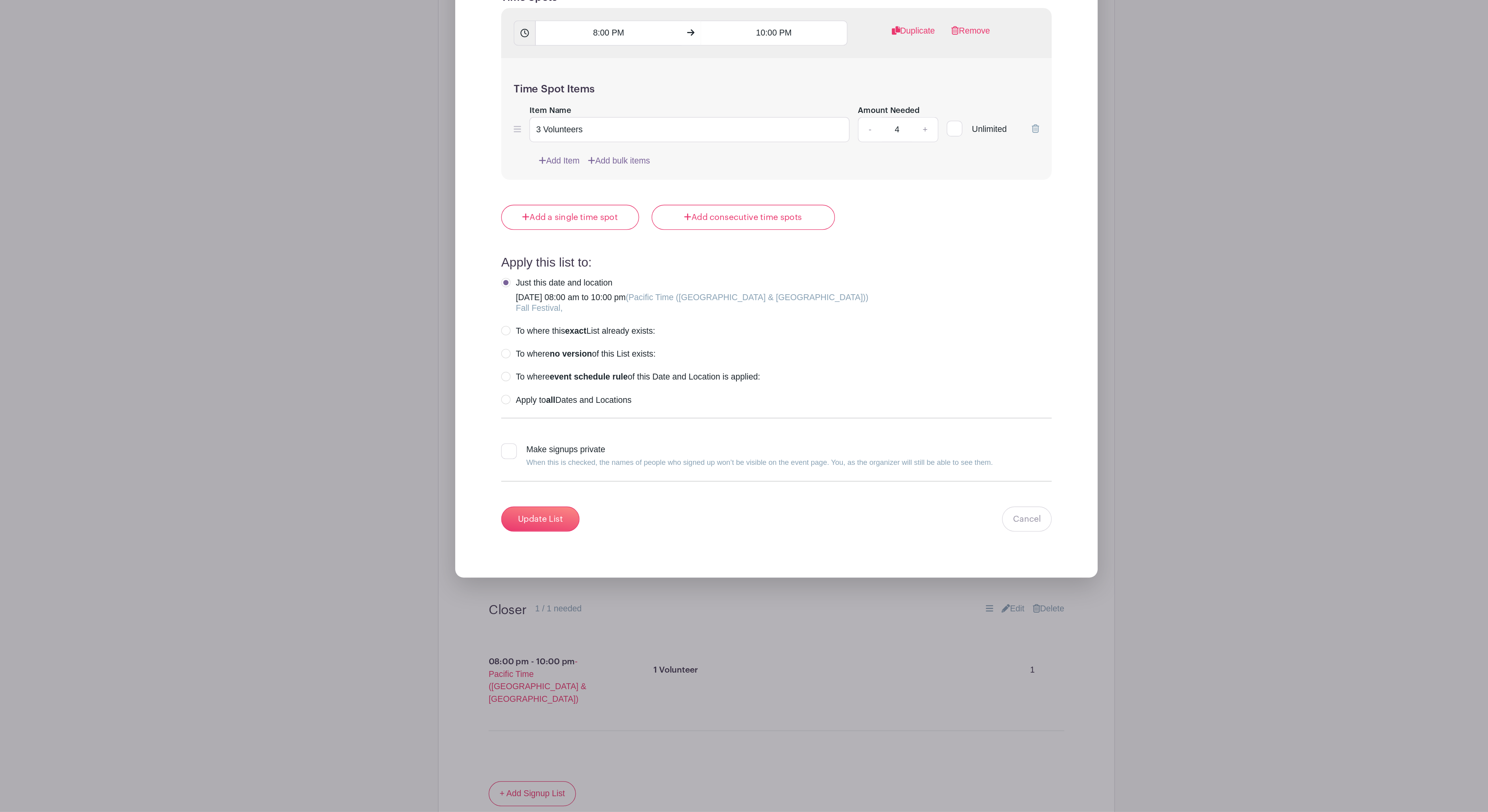
scroll to position [2832, 0]
click at [536, 599] on input "Update List" at bounding box center [566, 590] width 59 height 19
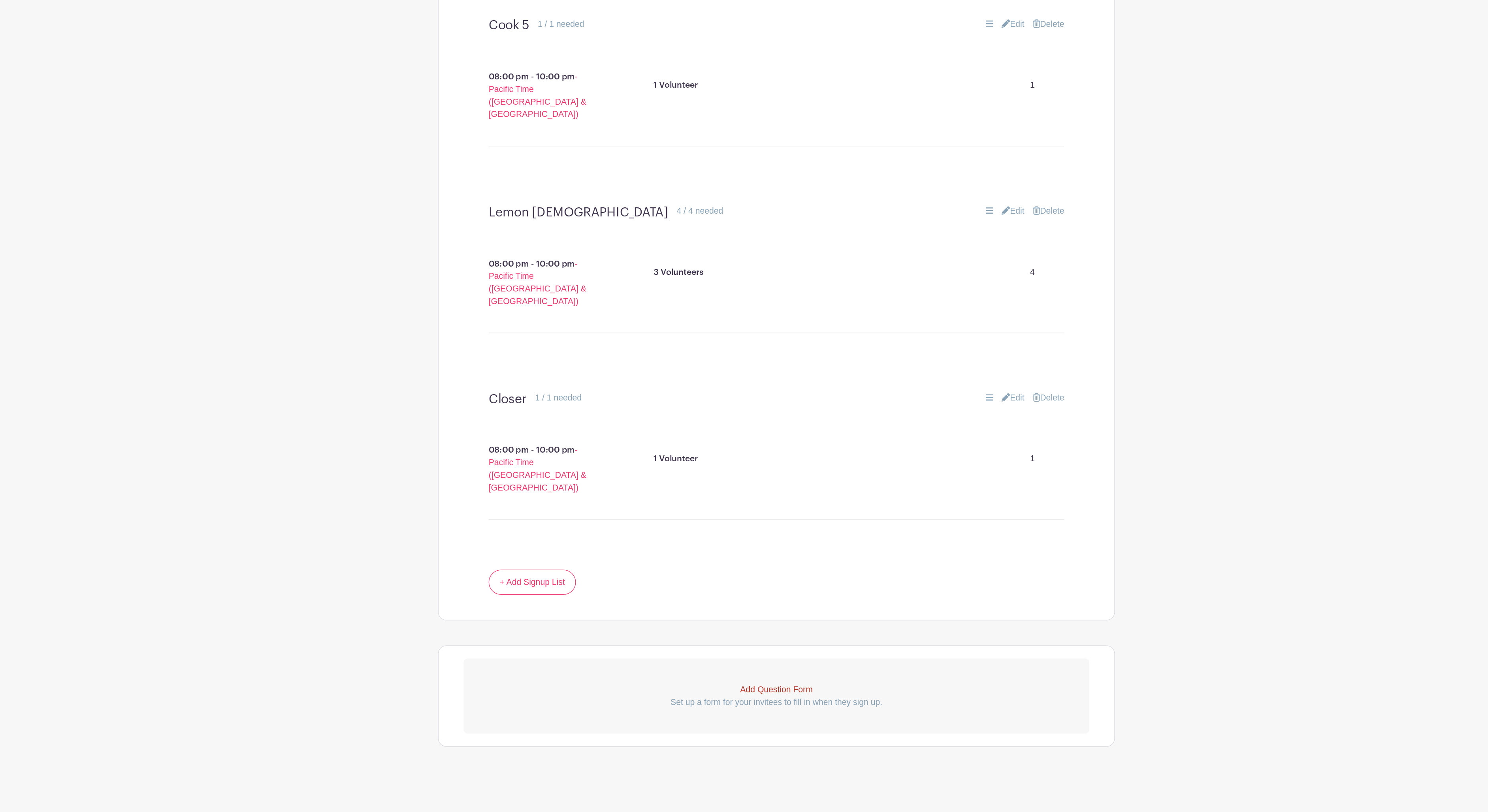
scroll to position [2703, 0]
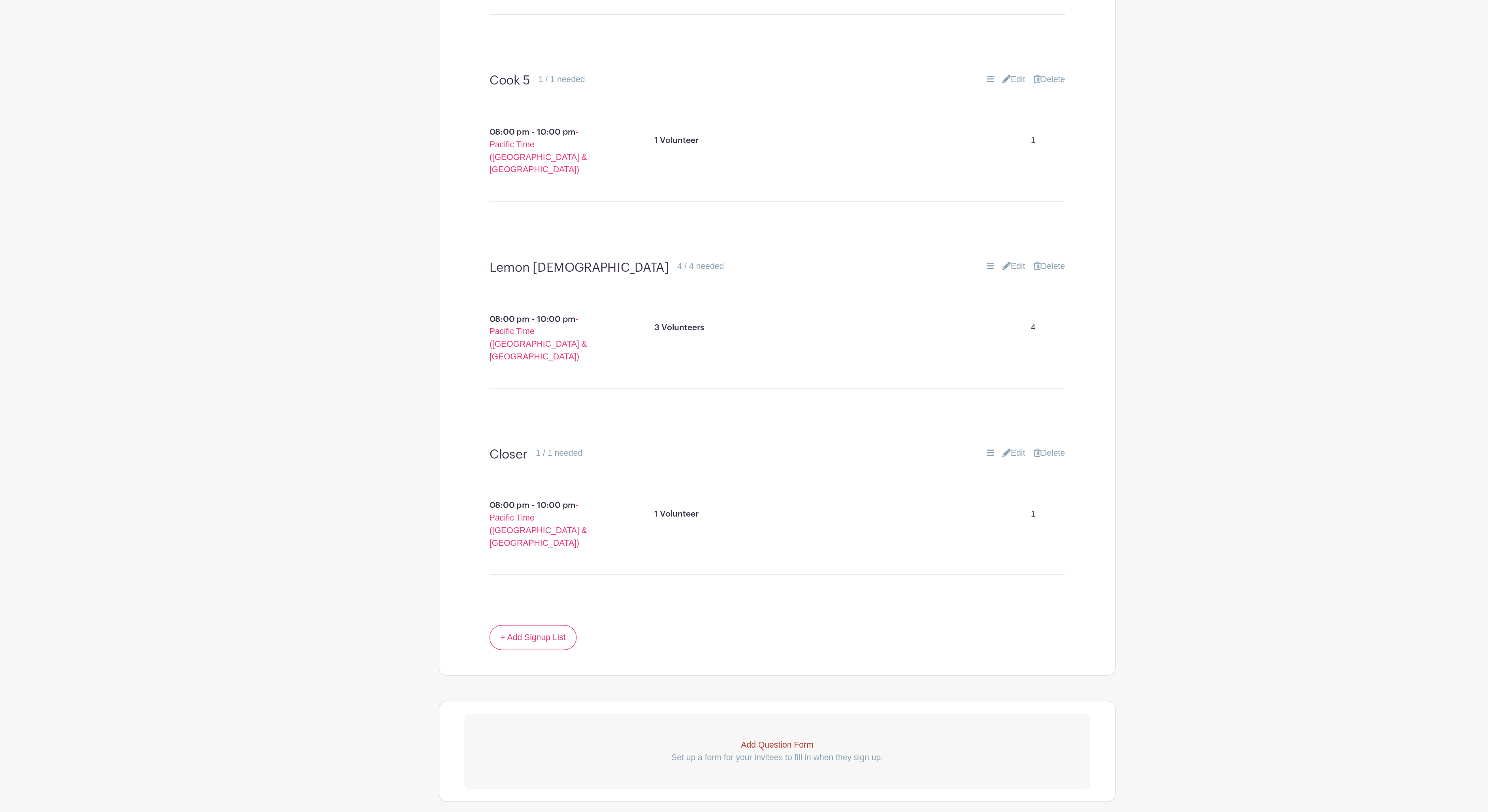
click at [914, 494] on link "Edit" at bounding box center [923, 499] width 17 height 9
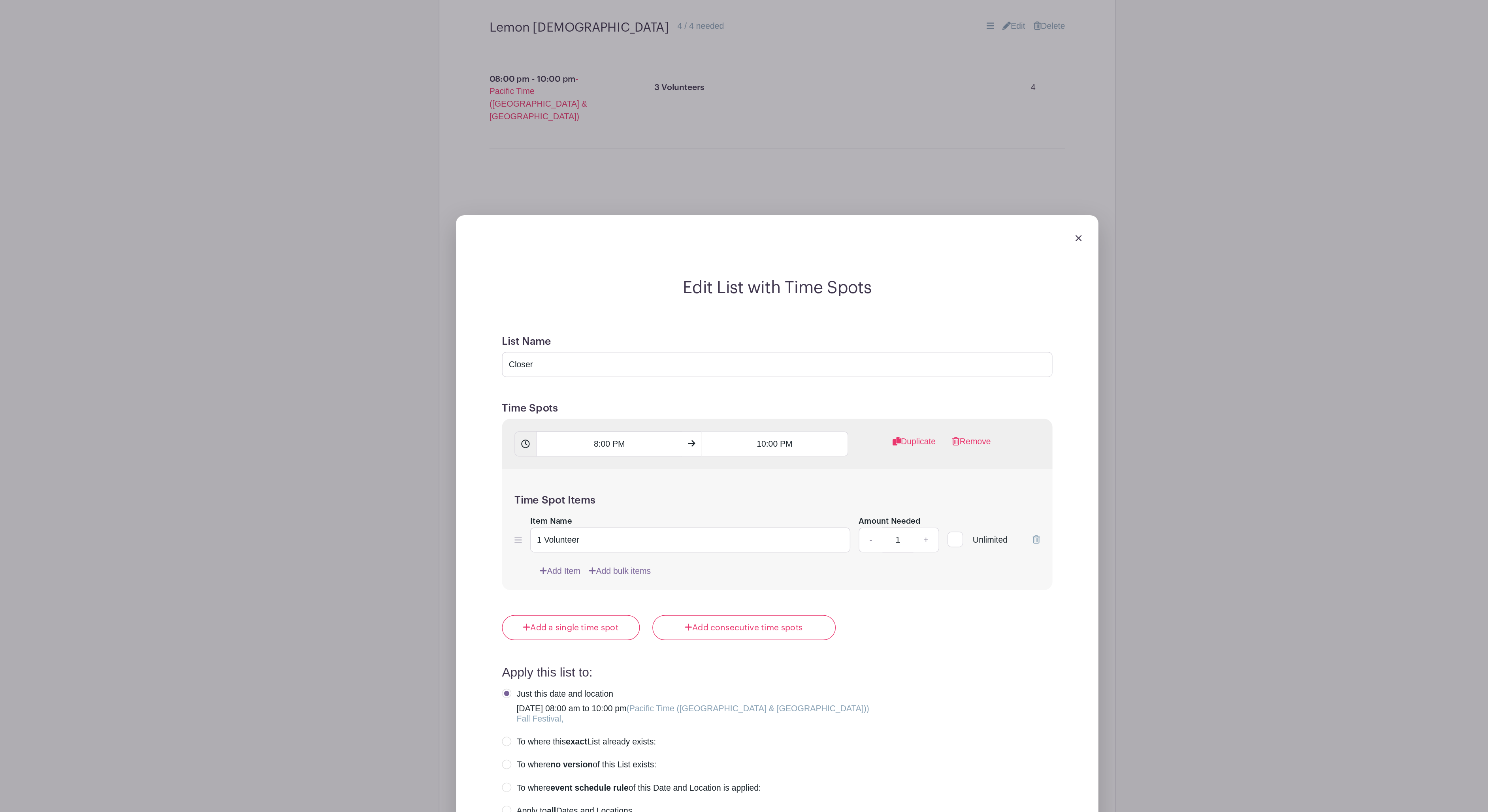
click at [847, 575] on link "+" at bounding box center [857, 565] width 20 height 19
type input "2"
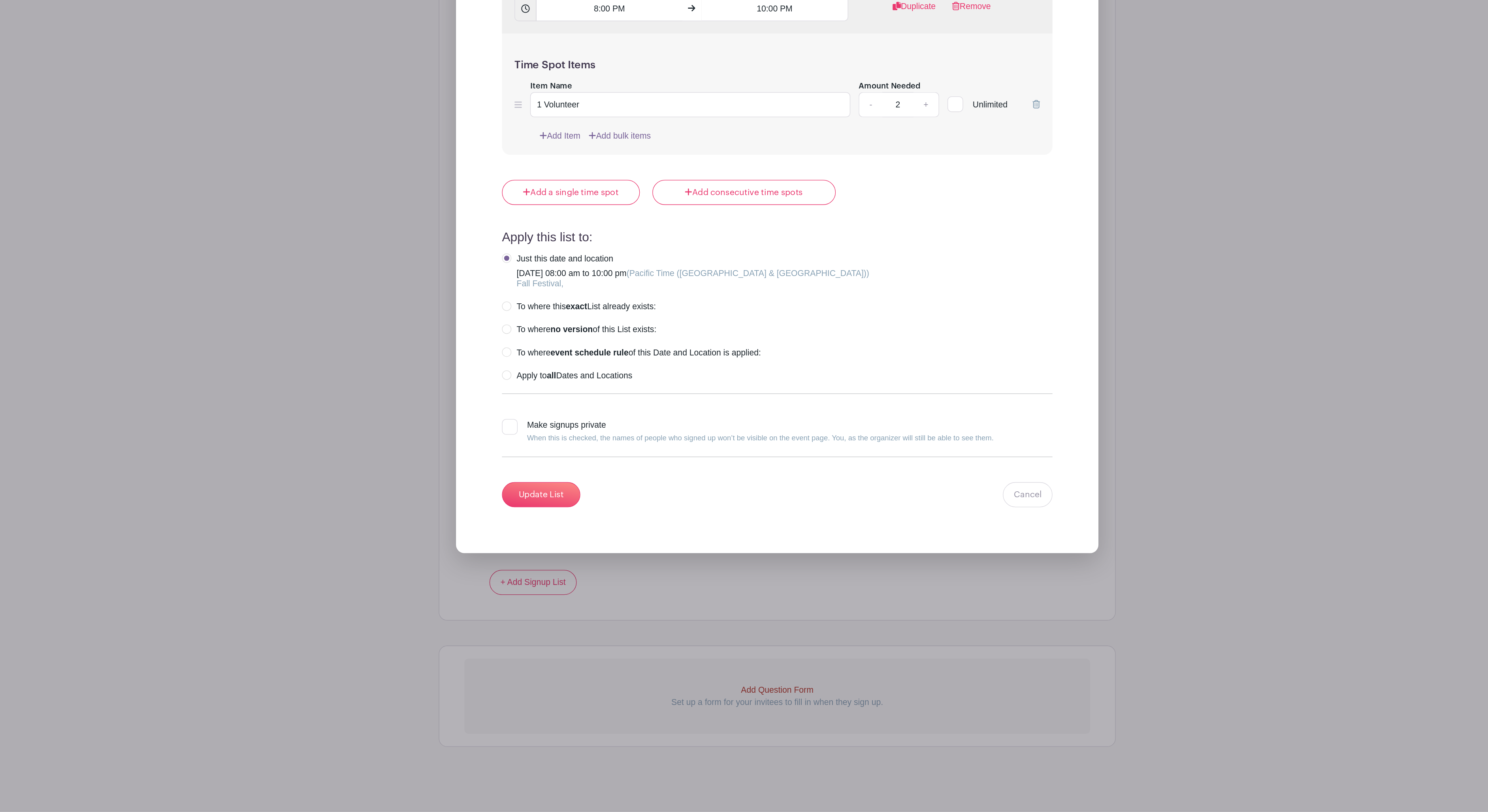
scroll to position [3042, 0]
click at [536, 563] on input "Update List" at bounding box center [566, 572] width 59 height 19
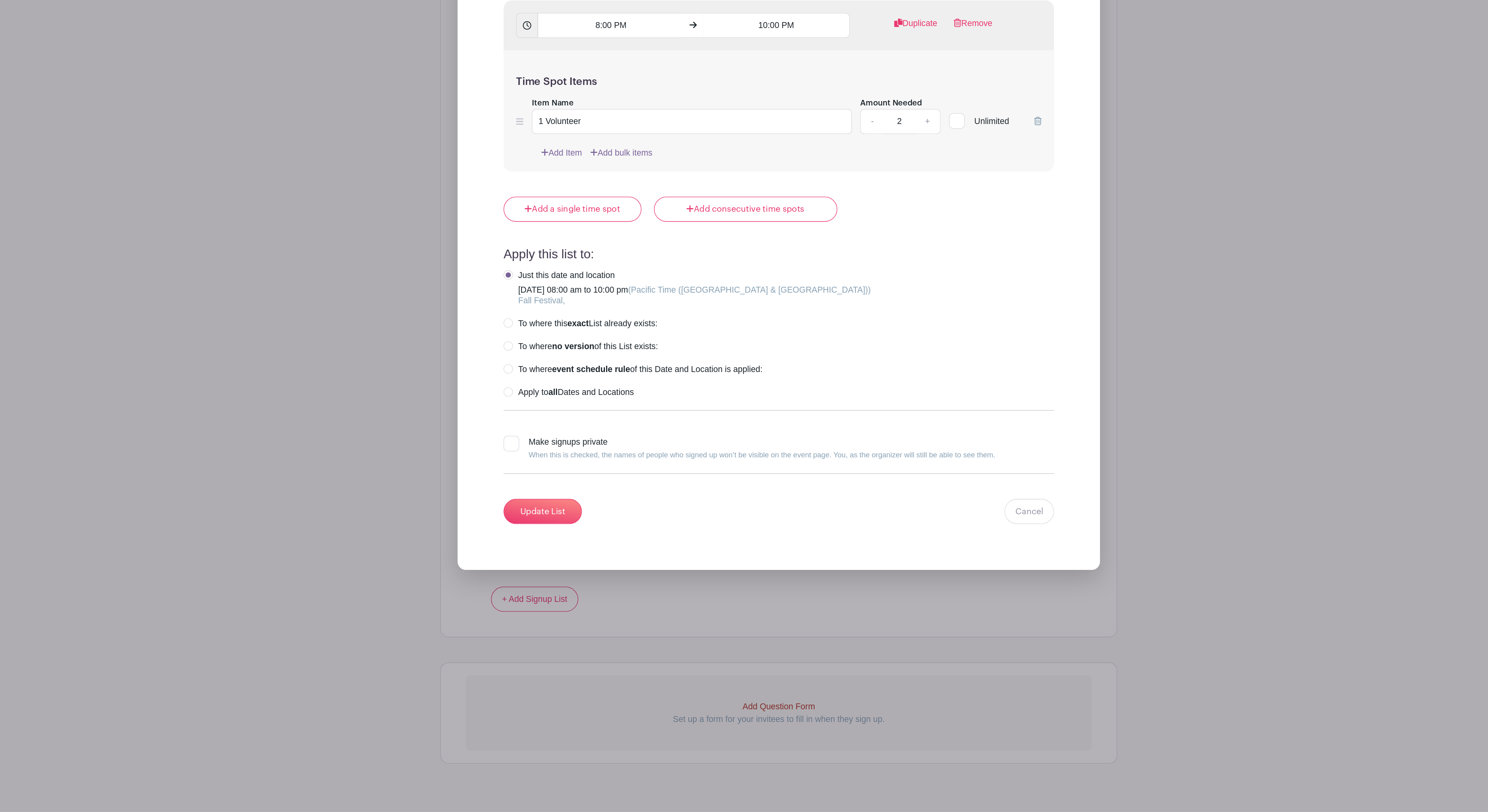
scroll to position [2703, 0]
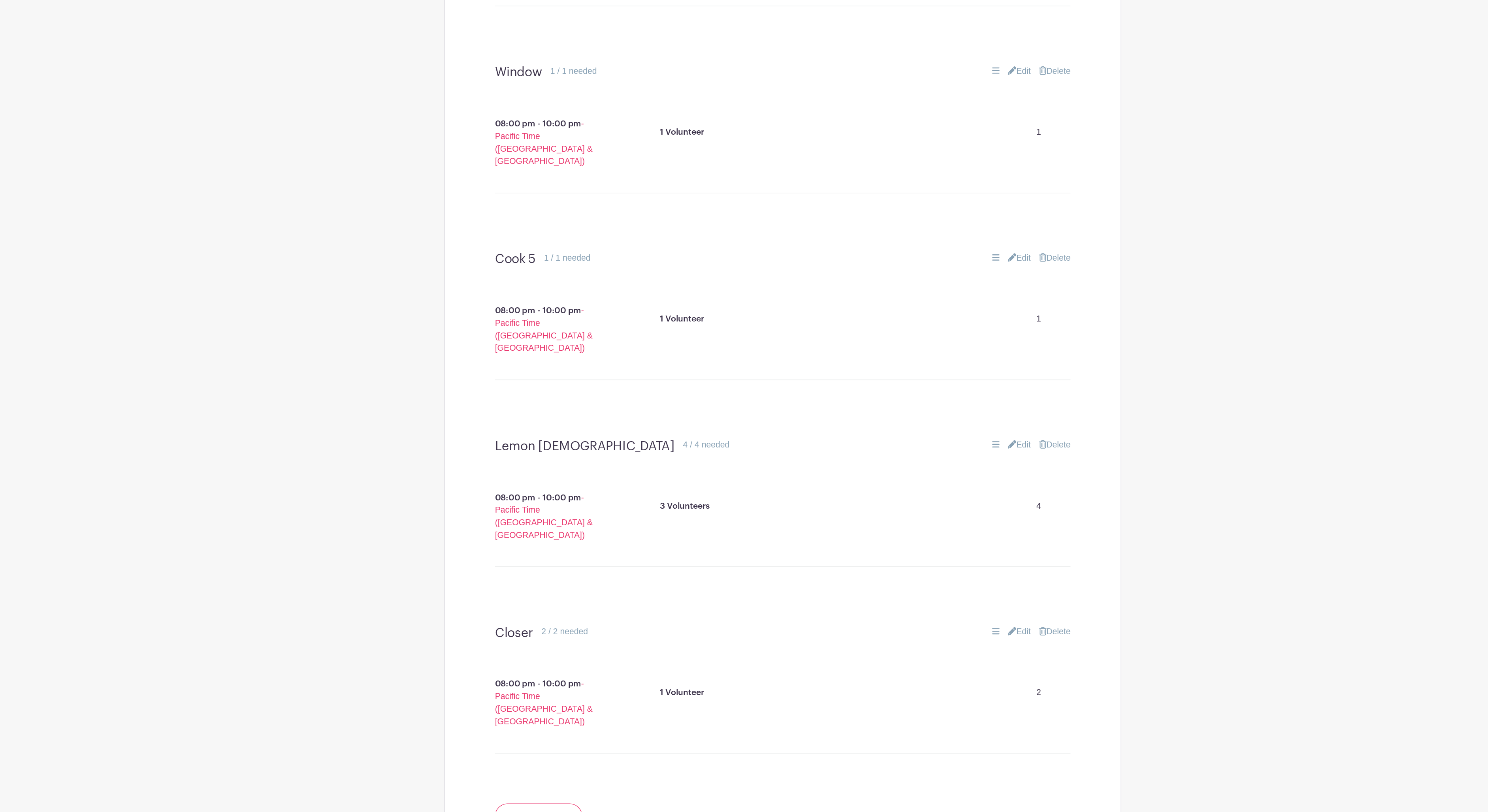
click at [914, 353] on link "Edit" at bounding box center [923, 357] width 17 height 9
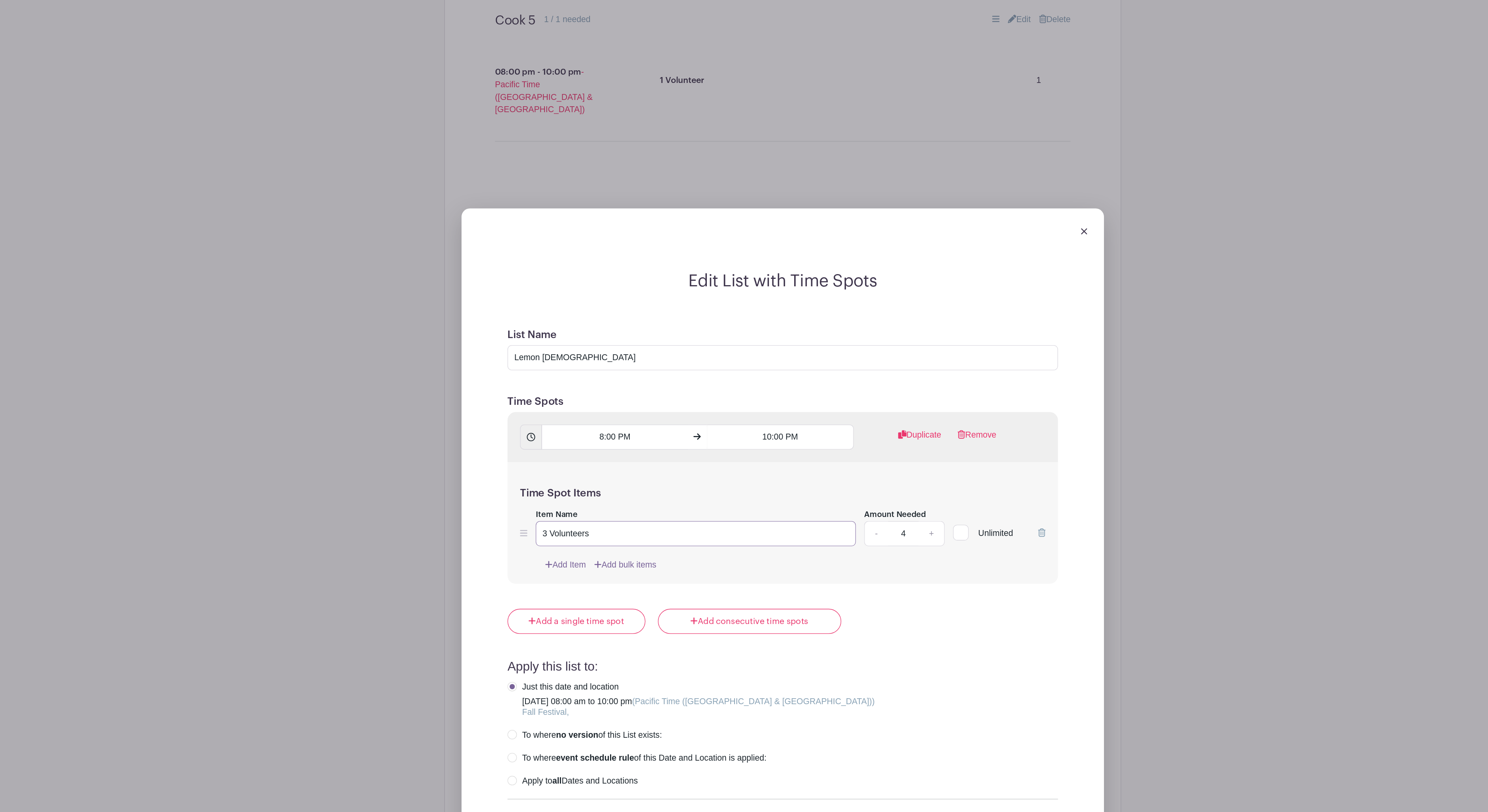
click at [557, 434] on input "3 Volunteers" at bounding box center [678, 424] width 242 height 19
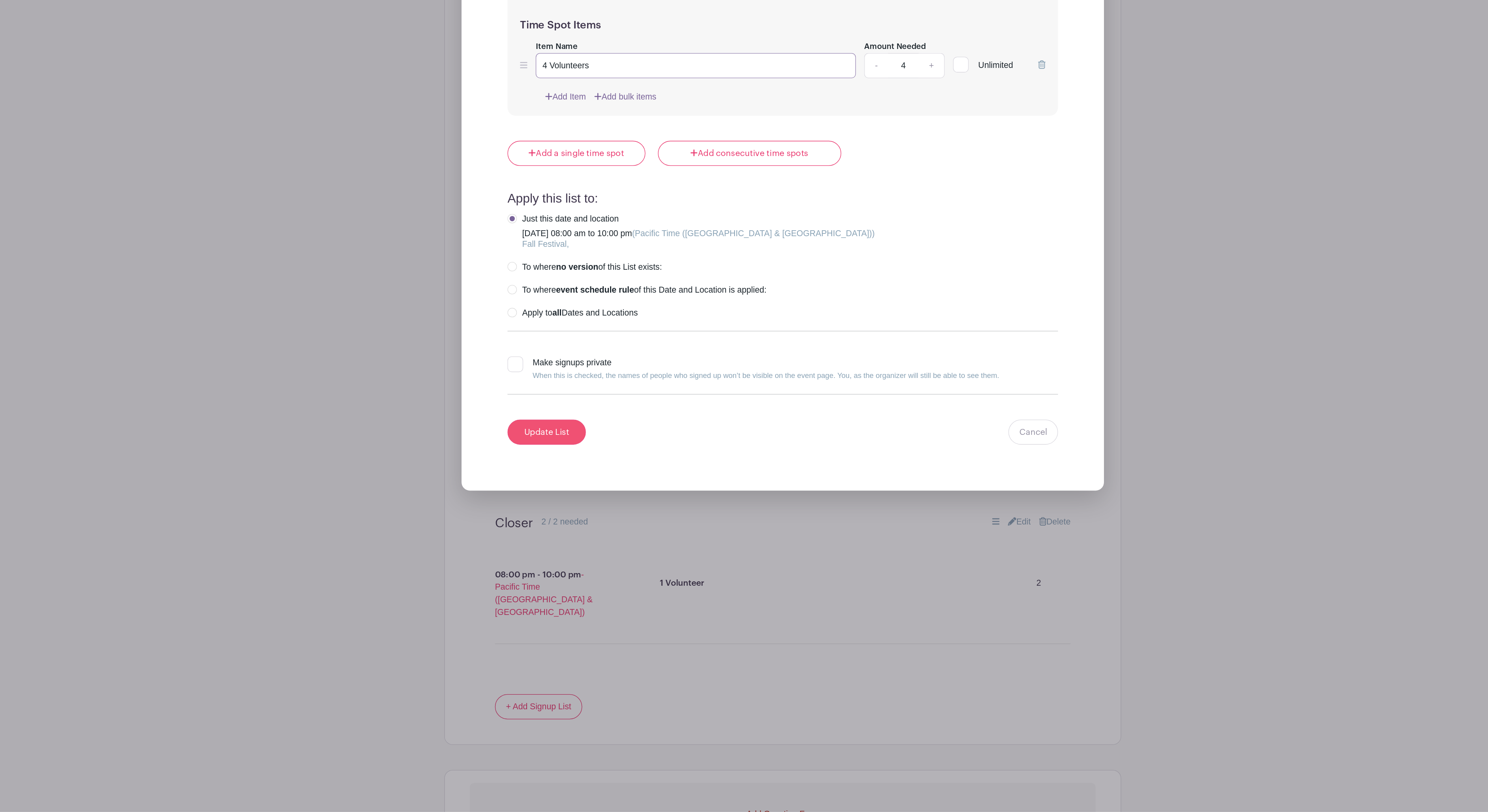
scroll to position [2881, 0]
type input "4 Volunteers"
click at [536, 534] on input "Update List" at bounding box center [566, 524] width 59 height 19
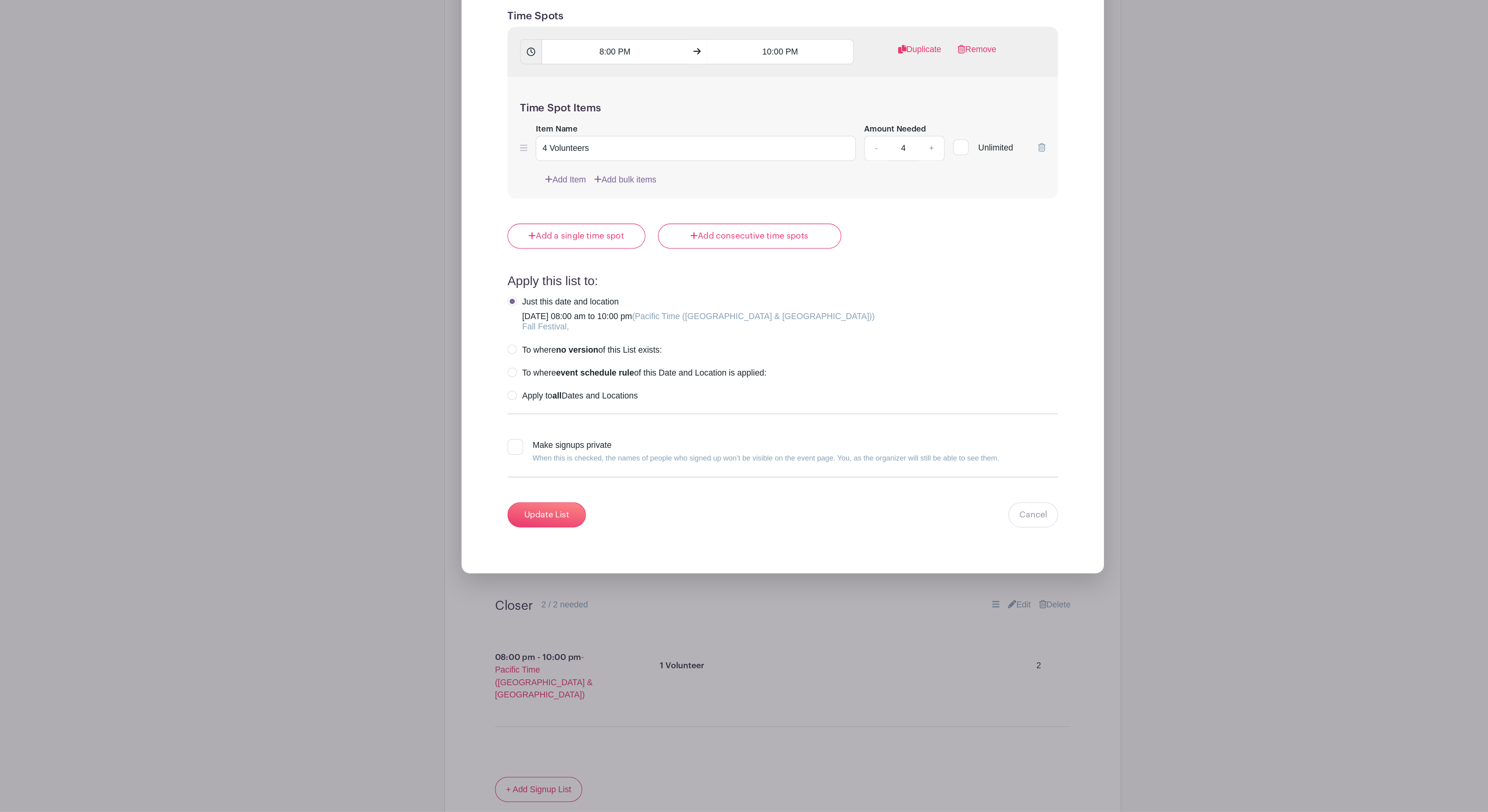
scroll to position [2703, 0]
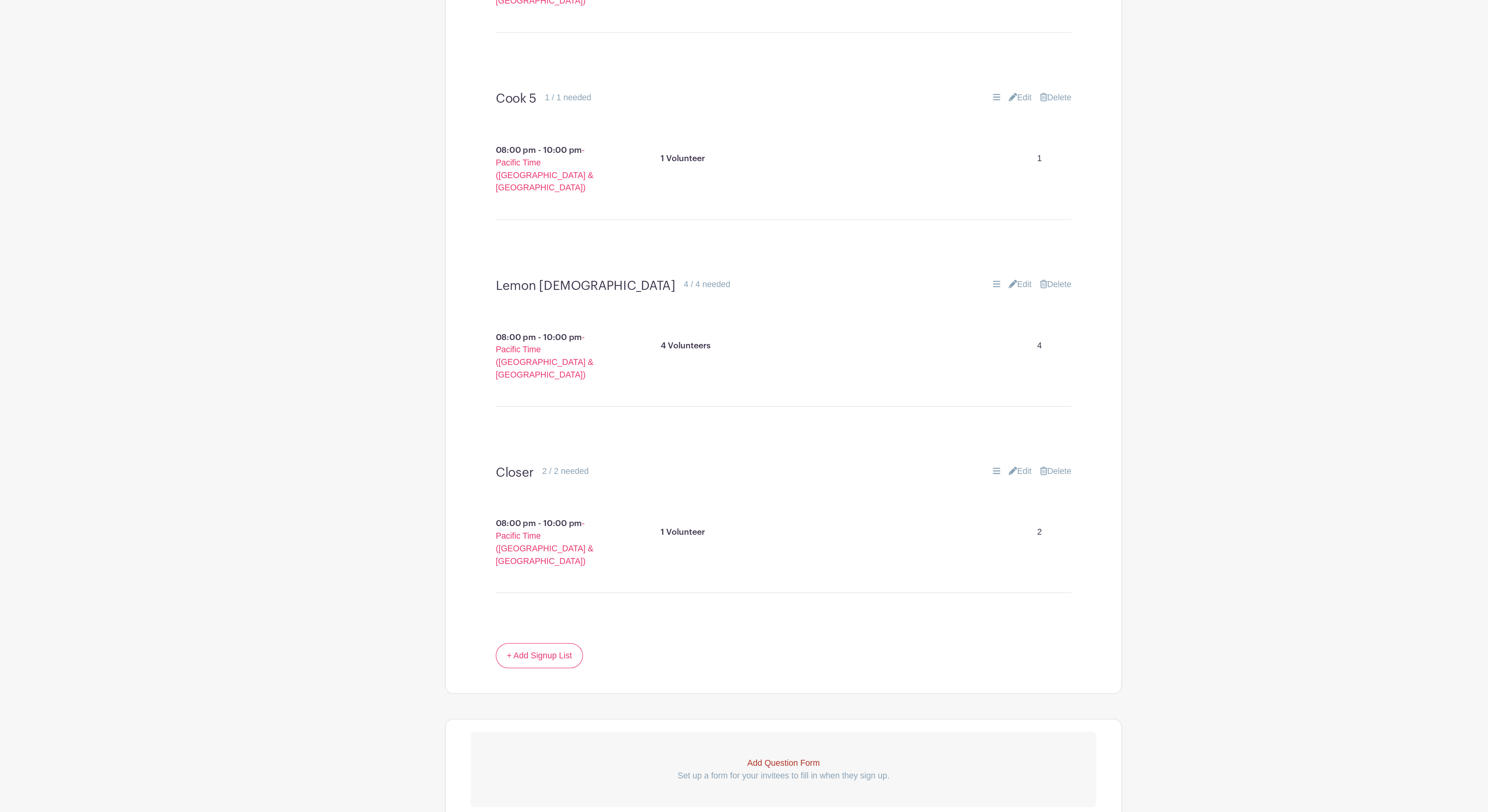
click at [914, 494] on link "Edit" at bounding box center [923, 499] width 17 height 9
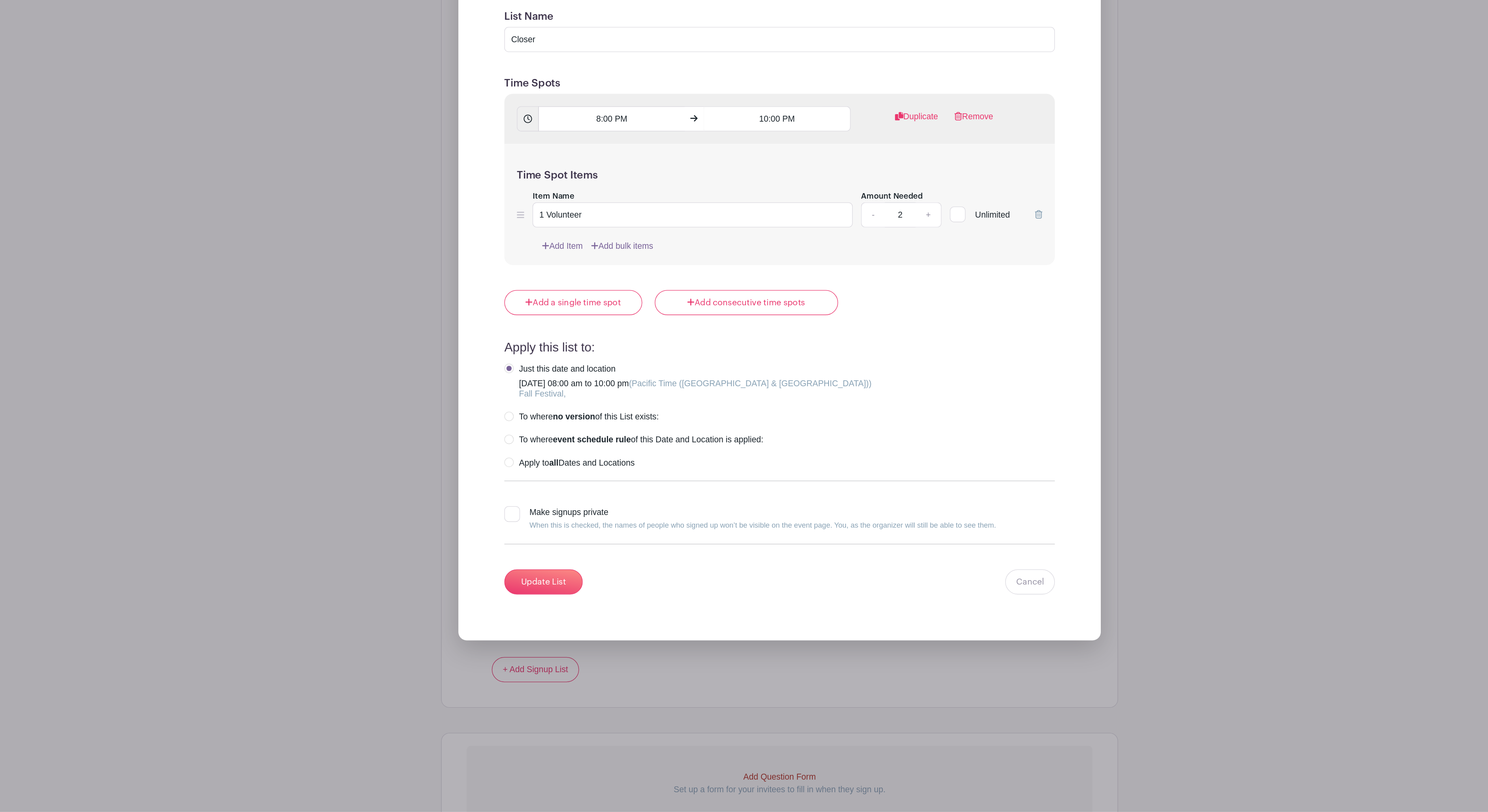
scroll to position [2921, 0]
drag, startPoint x: 422, startPoint y: 343, endPoint x: 448, endPoint y: 353, distance: 27.9
click at [557, 343] on input "1 Volunteer" at bounding box center [678, 348] width 242 height 19
click at [557, 347] on input "2 Volunteer" at bounding box center [678, 348] width 242 height 19
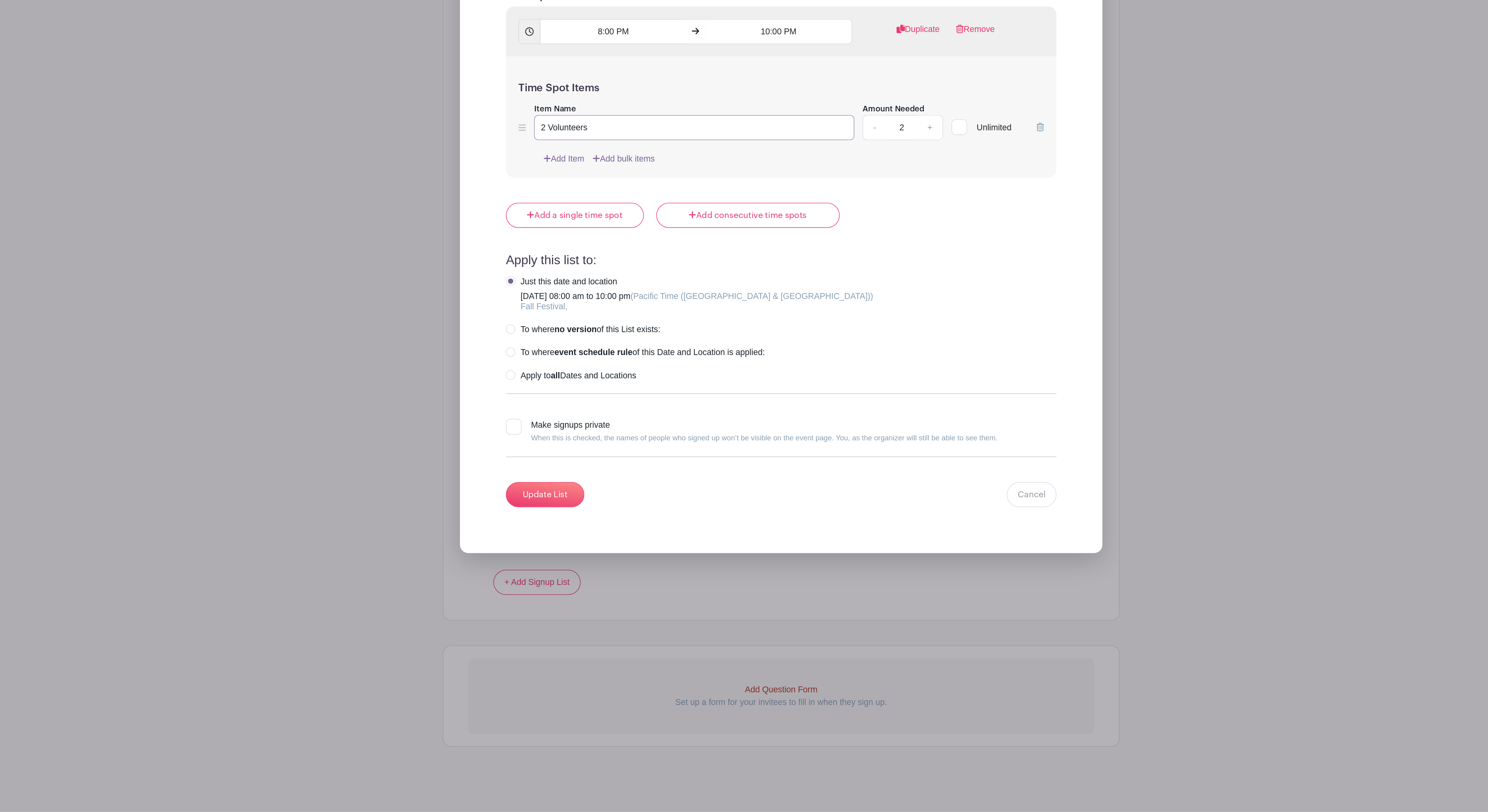
scroll to position [3042, 0]
type input "2 Volunteers"
click at [536, 563] on input "Update List" at bounding box center [566, 572] width 59 height 19
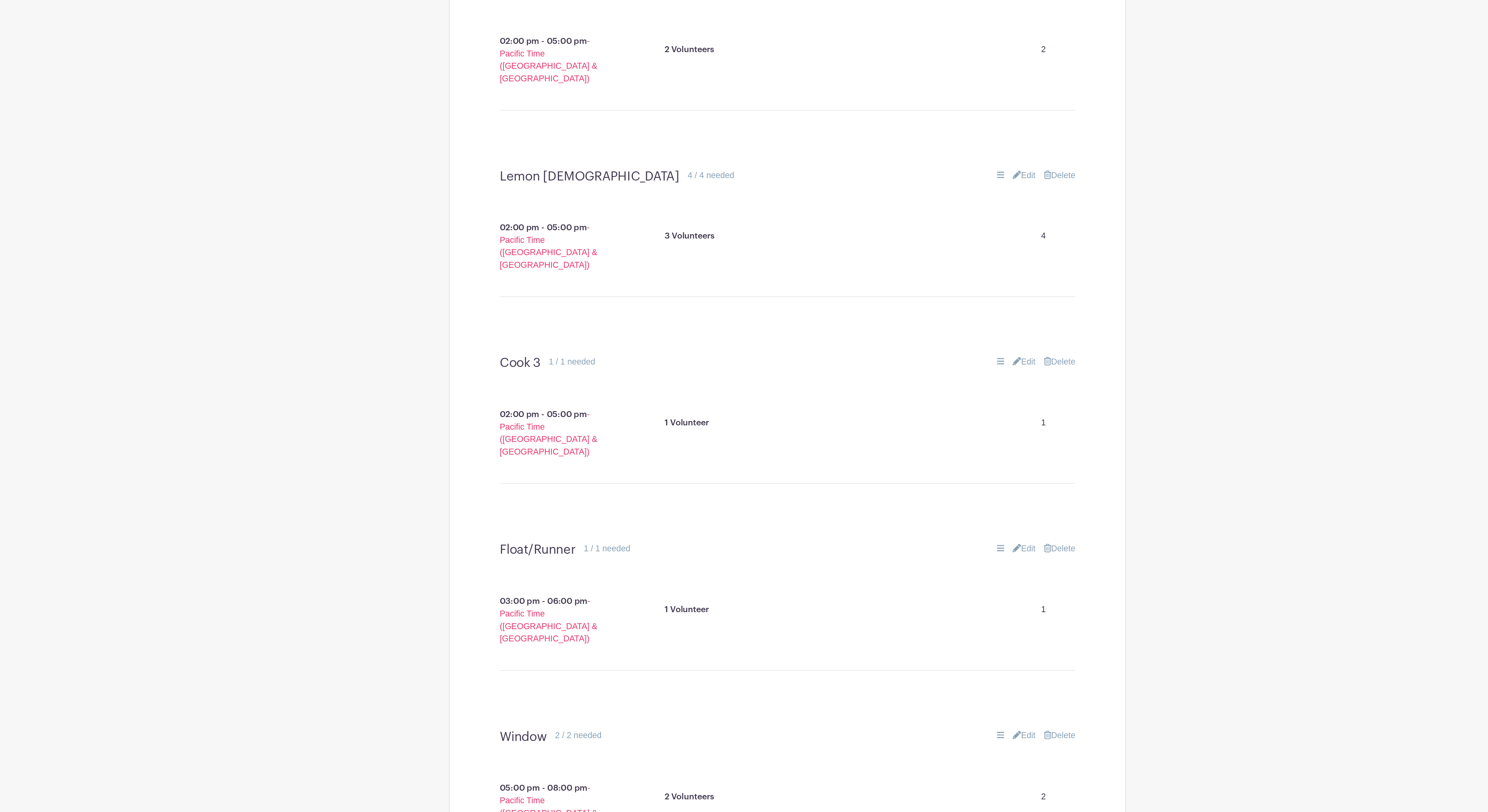
scroll to position [1463, 0]
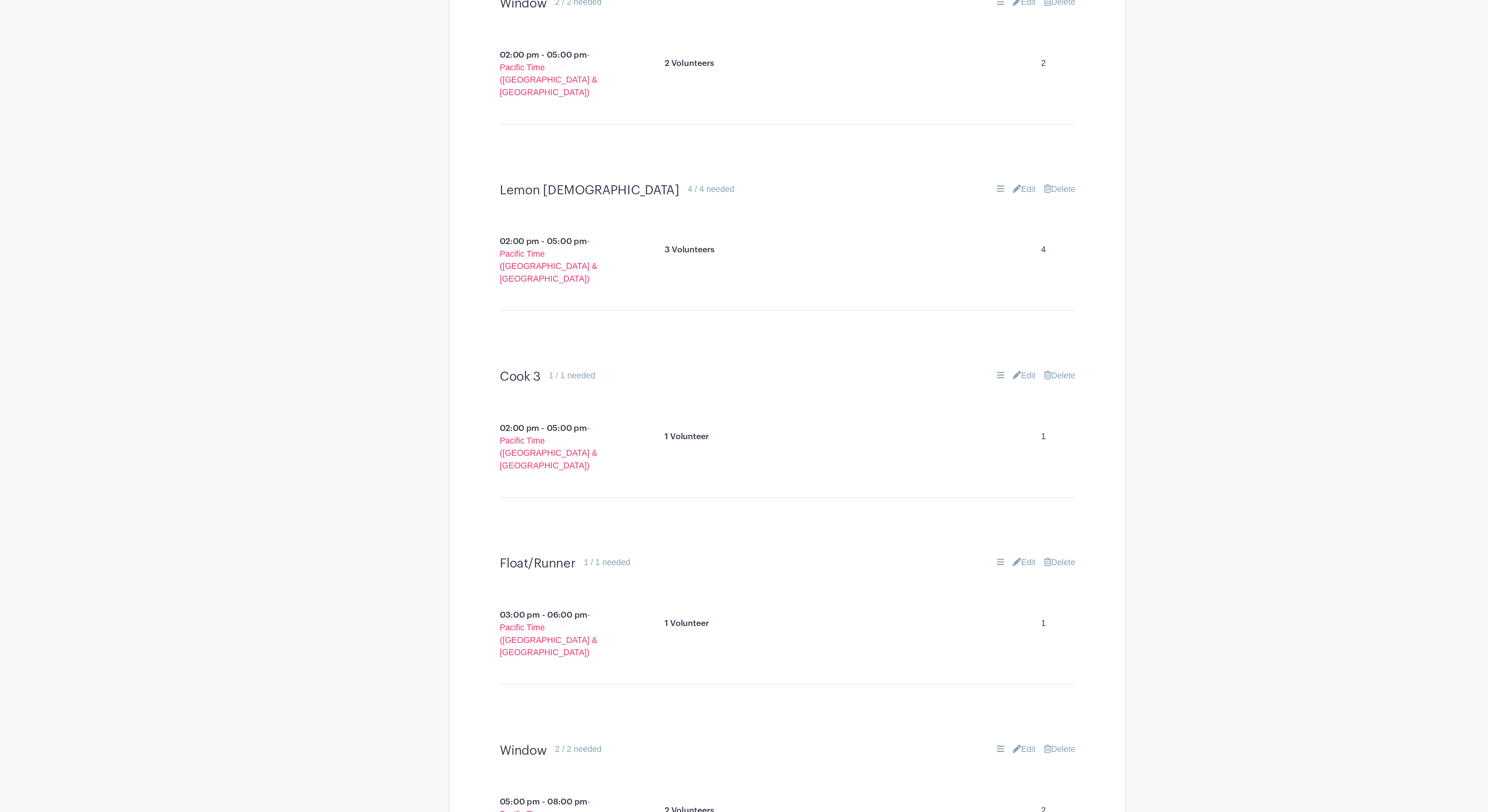
click at [914, 150] on link "Edit" at bounding box center [923, 145] width 17 height 9
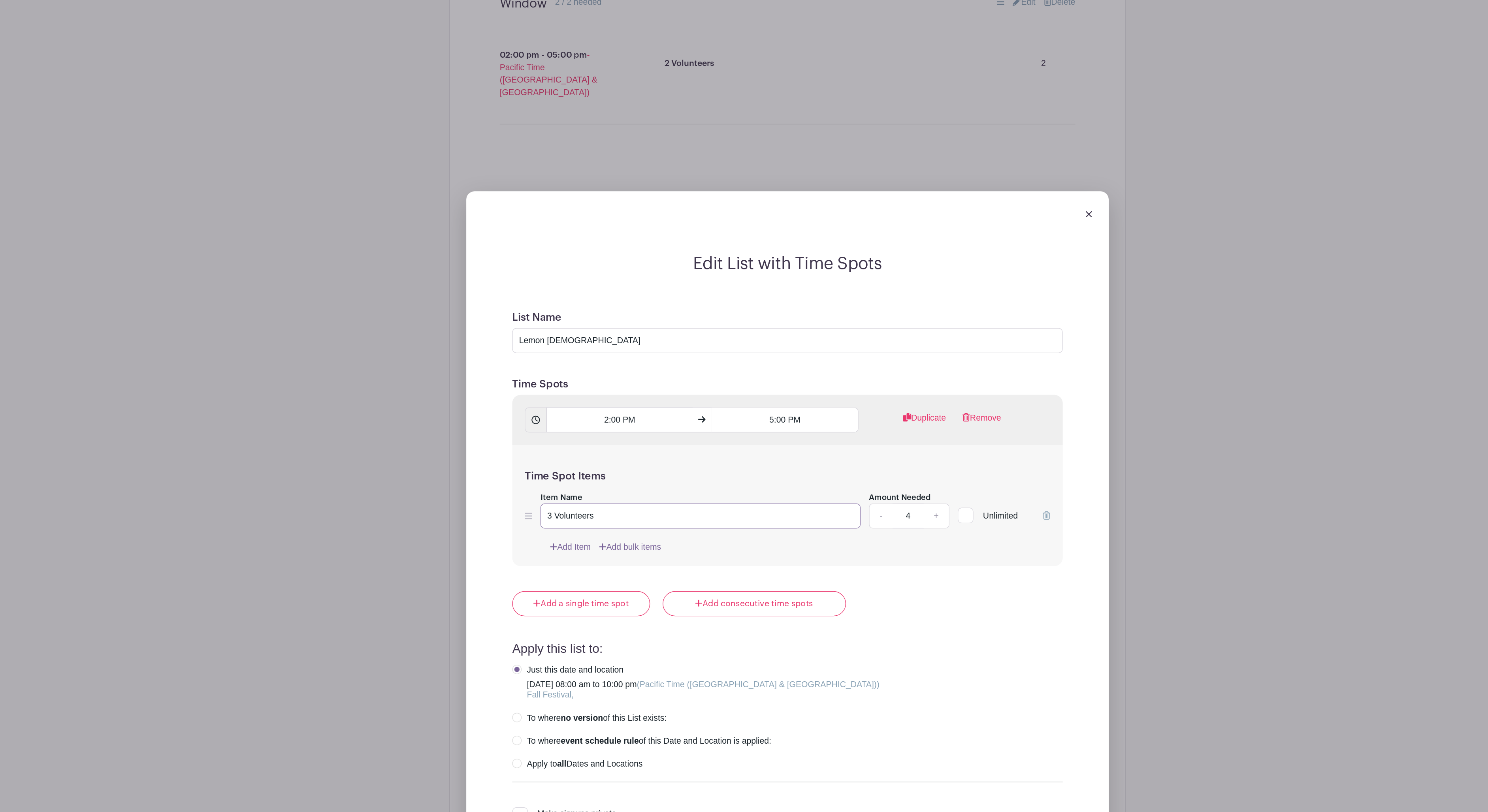
drag, startPoint x: 427, startPoint y: 518, endPoint x: 400, endPoint y: 517, distance: 27.0
click at [536, 431] on div "Time Spot Items Item Name 3 Volunteers Amount Needed - 4 + Unlimited Add Item A…" at bounding box center [744, 384] width 416 height 92
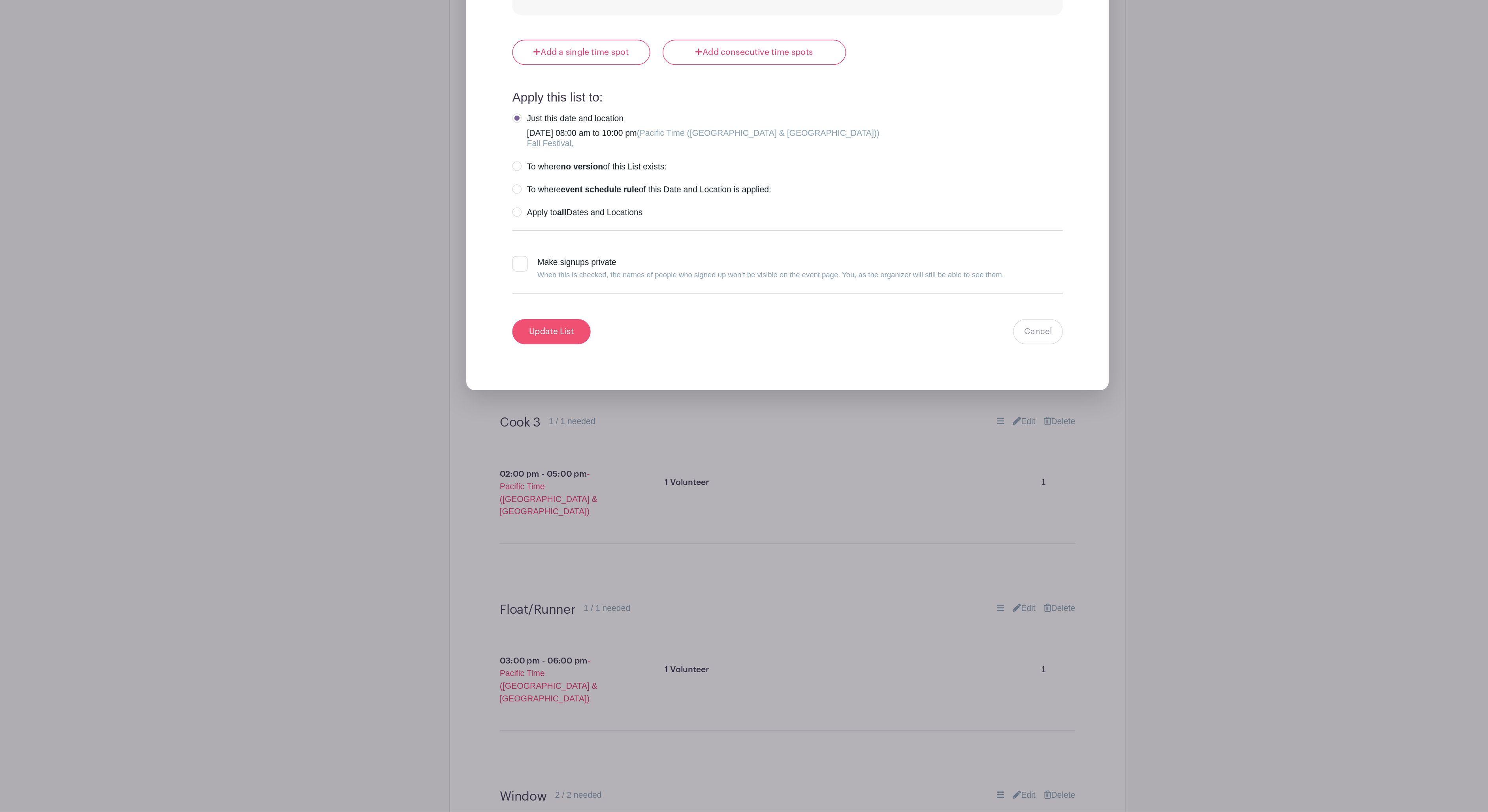
type input "4 Volunteers"
click at [536, 439] on input "Update List" at bounding box center [566, 449] width 59 height 19
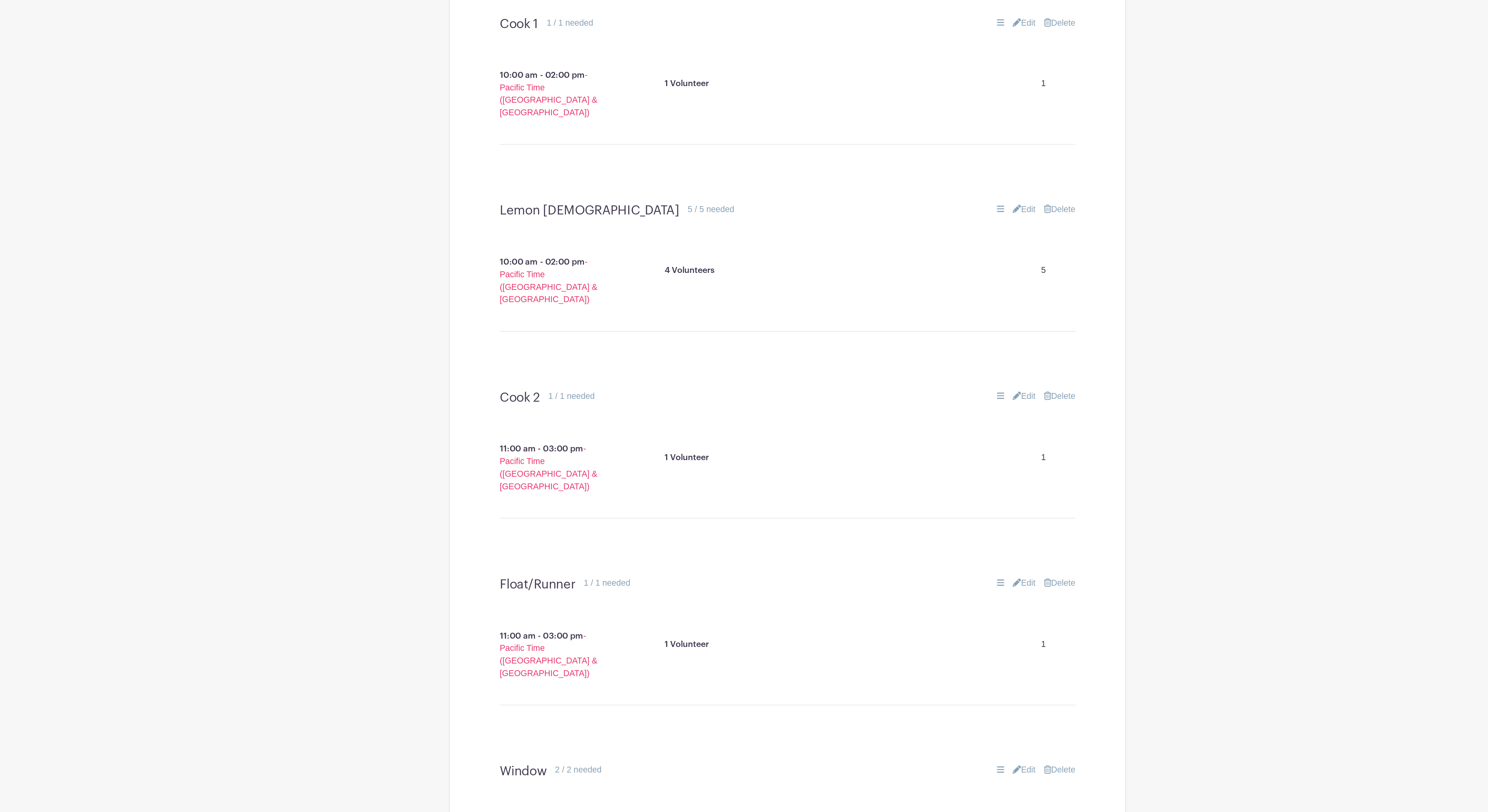
scroll to position [881, 0]
click at [914, 166] on link "Edit" at bounding box center [923, 161] width 17 height 9
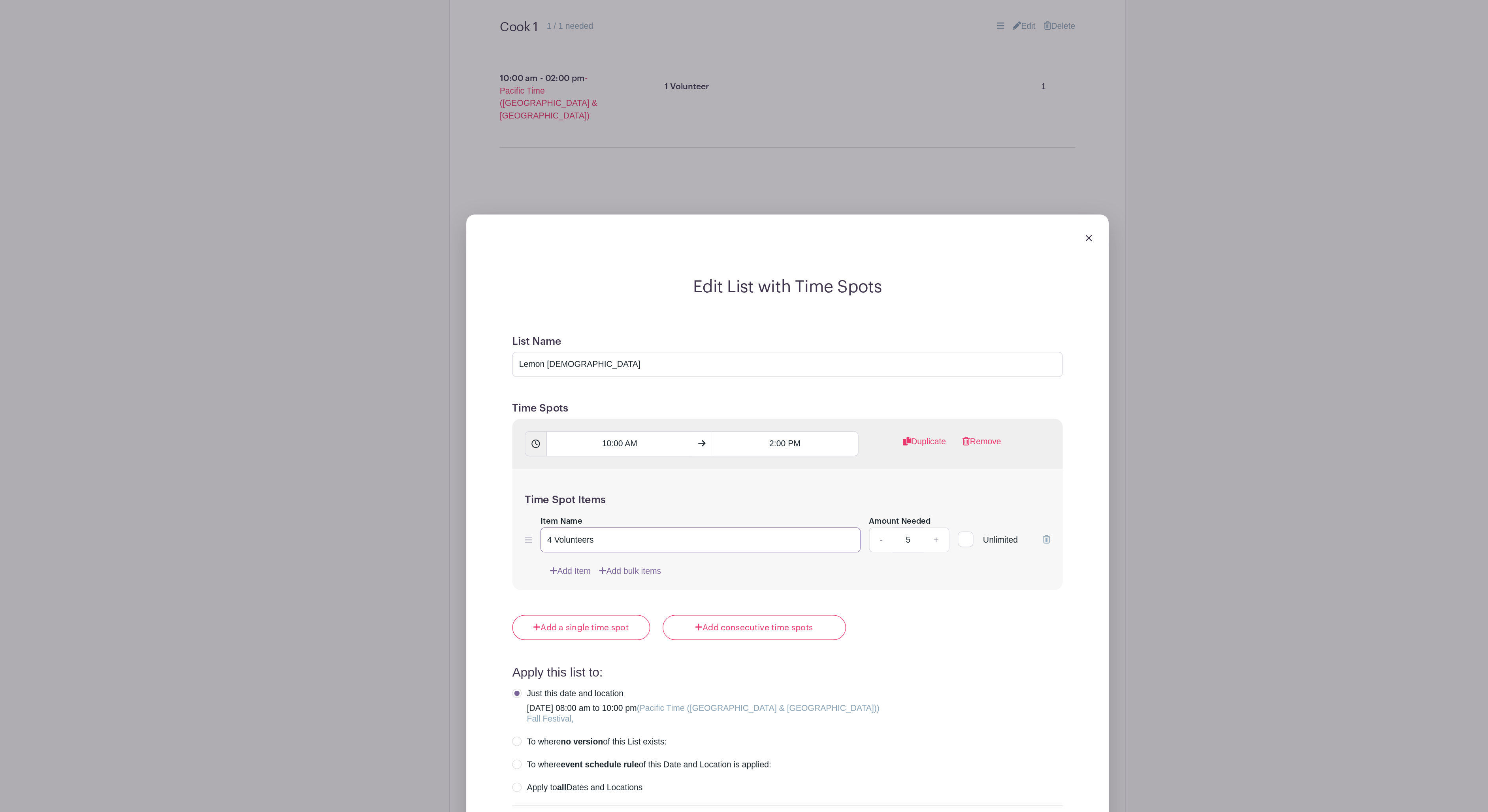
drag, startPoint x: 393, startPoint y: 513, endPoint x: 371, endPoint y: 512, distance: 22.0
click at [526, 513] on form "List Name Lemon Shakers Time Spots 10:00 AM 2:00 PM Duplicate Remove Time Spot …" at bounding box center [744, 475] width 436 height 461
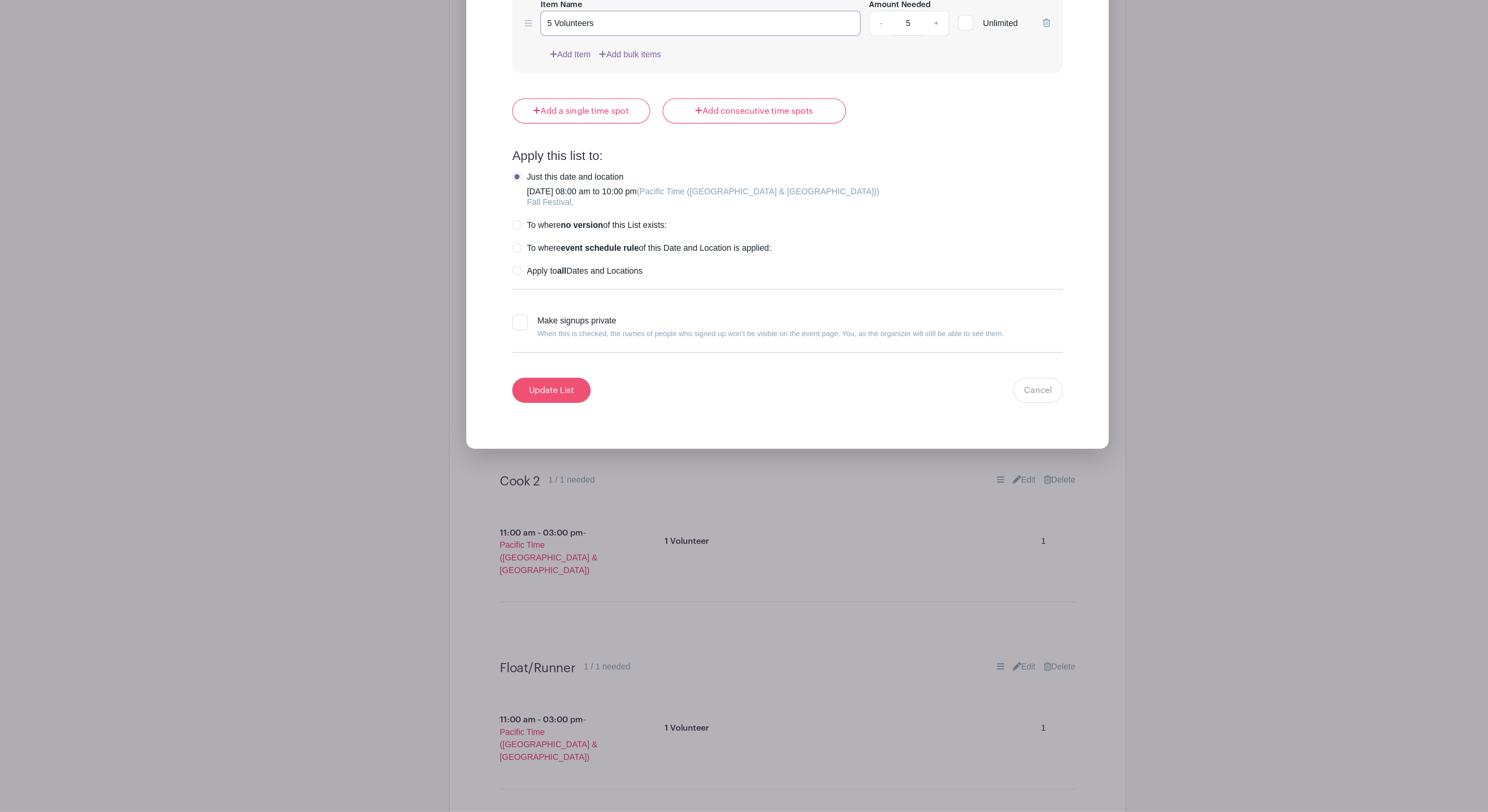
type input "5 Volunteers"
click at [536, 483] on input "Update List" at bounding box center [566, 492] width 59 height 19
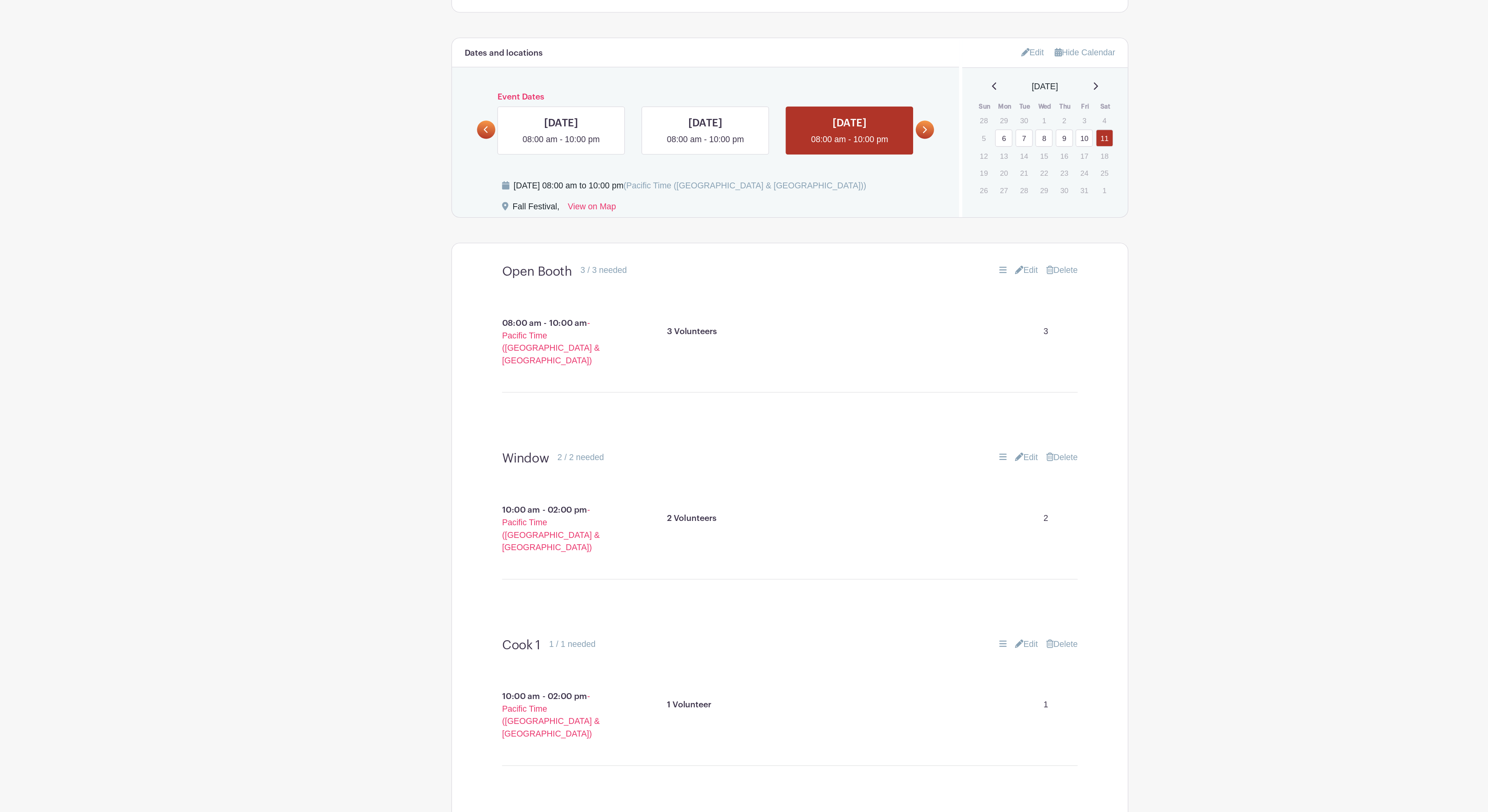
scroll to position [413, 0]
click at [680, 111] on link at bounding box center [680, 111] width 0 height 0
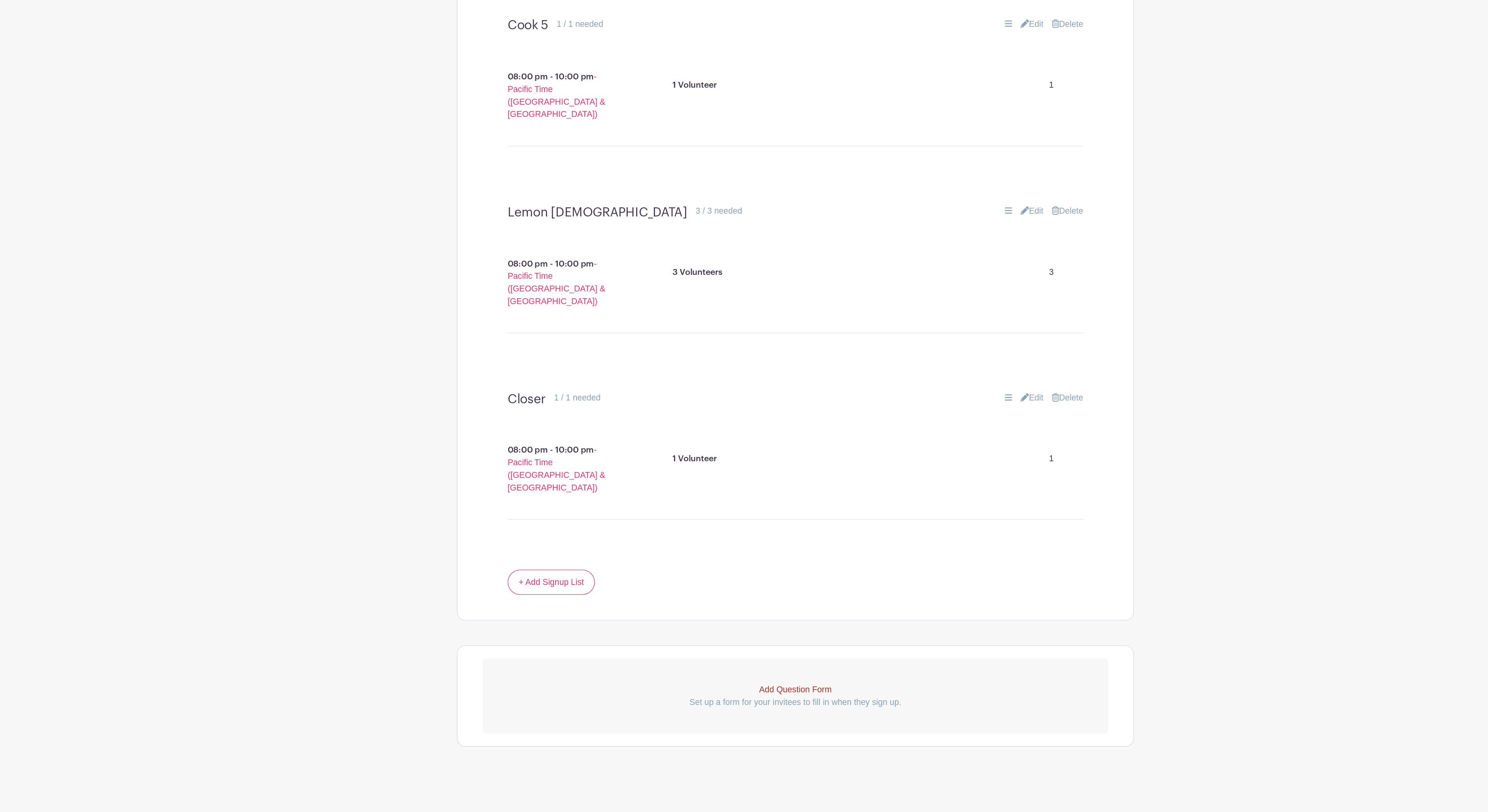
scroll to position [2644, 0]
click at [914, 353] on link "Edit" at bounding box center [923, 357] width 17 height 9
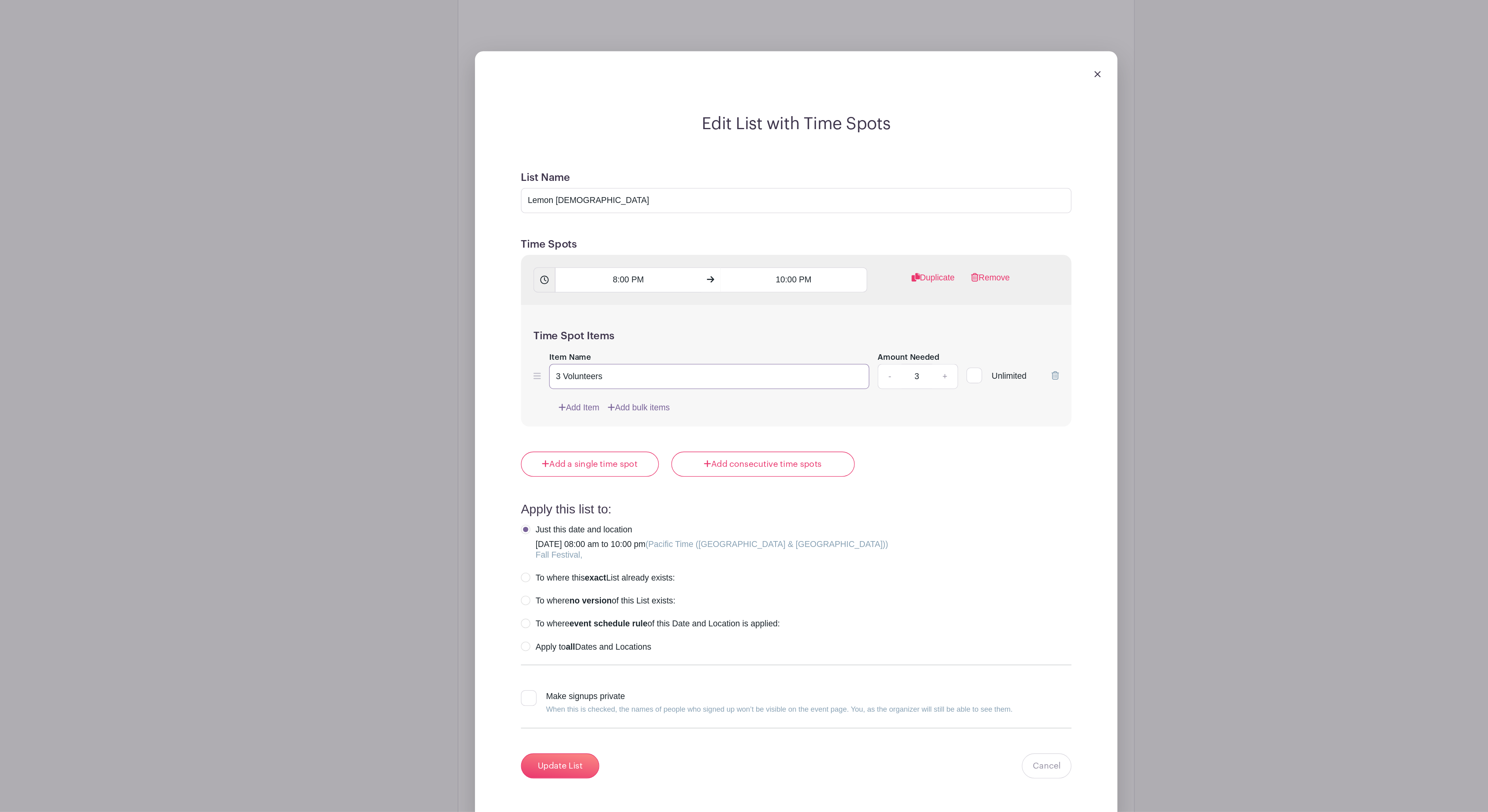
click at [557, 473] on input "3 Volunteers" at bounding box center [678, 482] width 242 height 19
type input "4 Volunteers"
click at [847, 473] on link "+" at bounding box center [857, 482] width 20 height 19
type input "4"
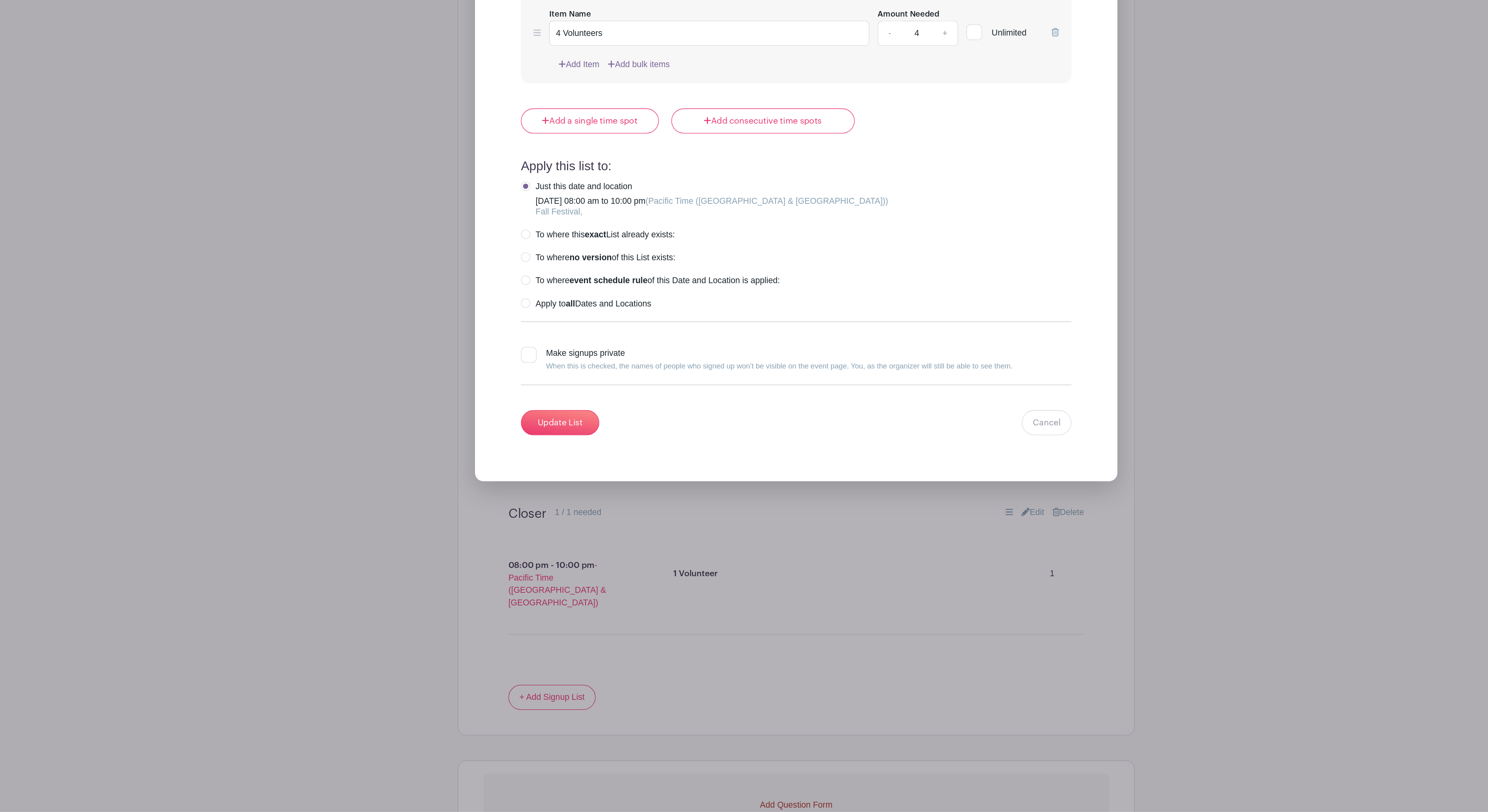
scroll to position [2907, 0]
click at [536, 524] on input "Update List" at bounding box center [566, 515] width 59 height 19
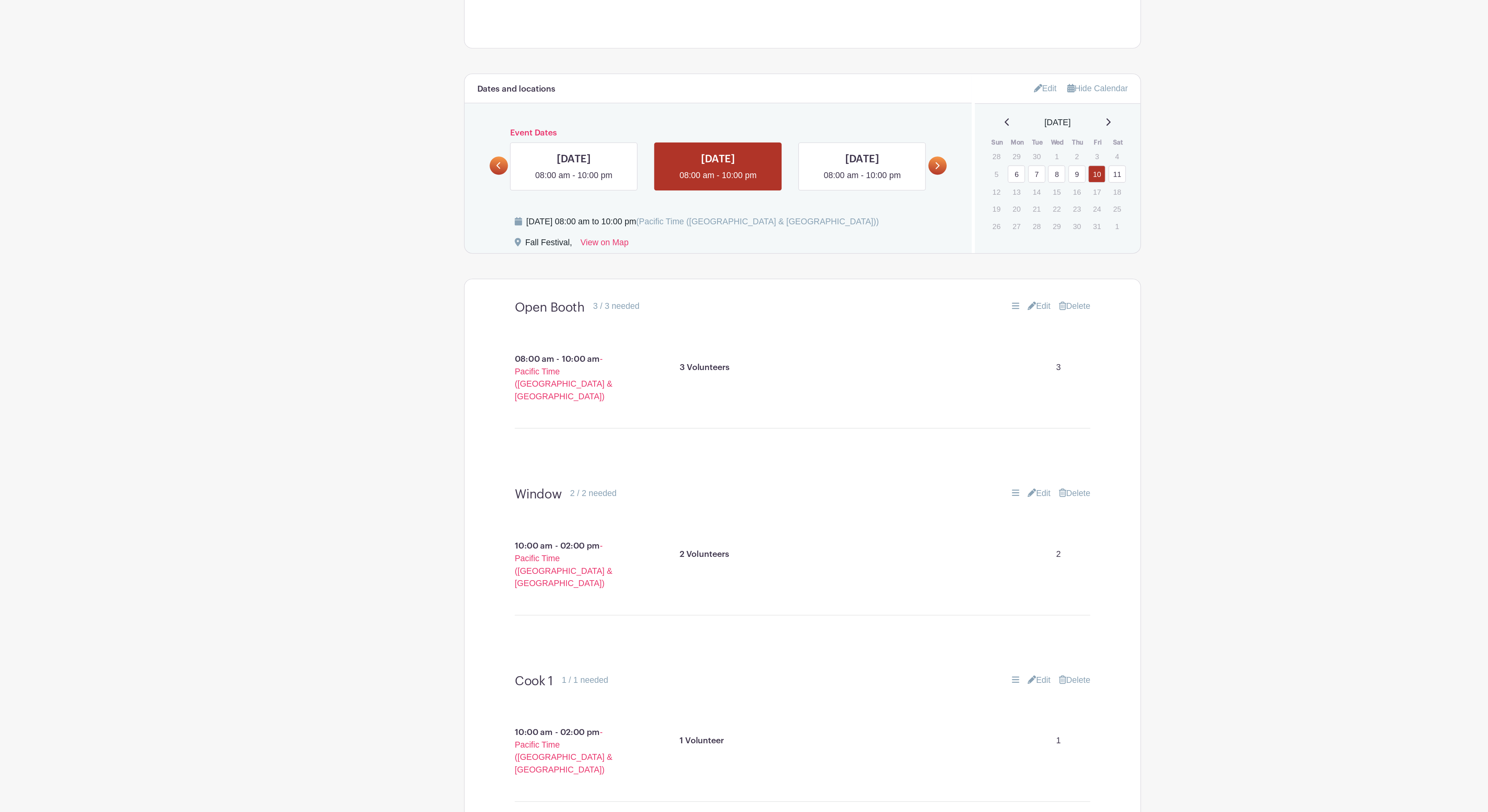
scroll to position [366, 0]
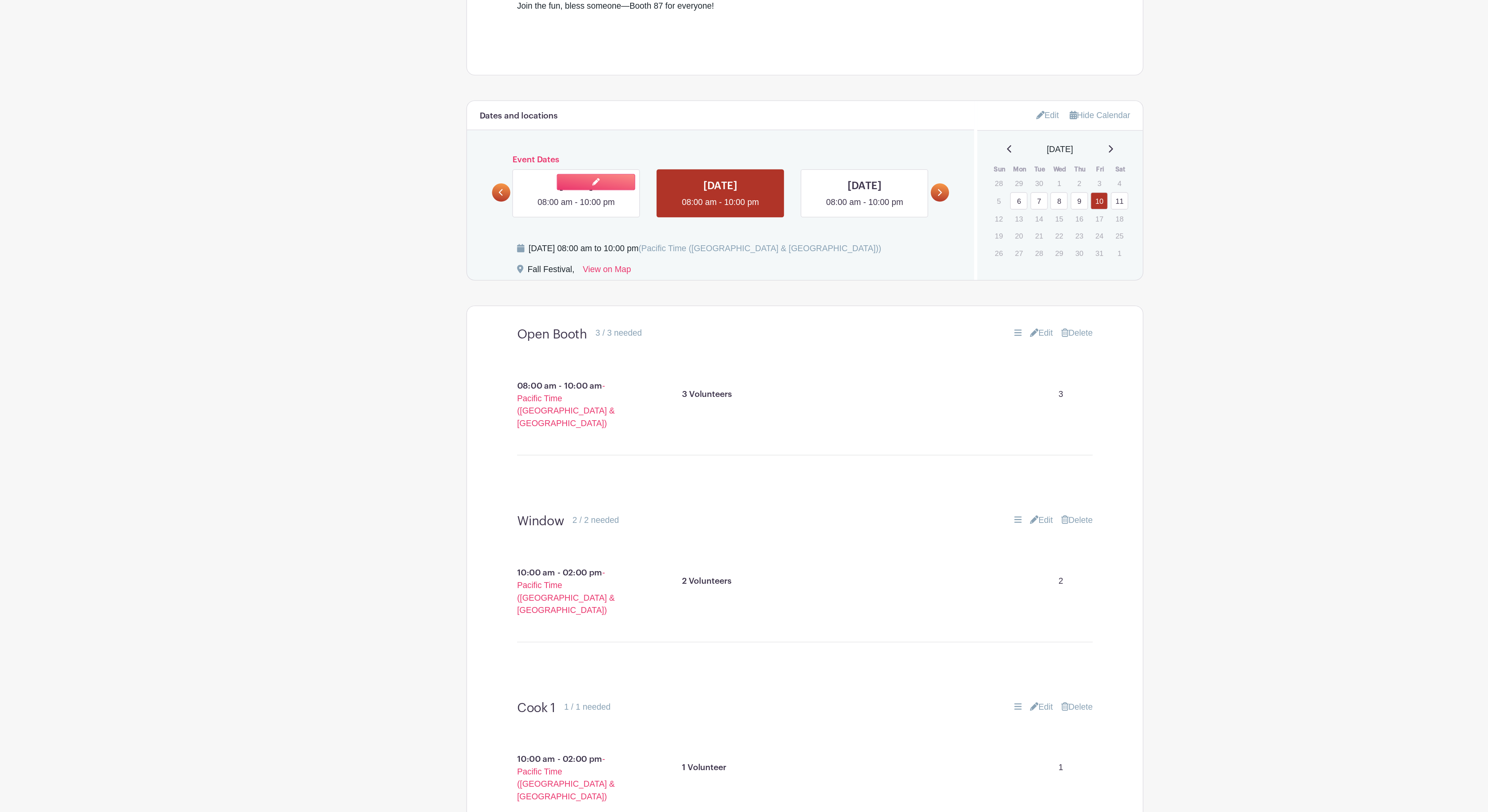
click at [571, 158] on link at bounding box center [571, 158] width 0 height 0
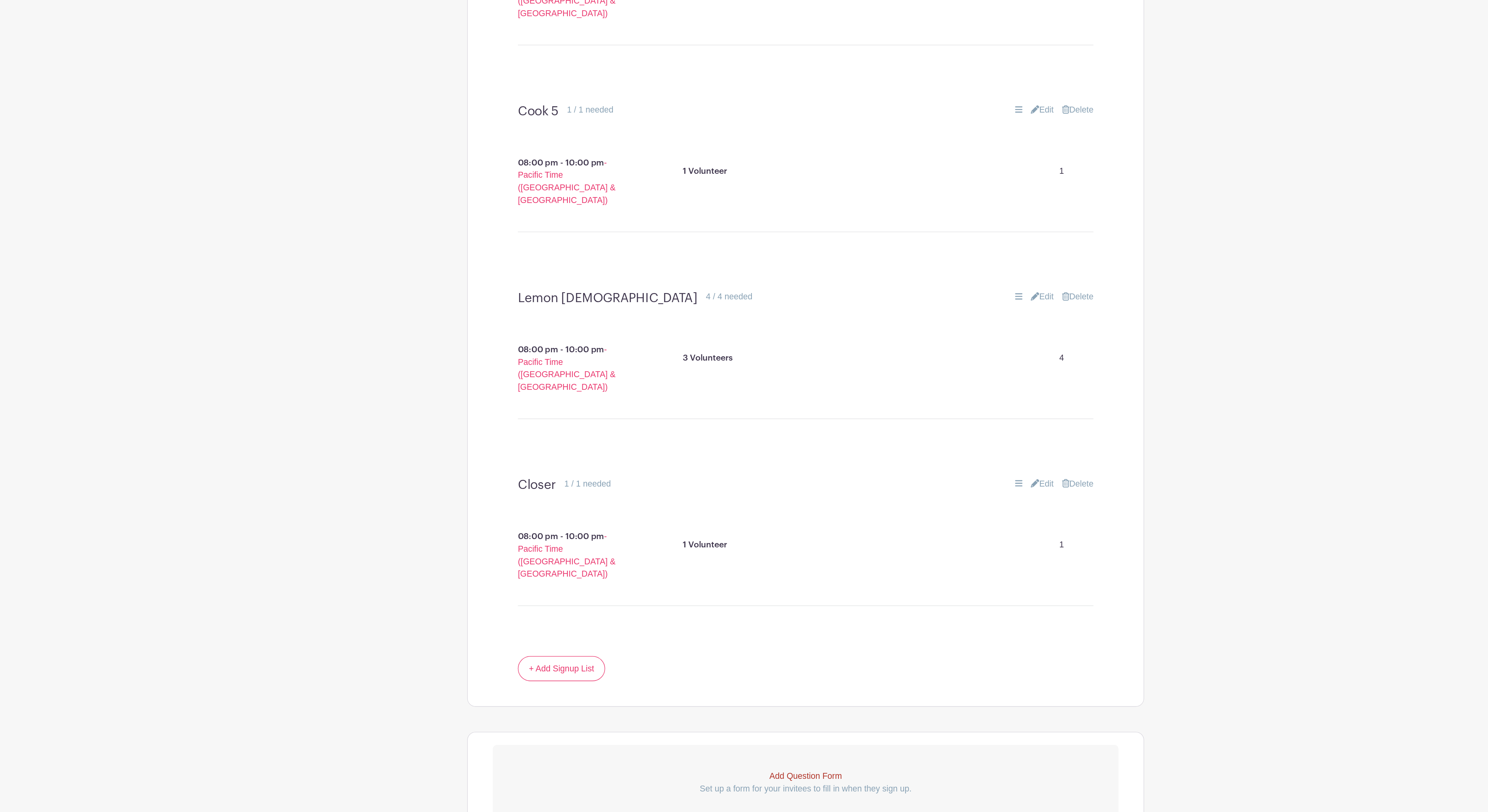
scroll to position [2888, 0]
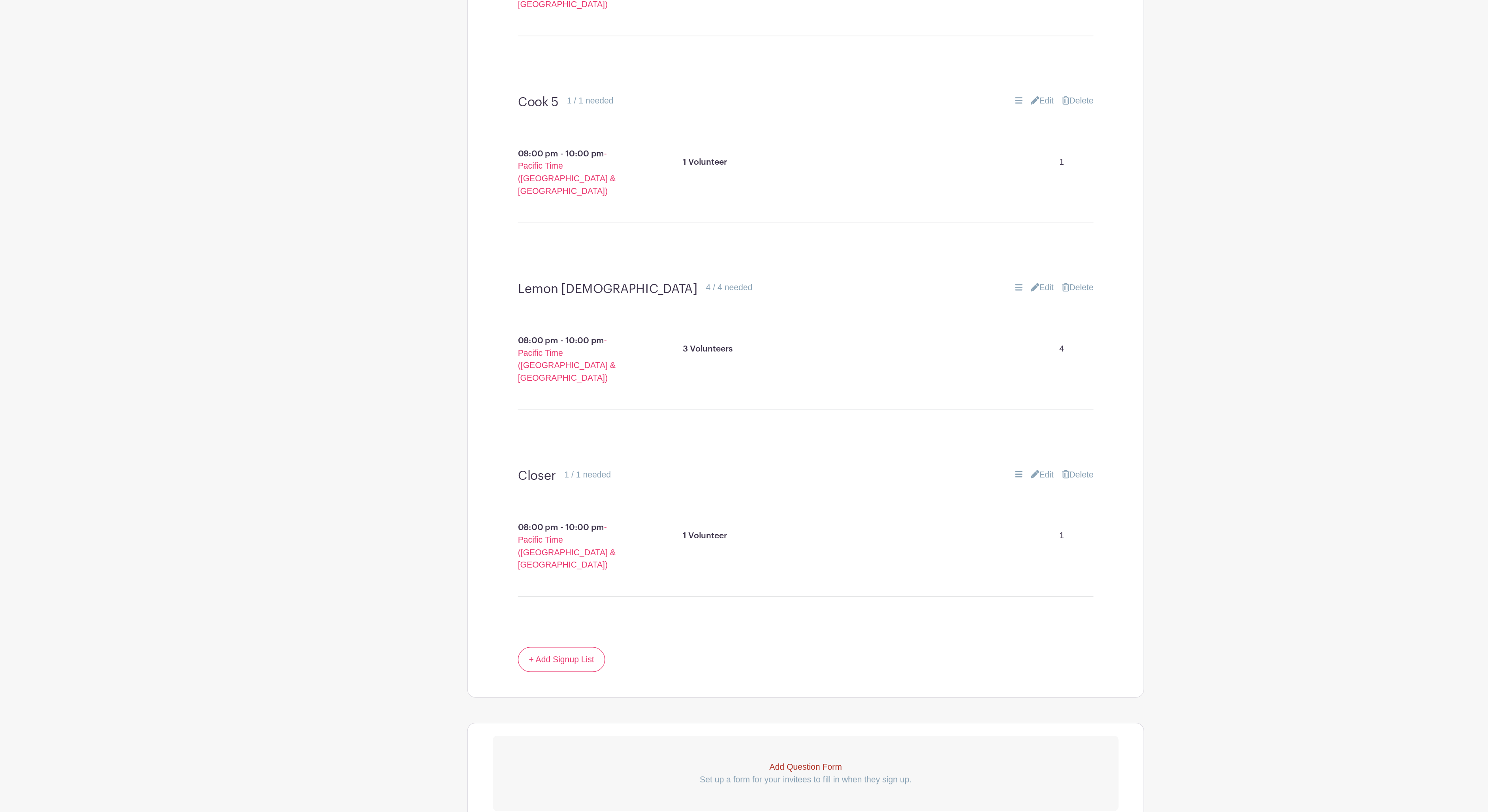
click at [914, 411] on link "Edit" at bounding box center [923, 415] width 17 height 9
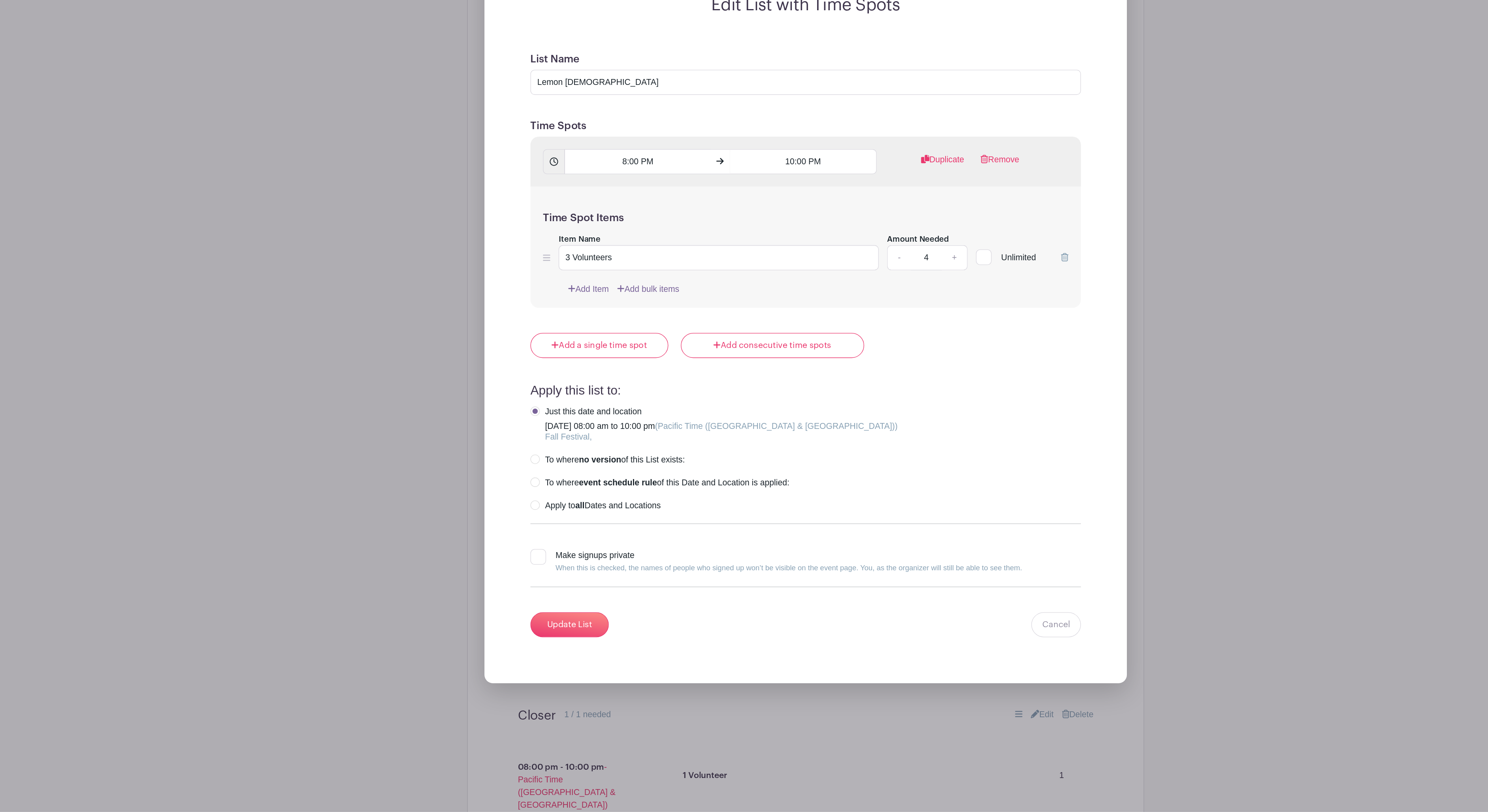
scroll to position [3165, 0]
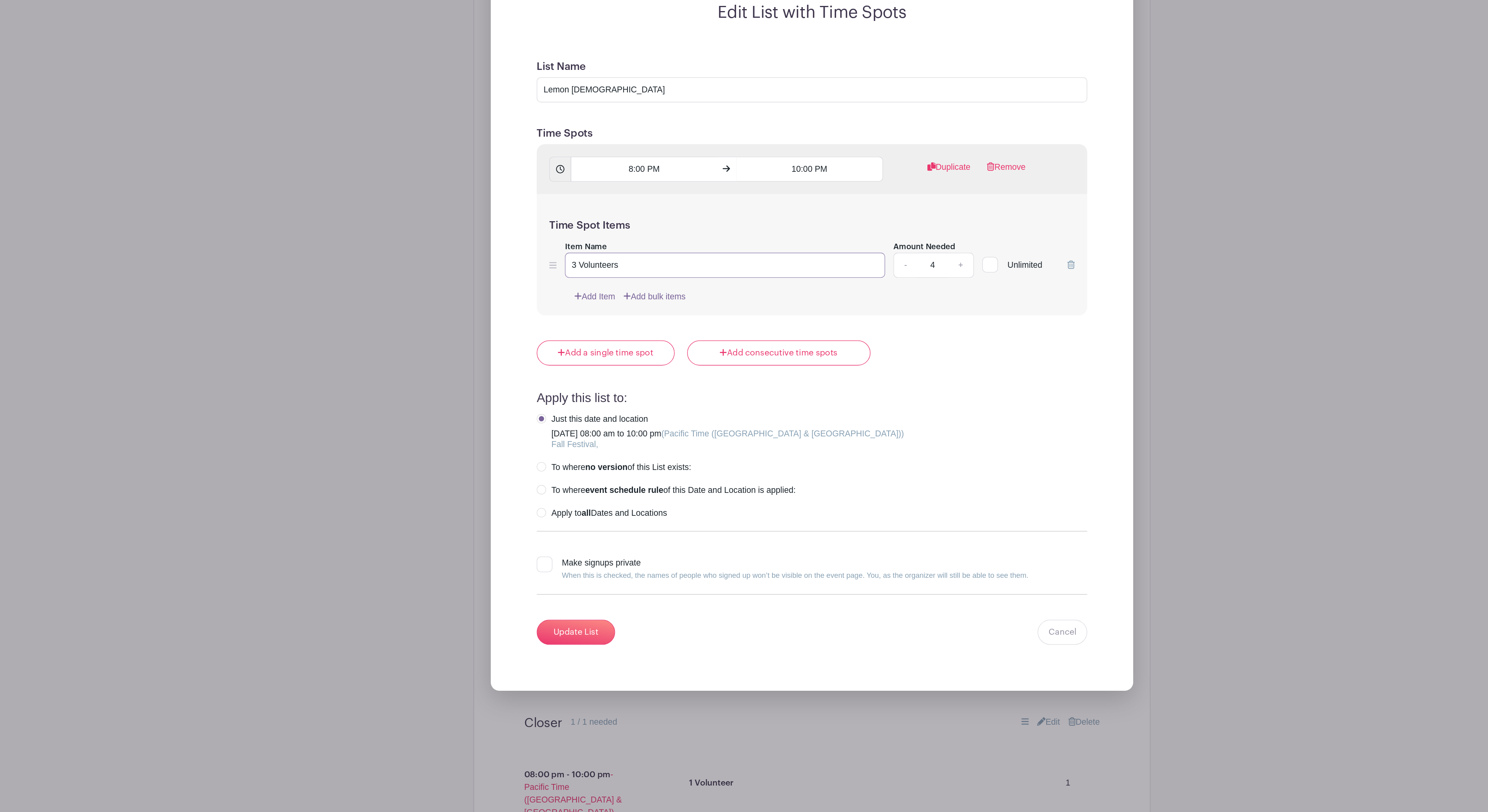
click at [557, 394] on input "3 Volunteers" at bounding box center [678, 386] width 242 height 19
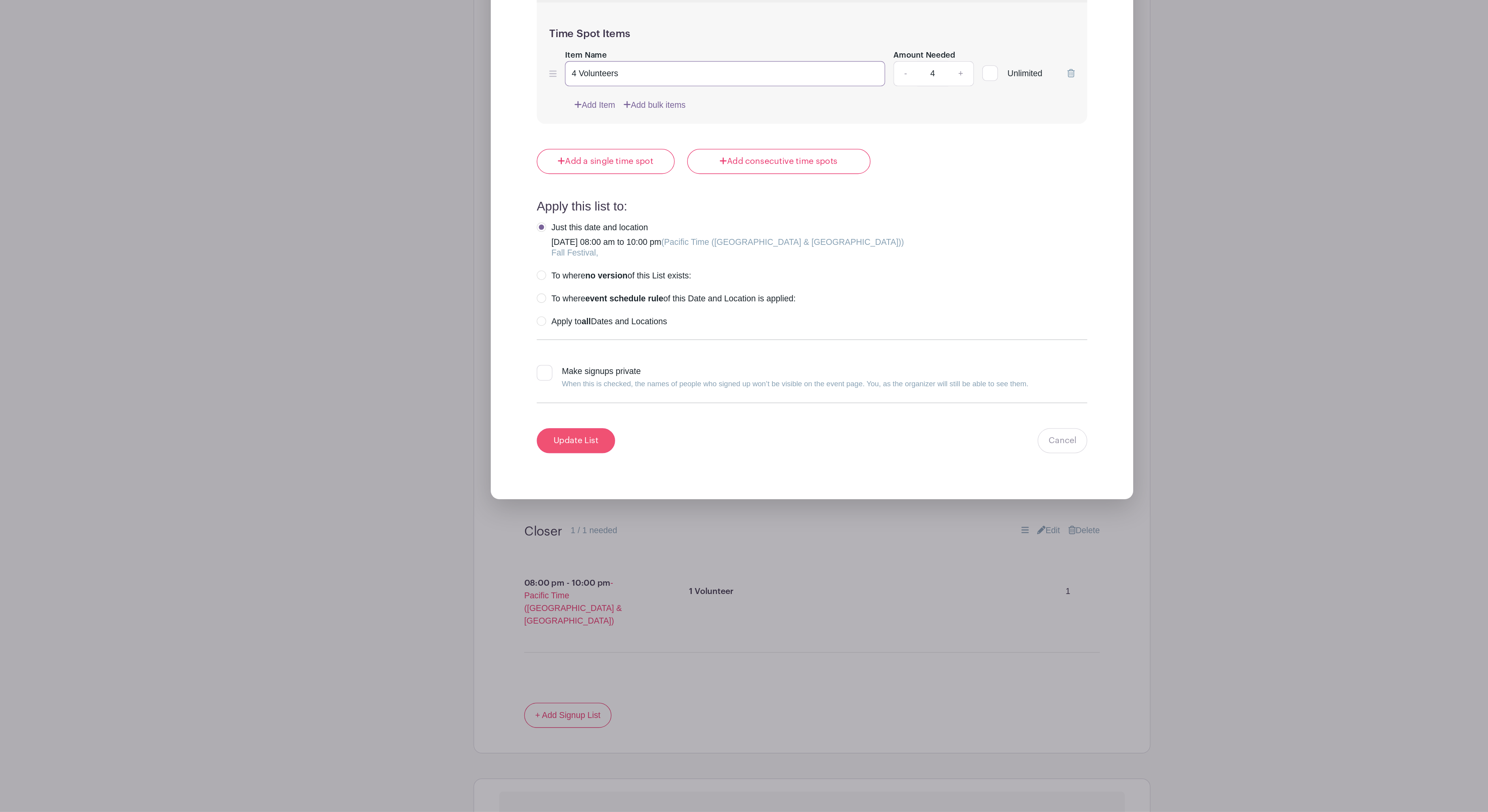
type input "4 Volunteers"
click at [536, 541] on input "Update List" at bounding box center [566, 531] width 59 height 19
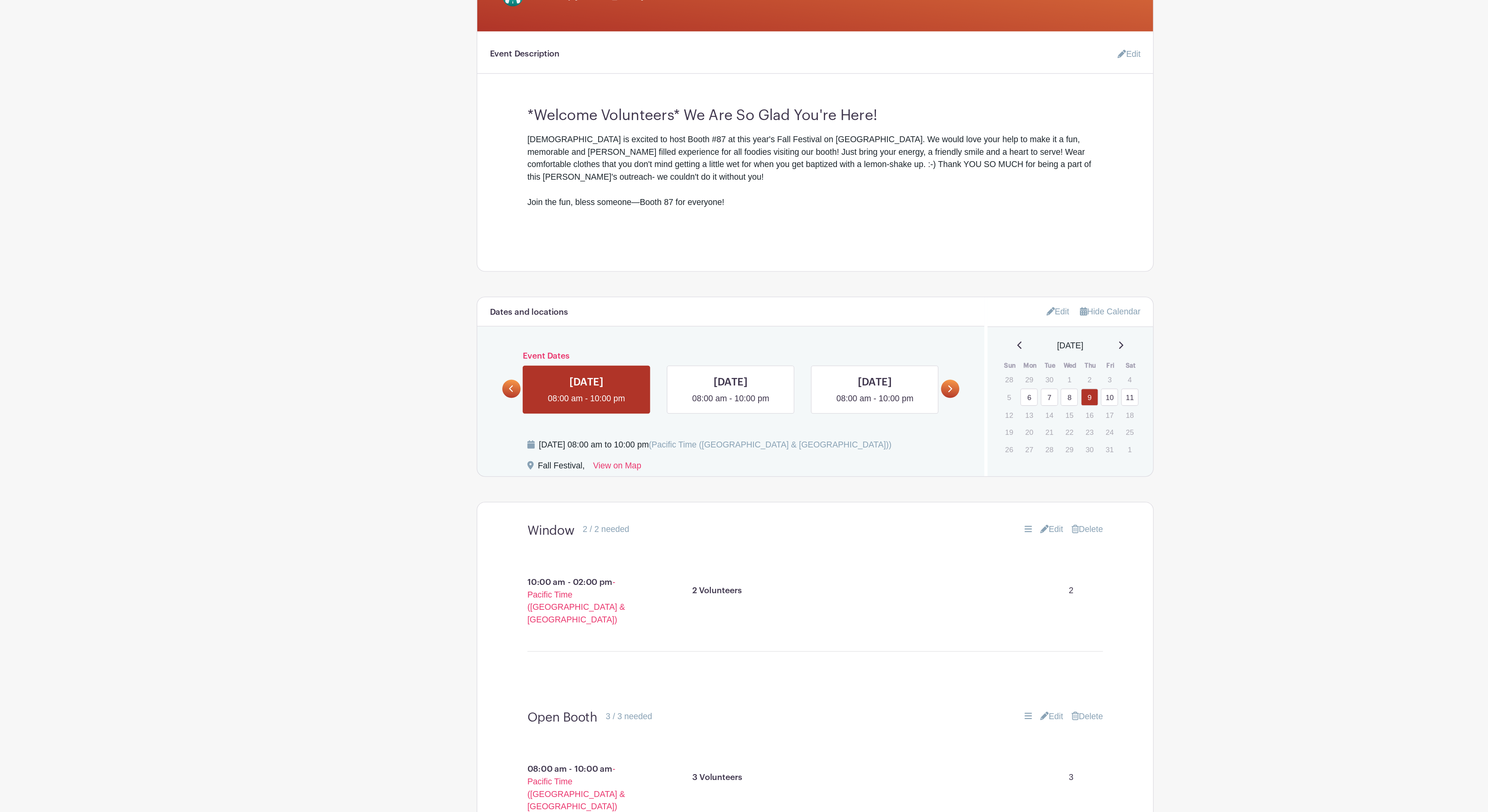
scroll to position [20, 0]
click at [507, 485] on link at bounding box center [514, 491] width 14 height 14
click at [512, 489] on icon at bounding box center [514, 491] width 3 height 5
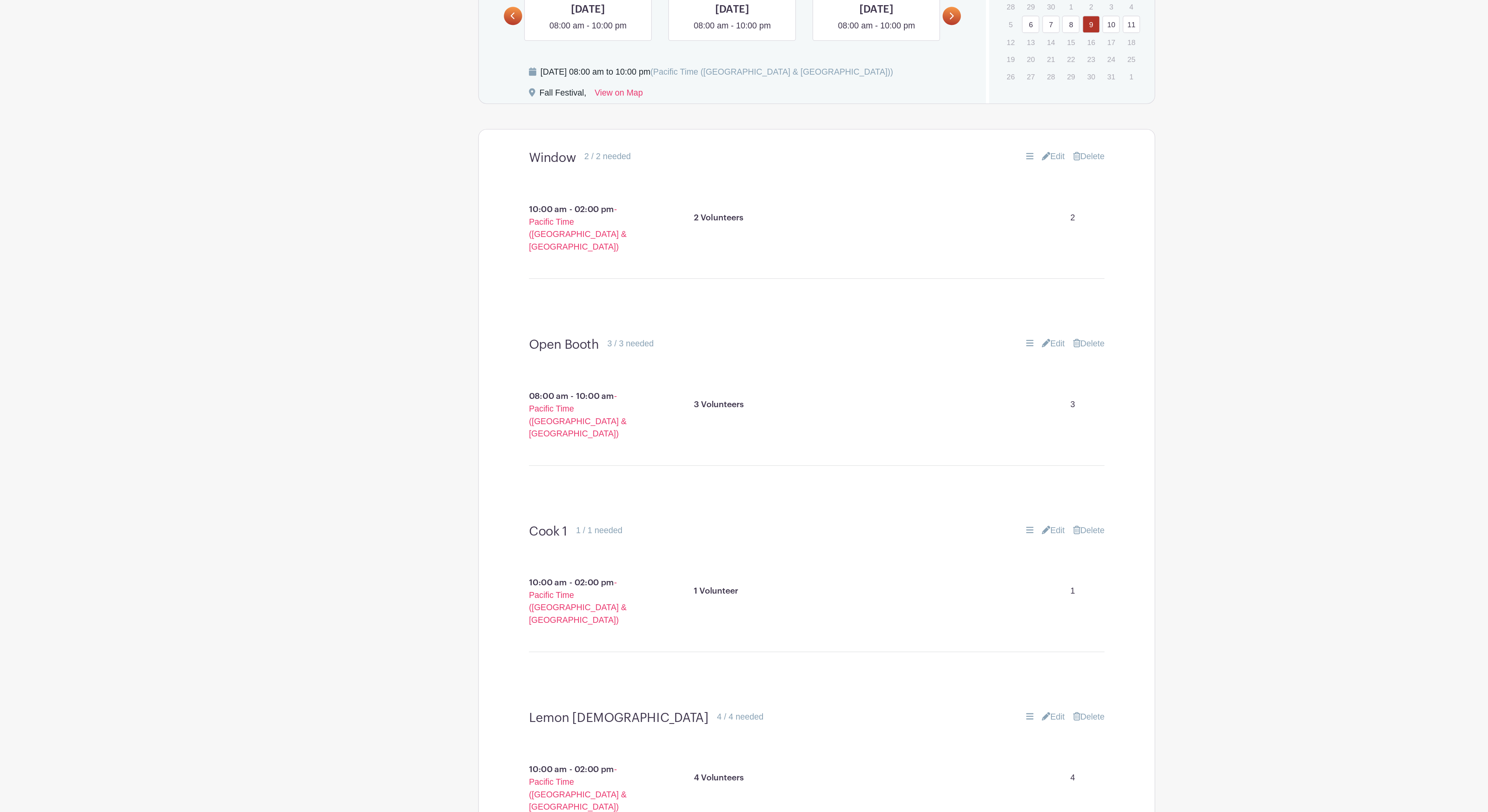
scroll to position [308, 0]
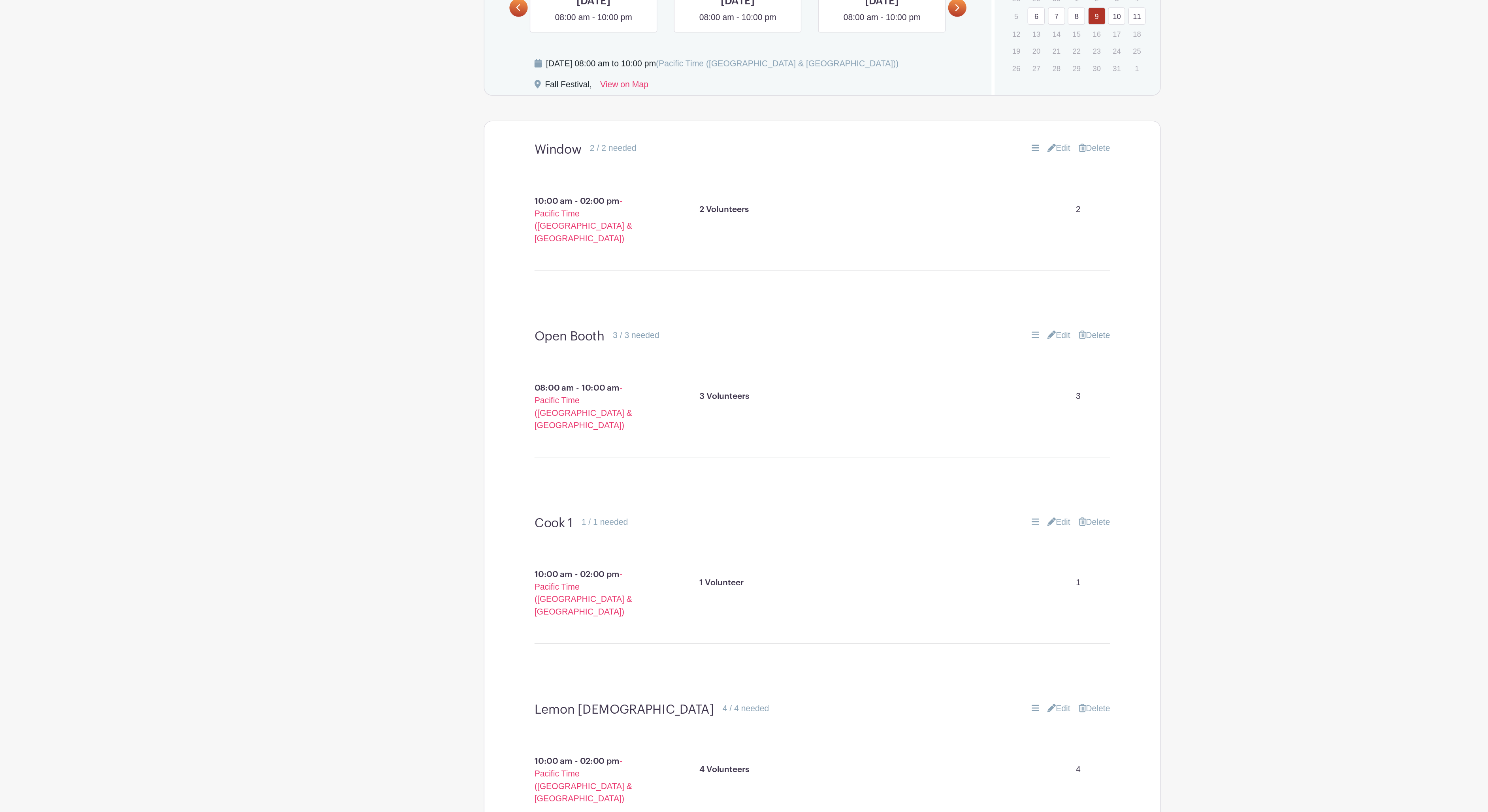
click at [899, 203] on link "6" at bounding box center [906, 210] width 13 height 13
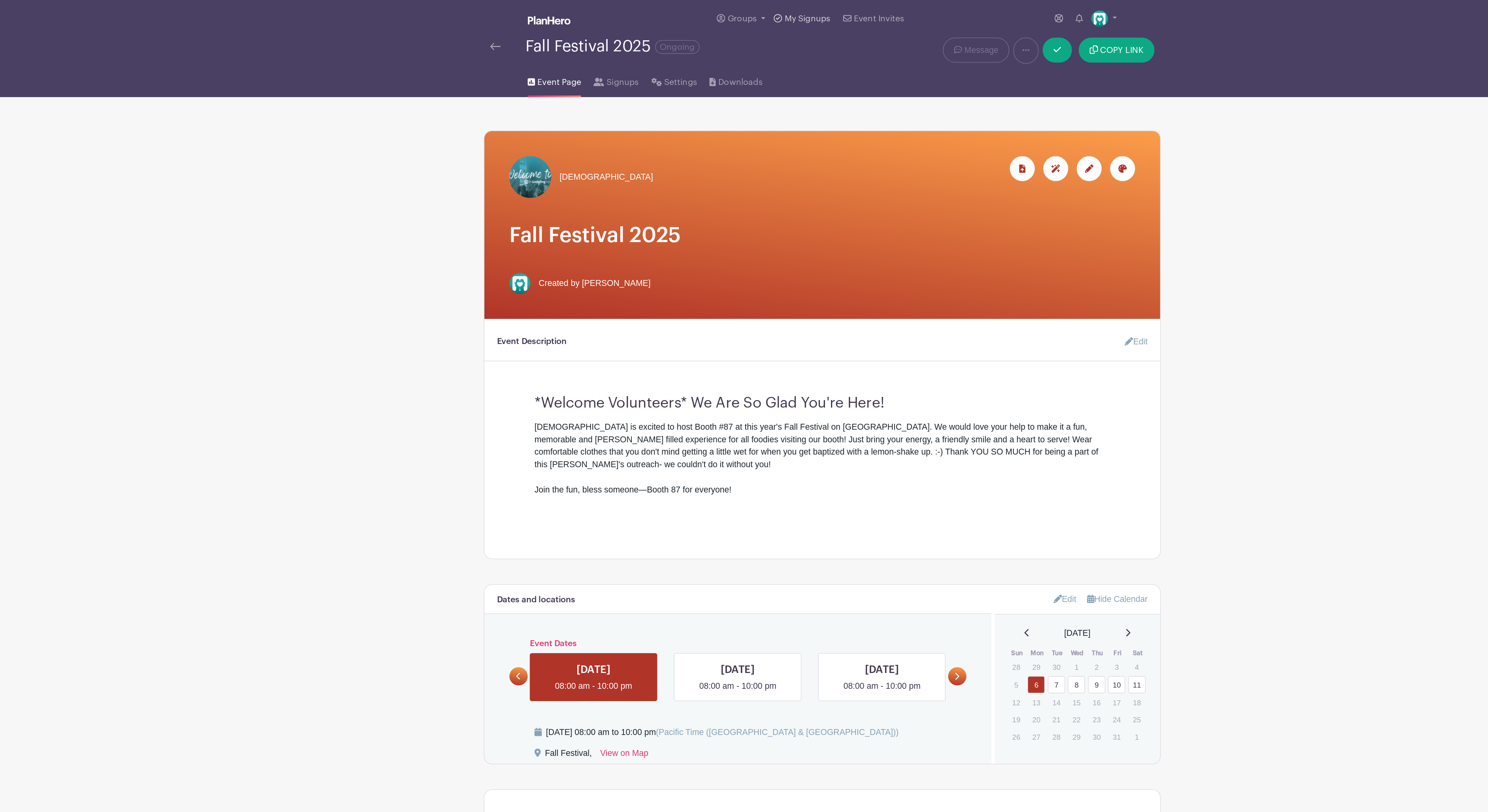
click at [716, 17] on span "My Signups" at bounding box center [733, 14] width 35 height 6
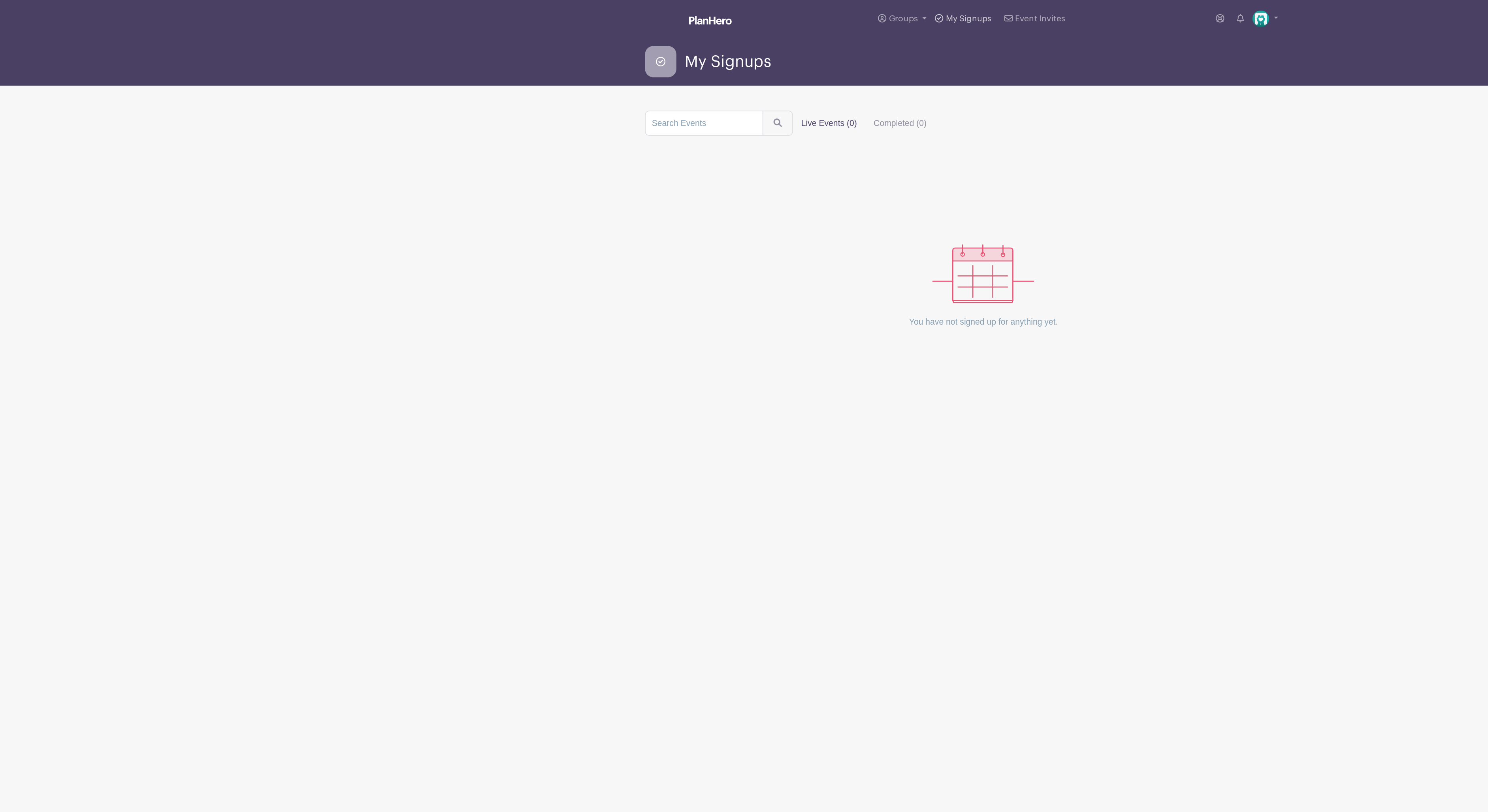
click at [723, 17] on span "My Signups" at bounding box center [733, 14] width 35 height 6
click at [672, 16] on span "Groups" at bounding box center [683, 14] width 22 height 6
click at [692, 45] on span "All Groups" at bounding box center [695, 41] width 31 height 9
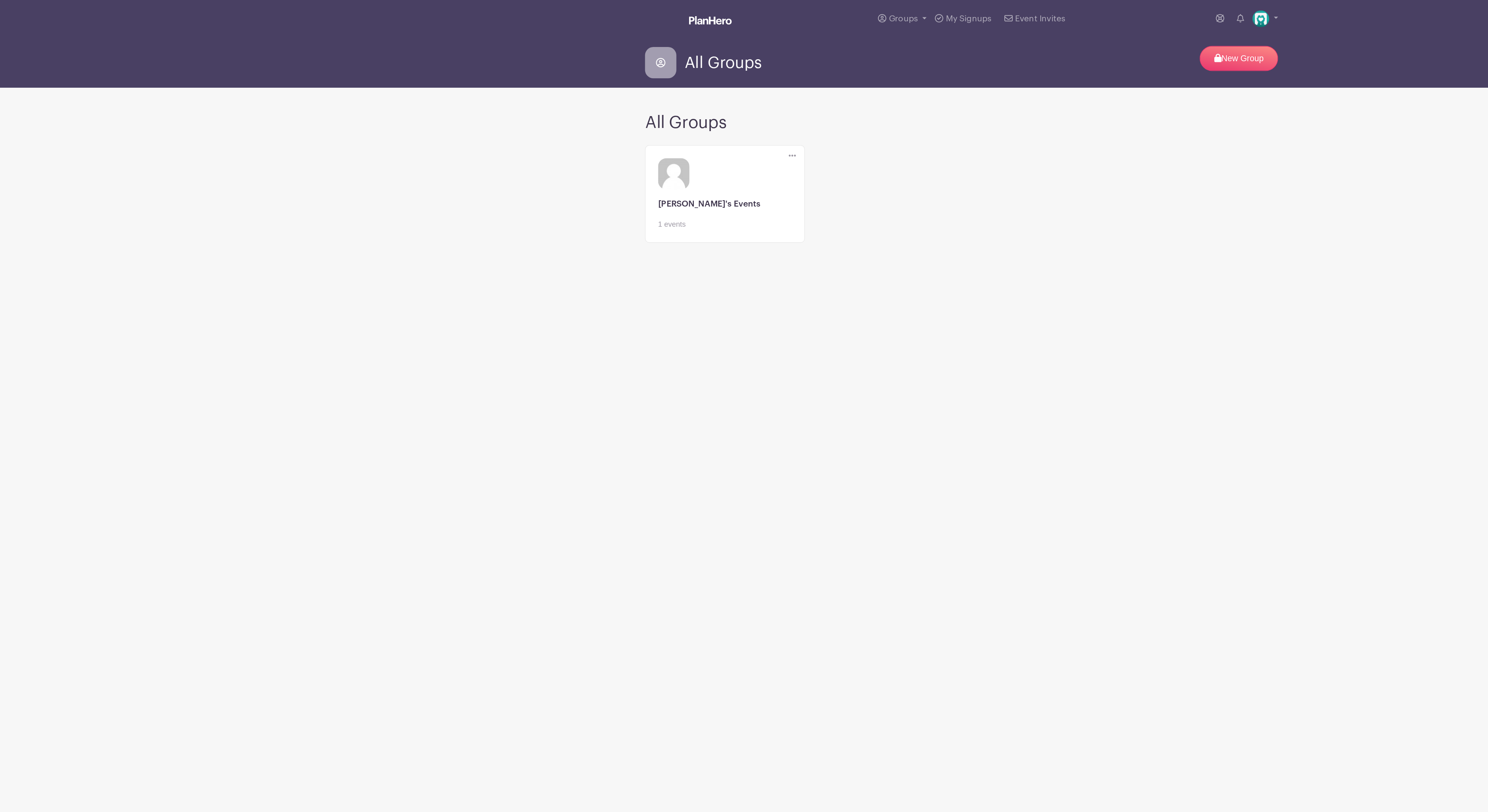
click at [557, 174] on link at bounding box center [548, 174] width 101 height 0
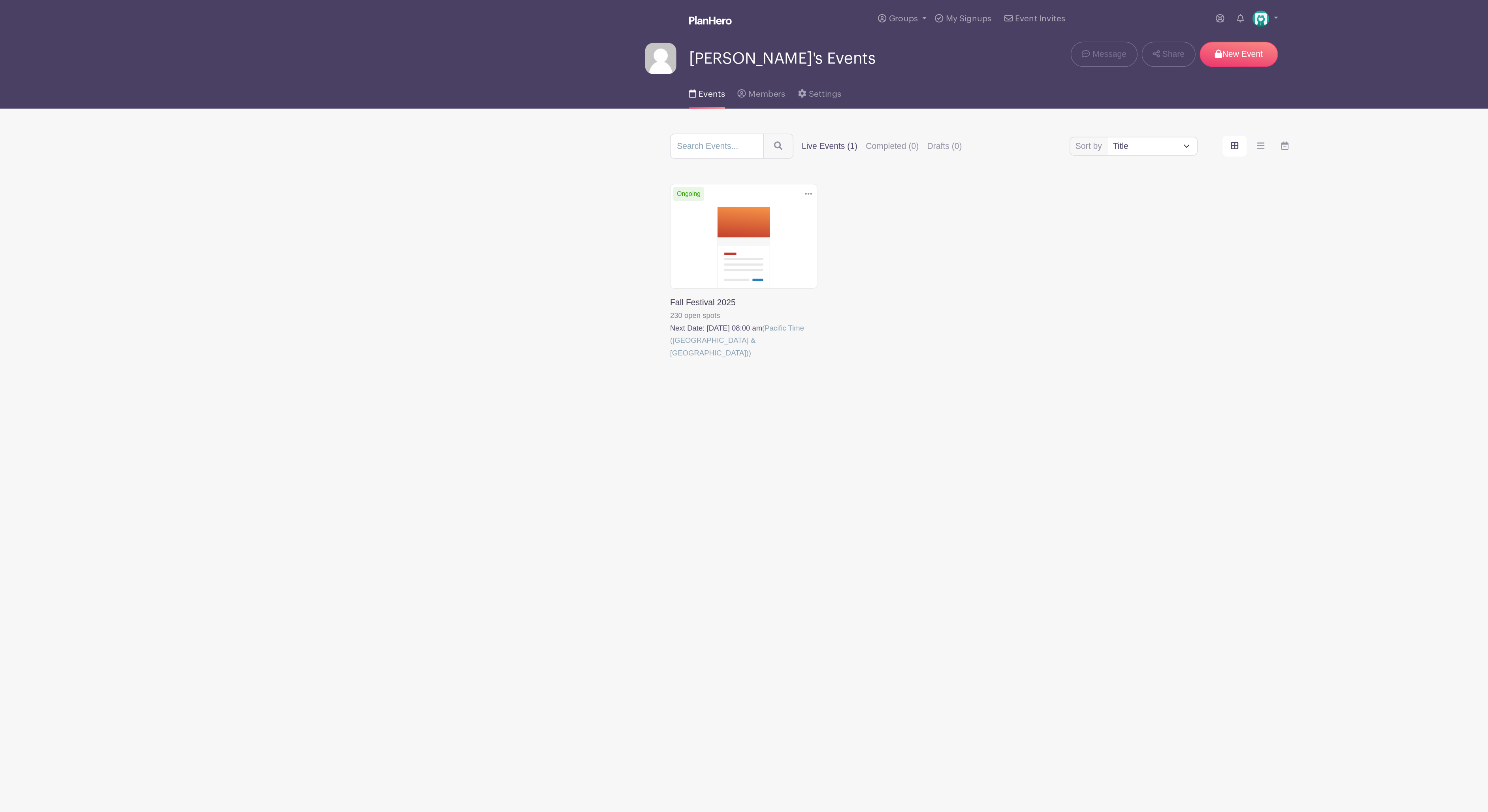
click at [507, 272] on link at bounding box center [507, 272] width 0 height 0
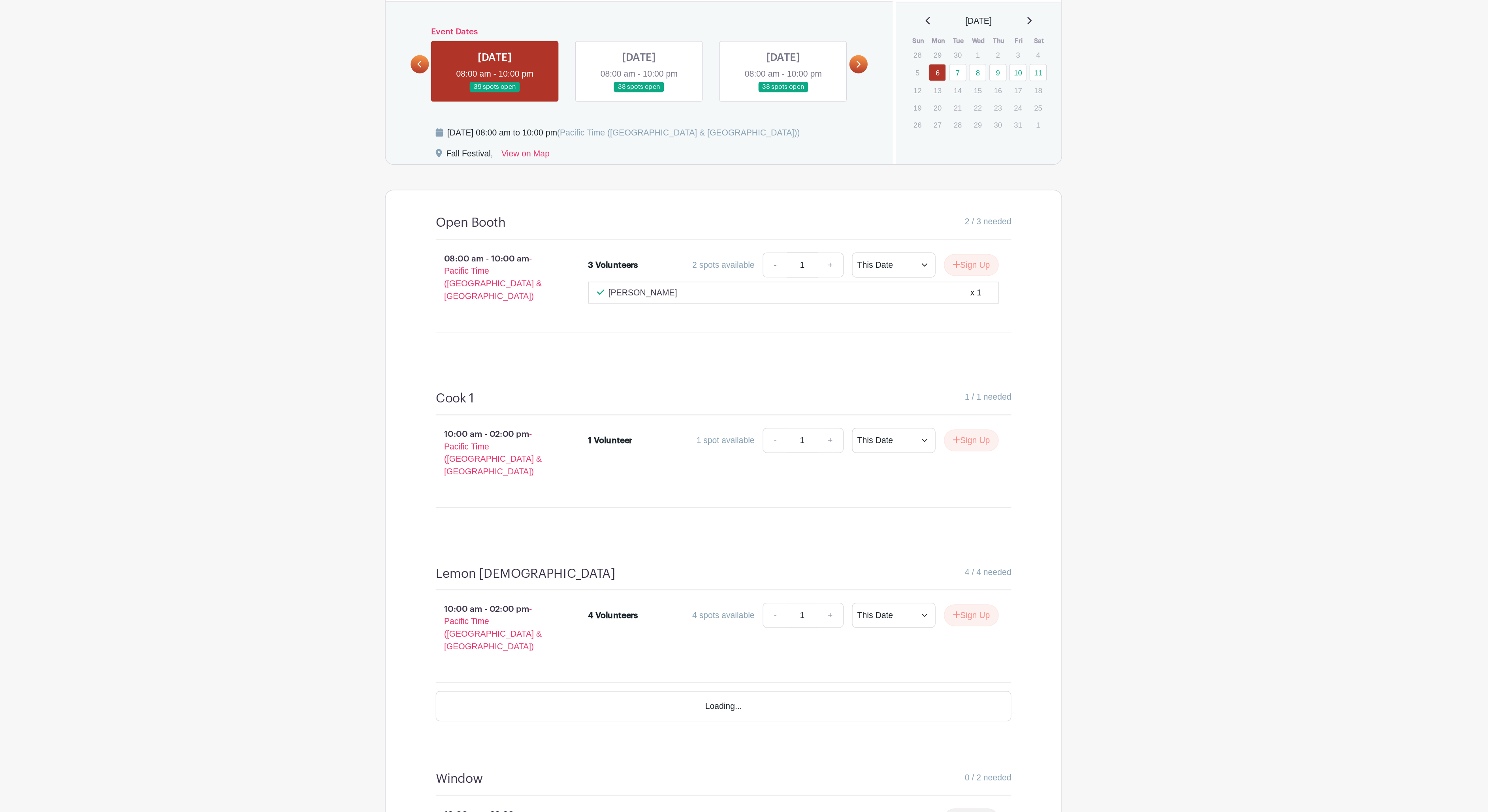
scroll to position [249, 0]
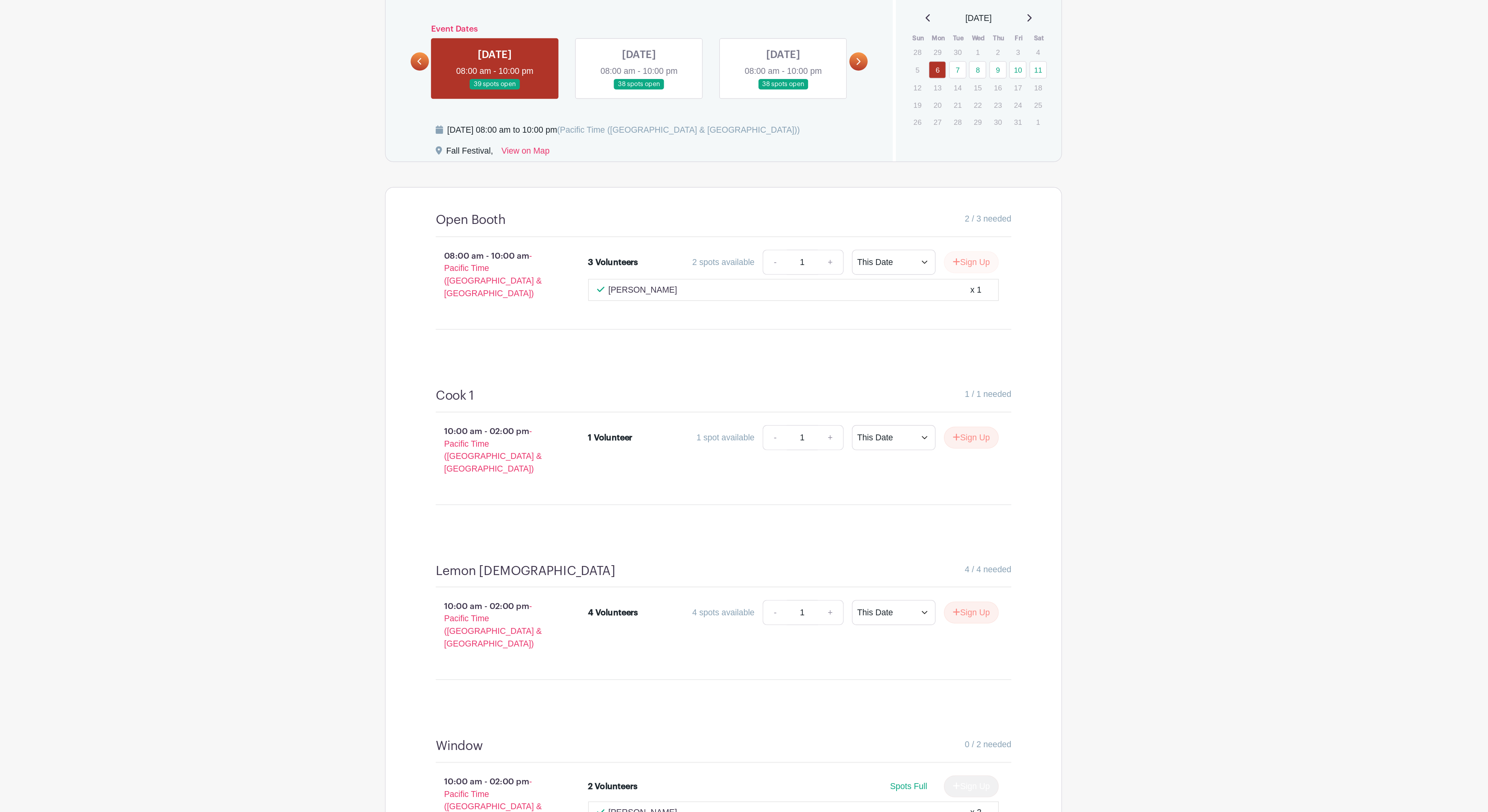
click at [911, 388] on button "Sign Up" at bounding box center [932, 396] width 42 height 17
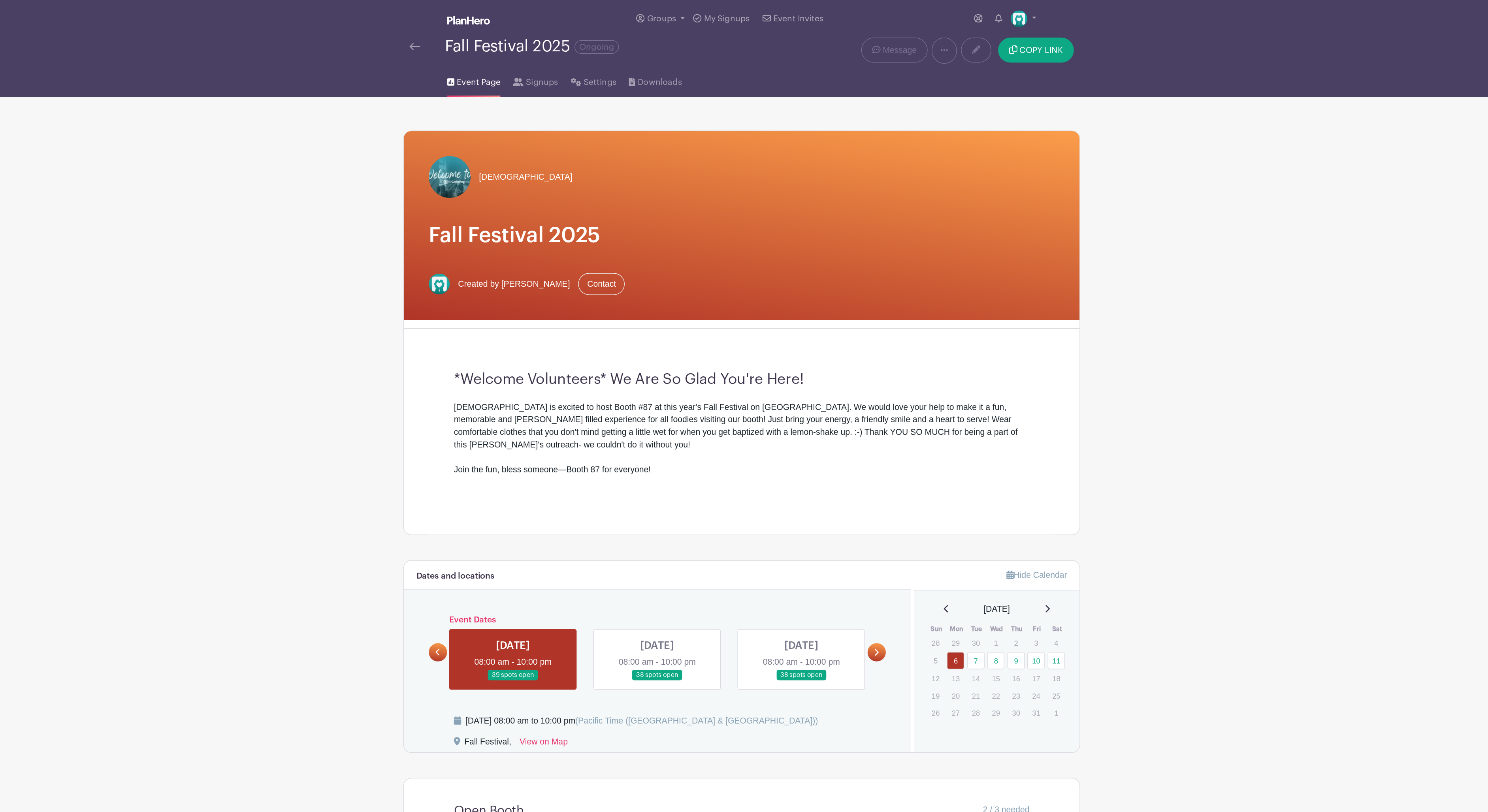
scroll to position [0, 0]
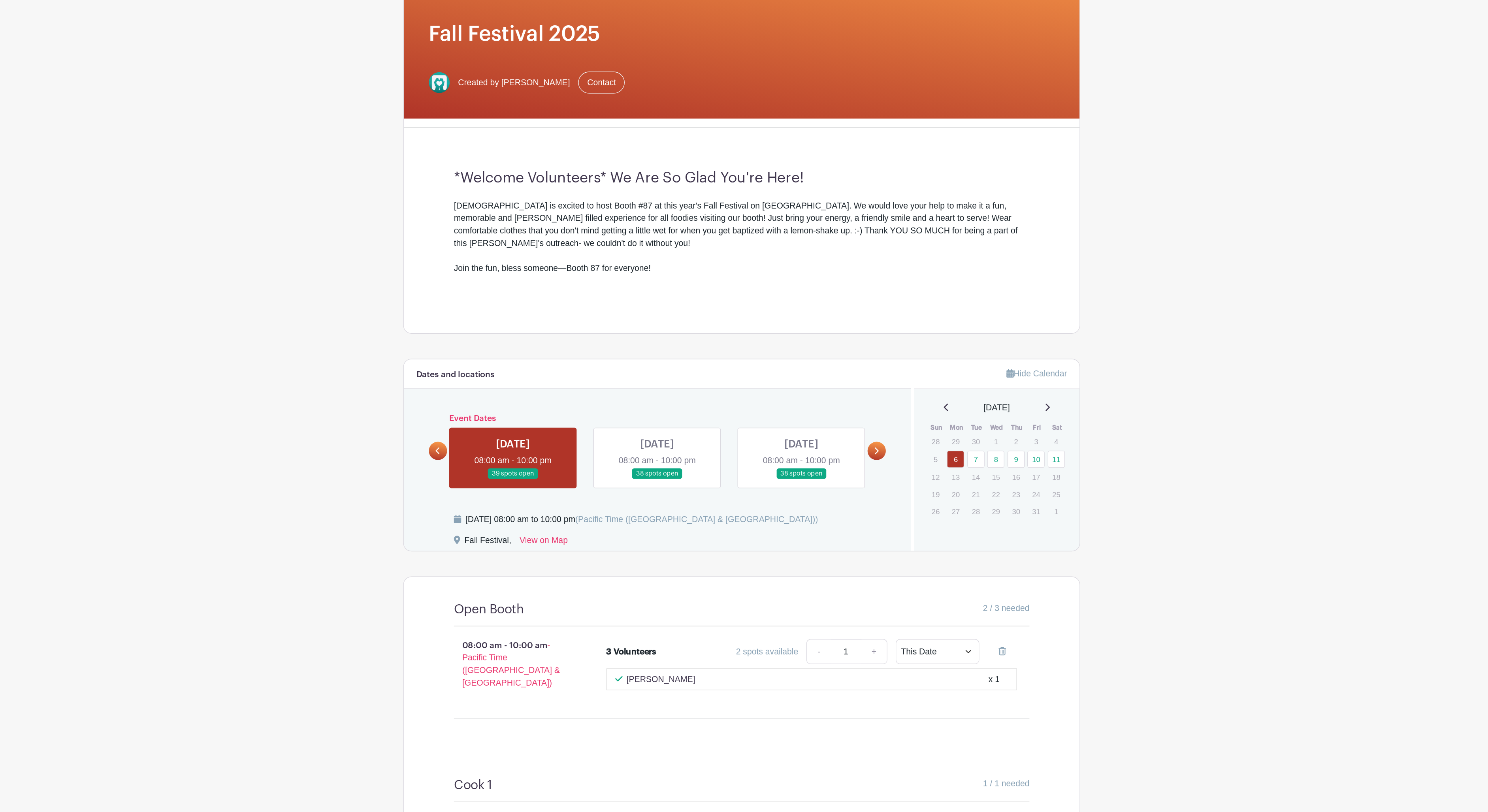
click at [680, 515] on link at bounding box center [680, 515] width 0 height 0
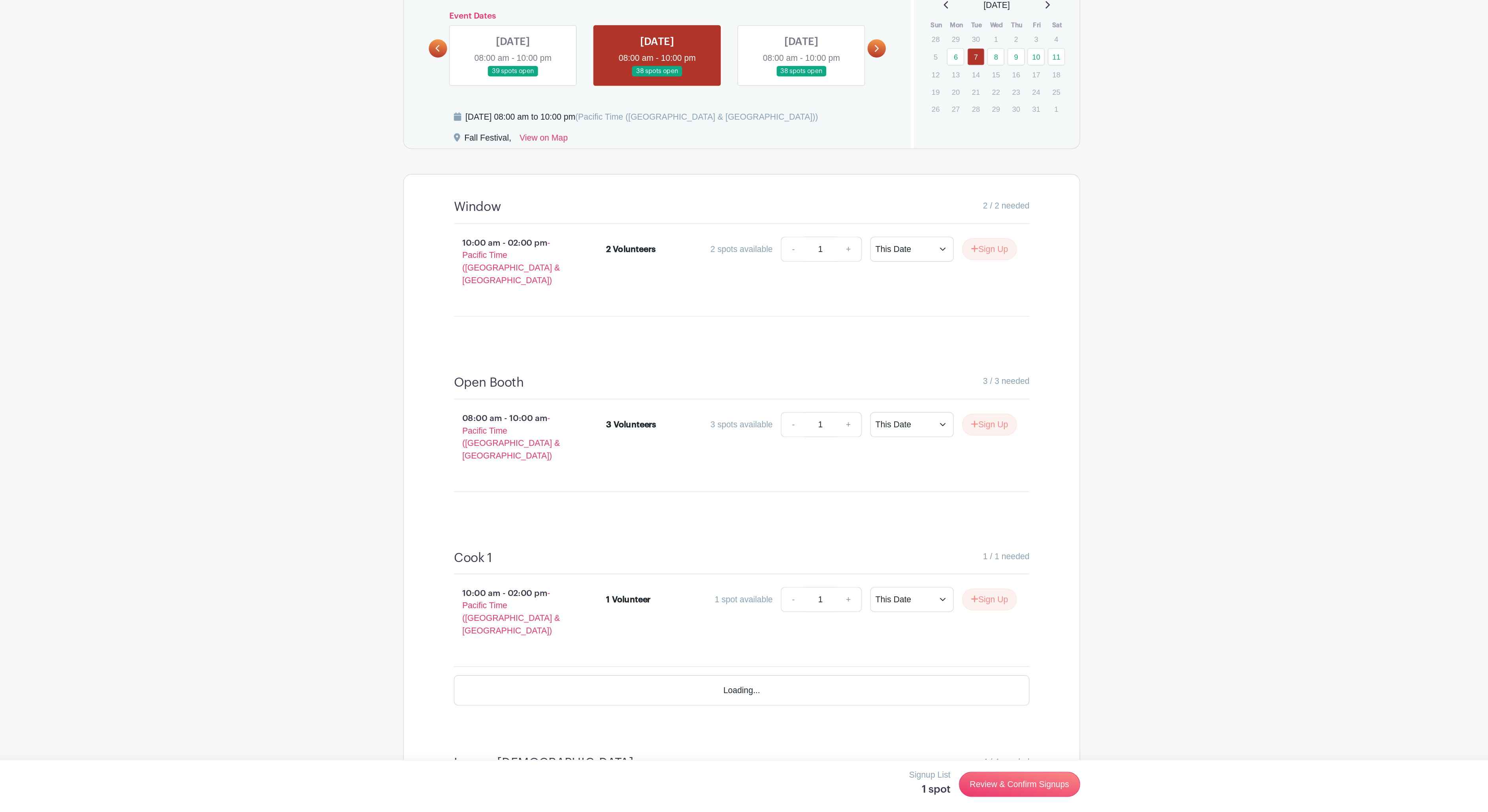
scroll to position [276, 0]
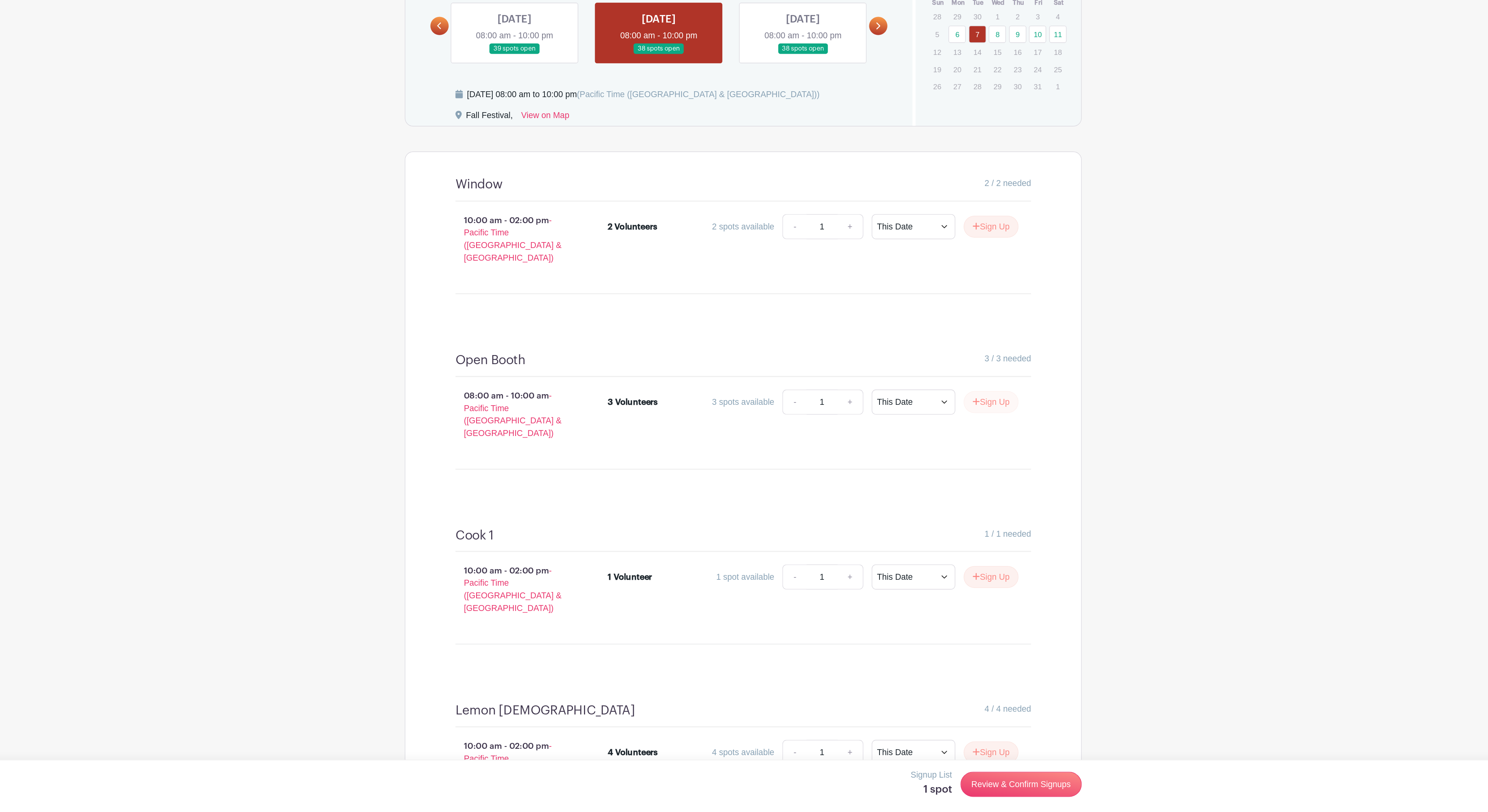
click at [911, 494] on button "Sign Up" at bounding box center [932, 502] width 42 height 17
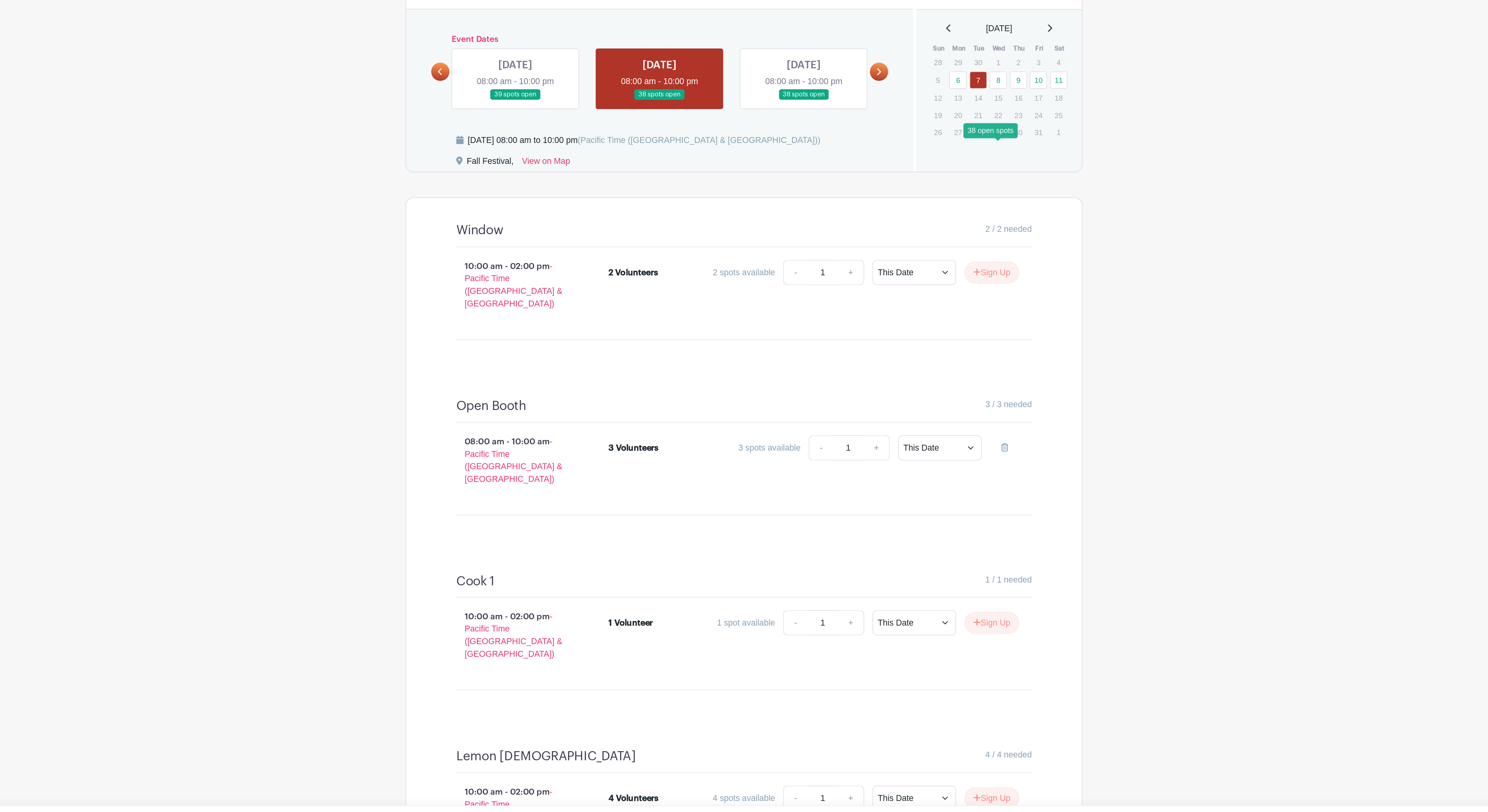
click at [929, 217] on link "8" at bounding box center [936, 224] width 13 height 13
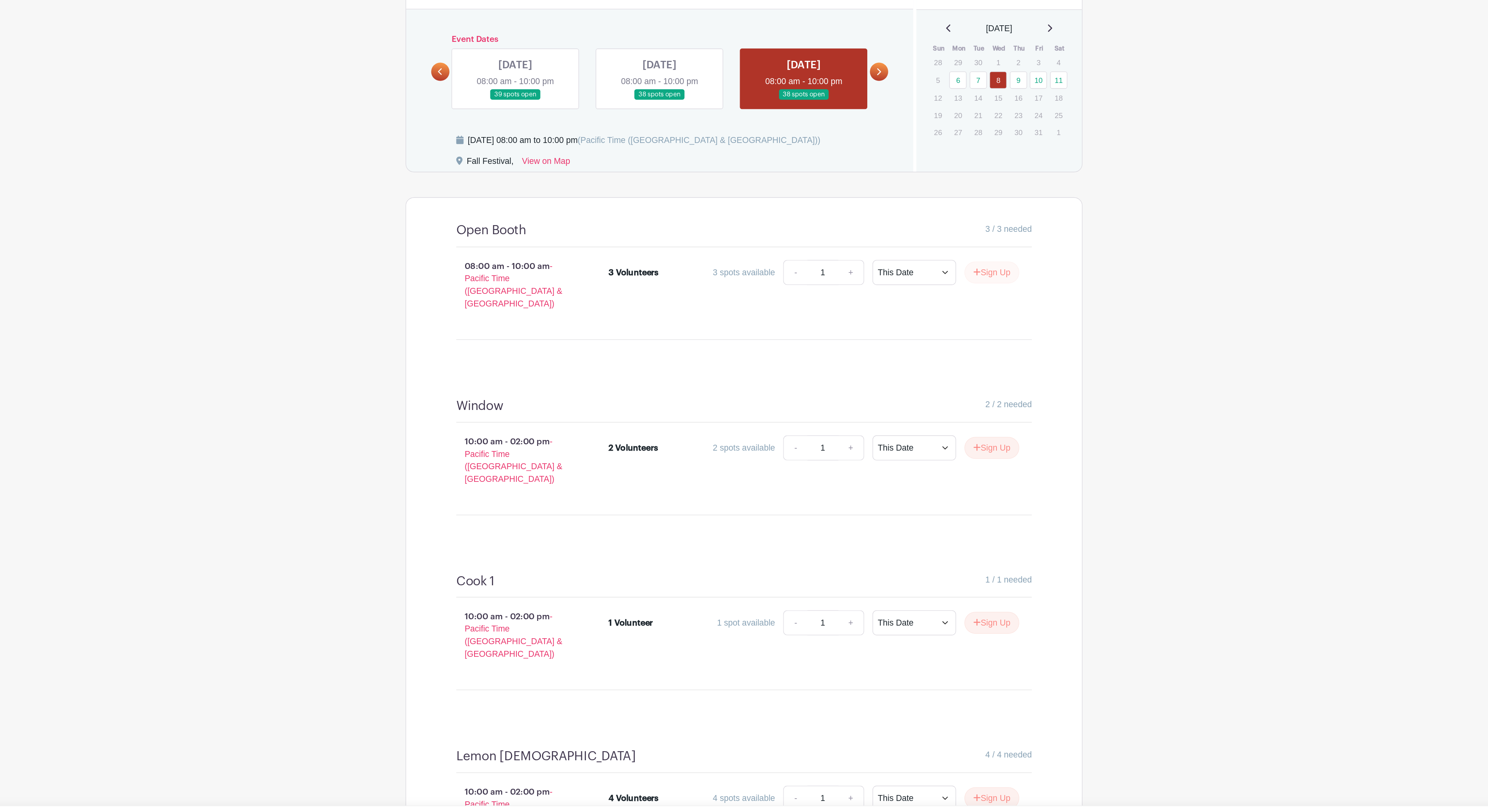
click at [911, 361] on button "Sign Up" at bounding box center [932, 369] width 42 height 17
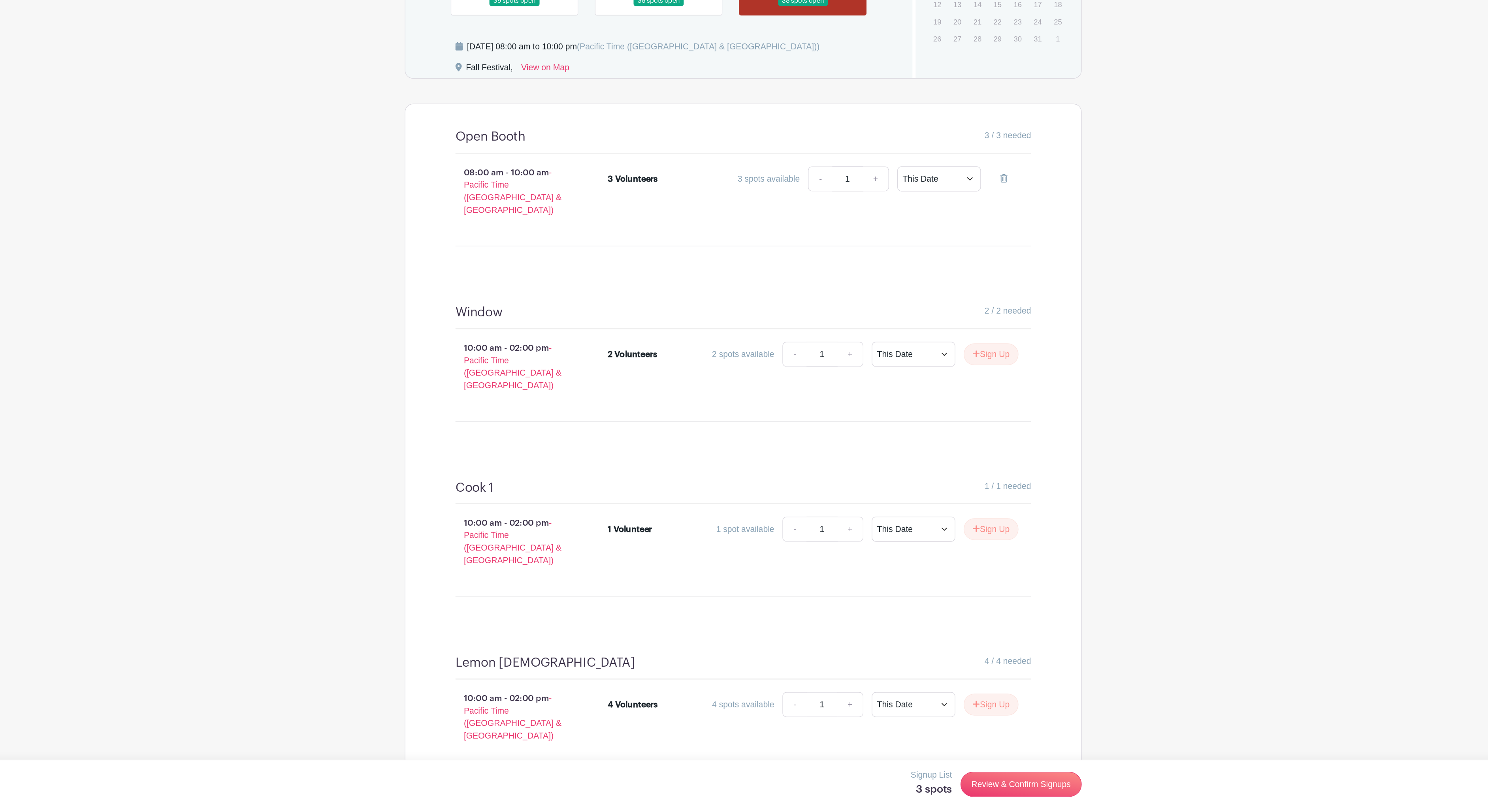
scroll to position [319, 0]
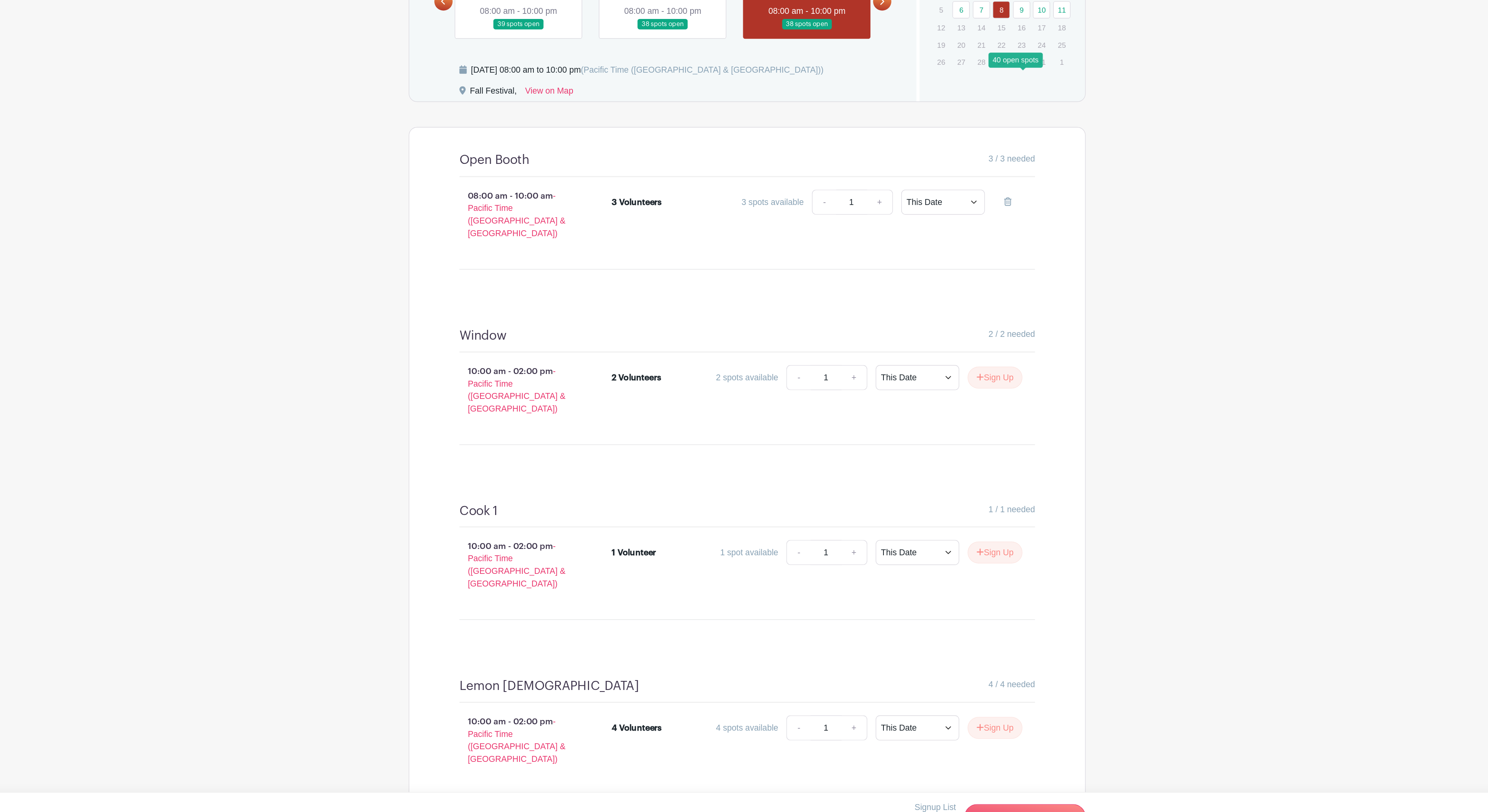
click at [945, 174] on link "9" at bounding box center [951, 181] width 13 height 13
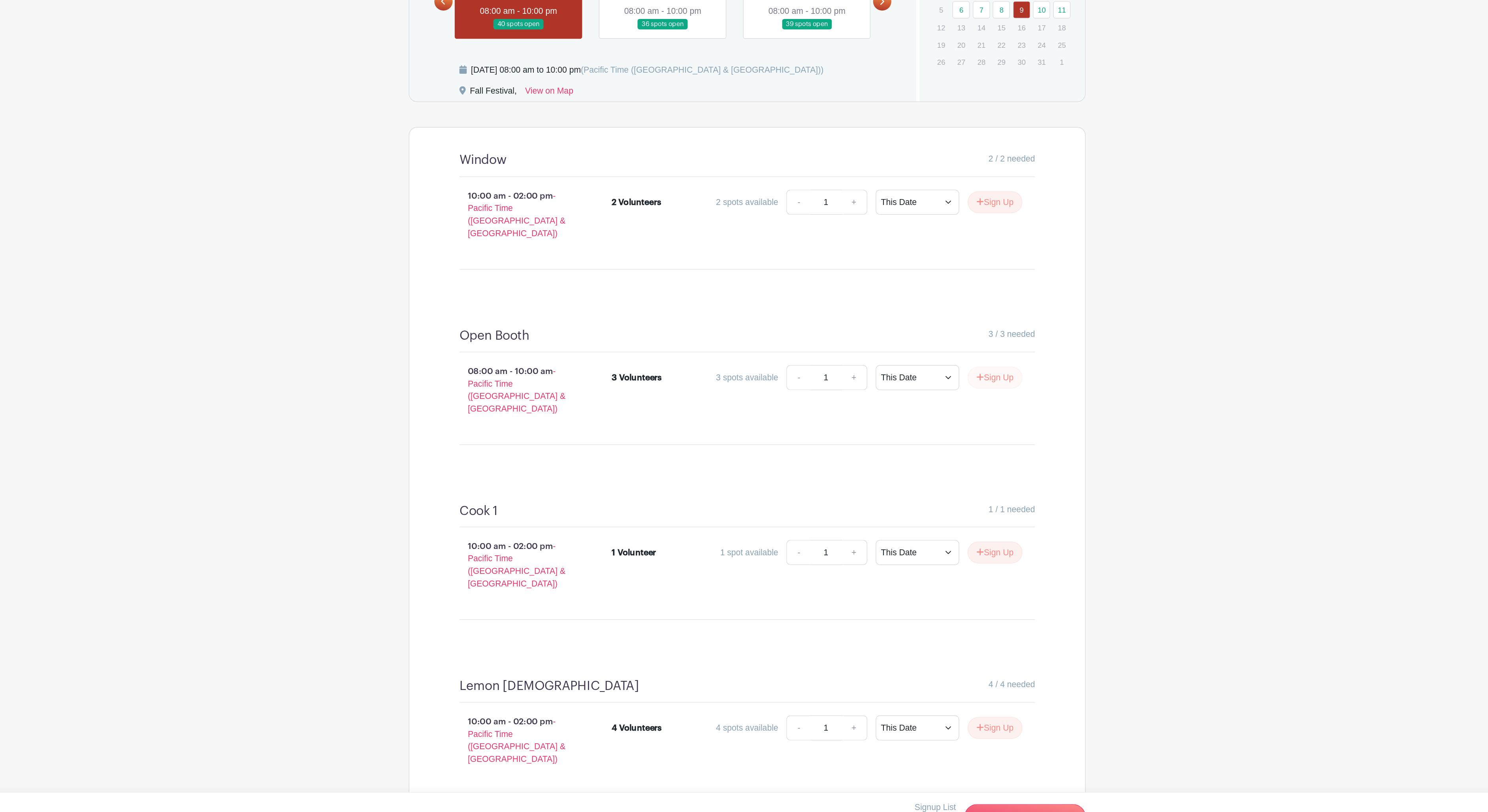
click at [911, 450] on button "Sign Up" at bounding box center [932, 459] width 42 height 17
click at [976, 174] on link "11" at bounding box center [982, 181] width 13 height 13
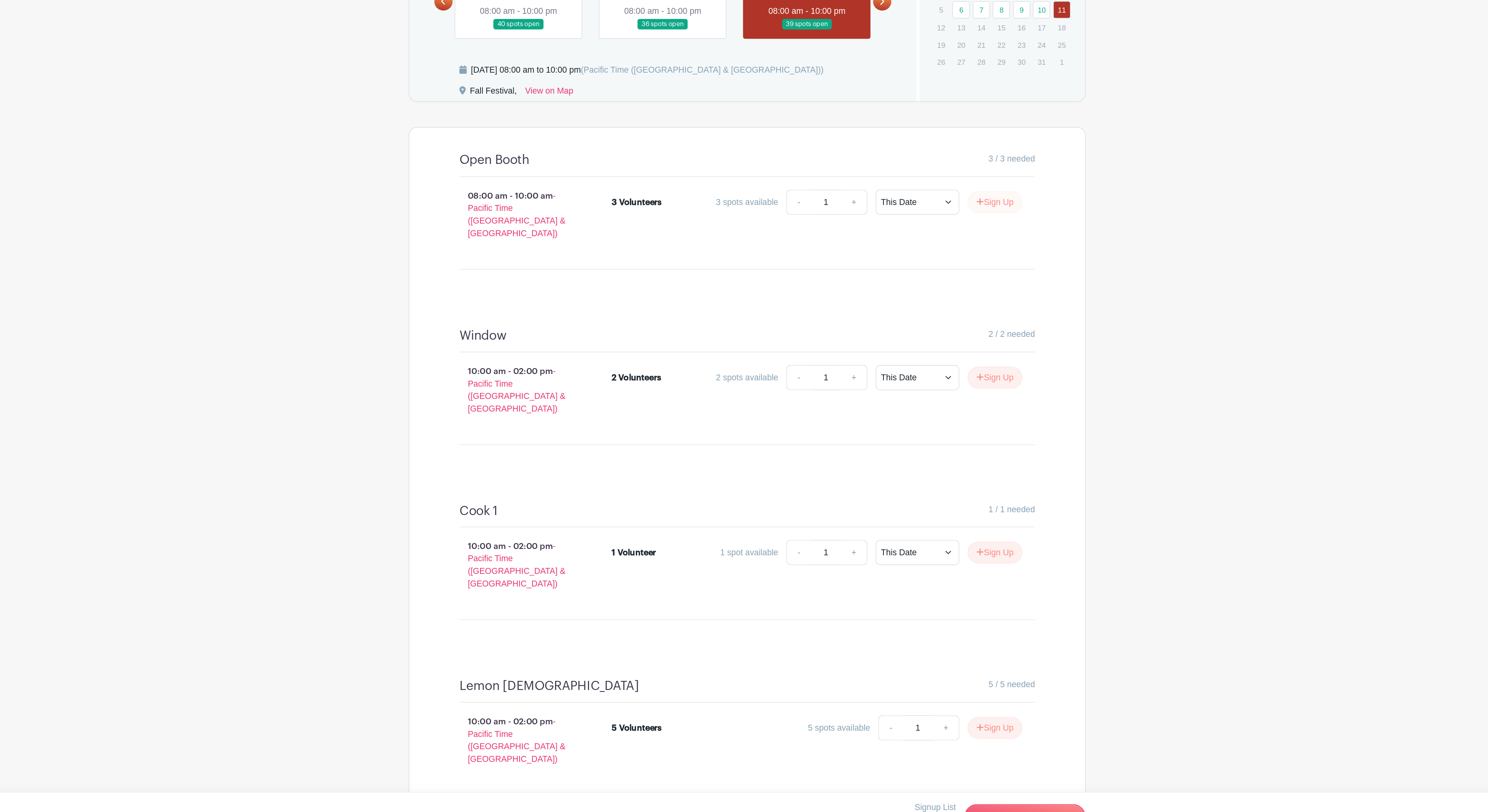
click at [911, 318] on button "Sign Up" at bounding box center [932, 326] width 42 height 17
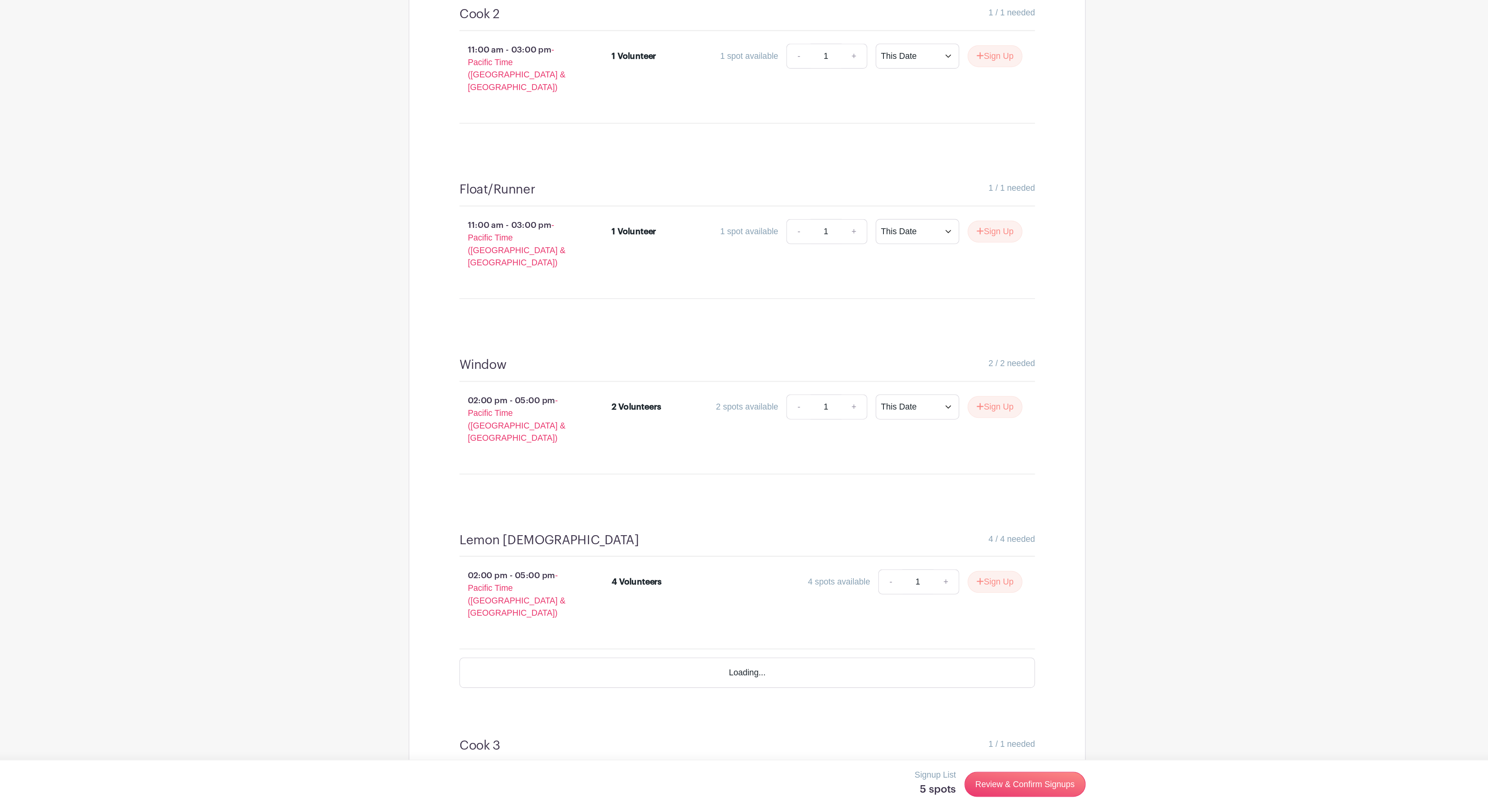
scroll to position [941, 0]
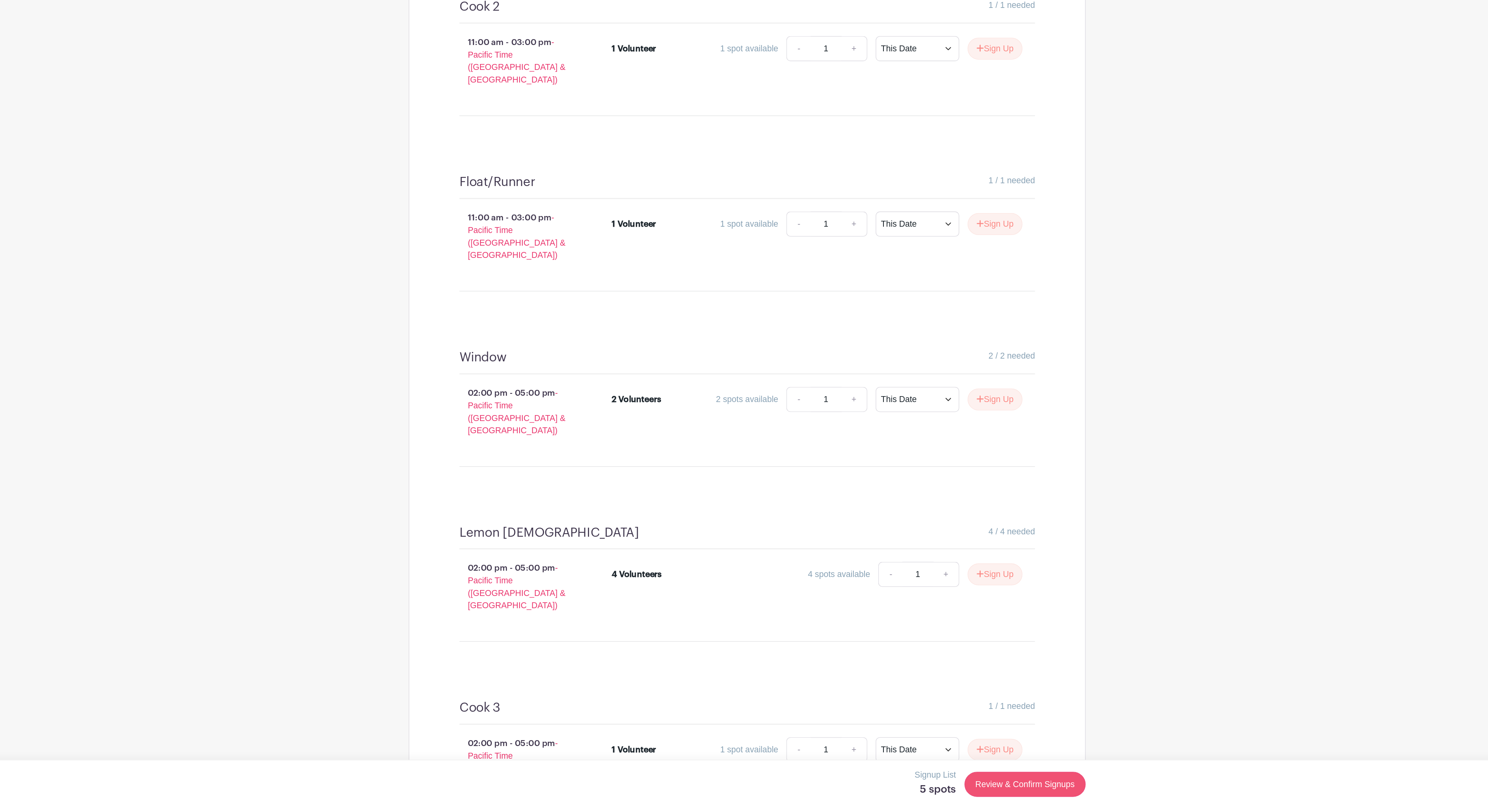
click at [909, 782] on link "Review & Confirm Signups" at bounding box center [954, 791] width 92 height 19
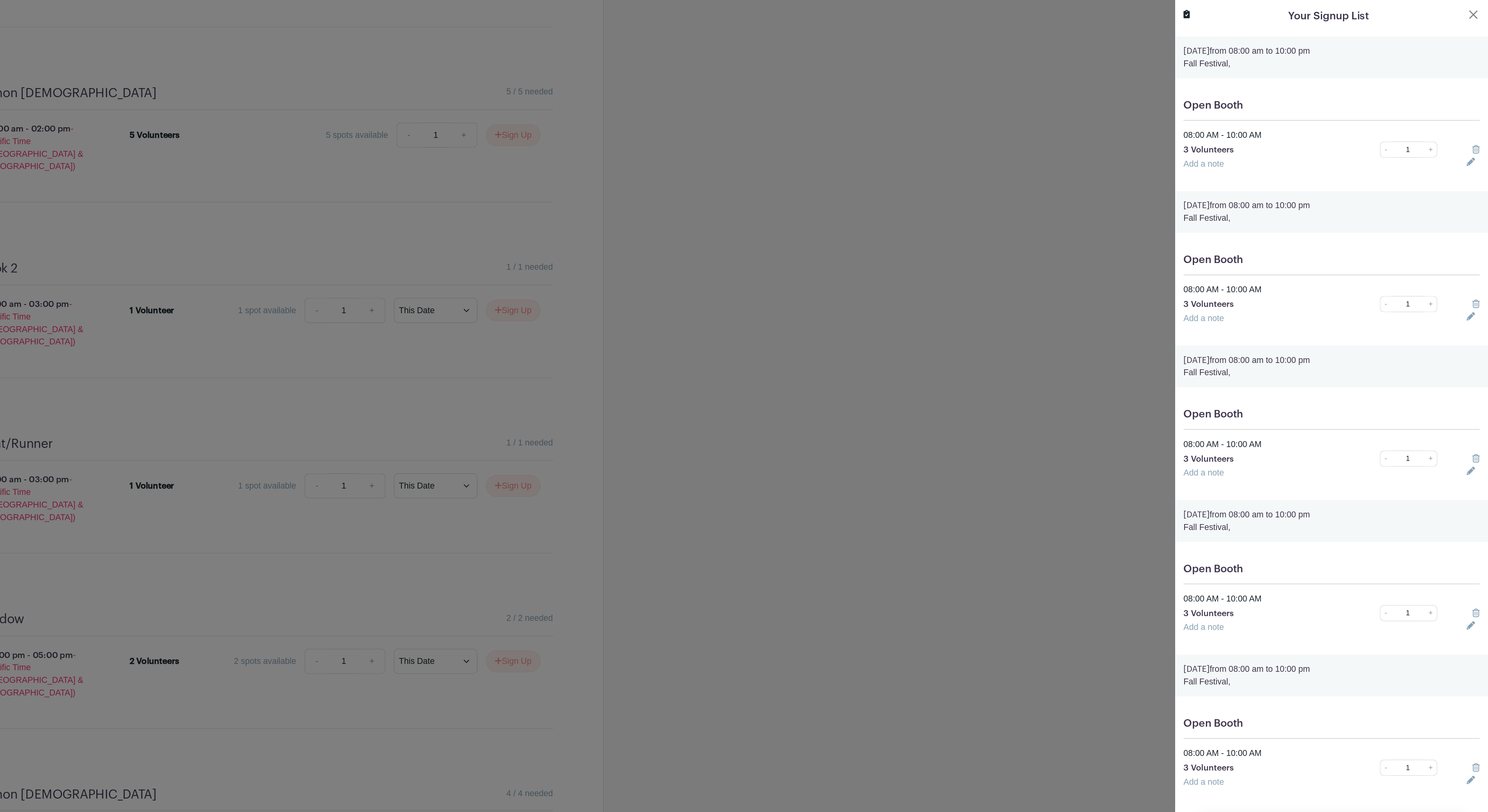
scroll to position [941, 1]
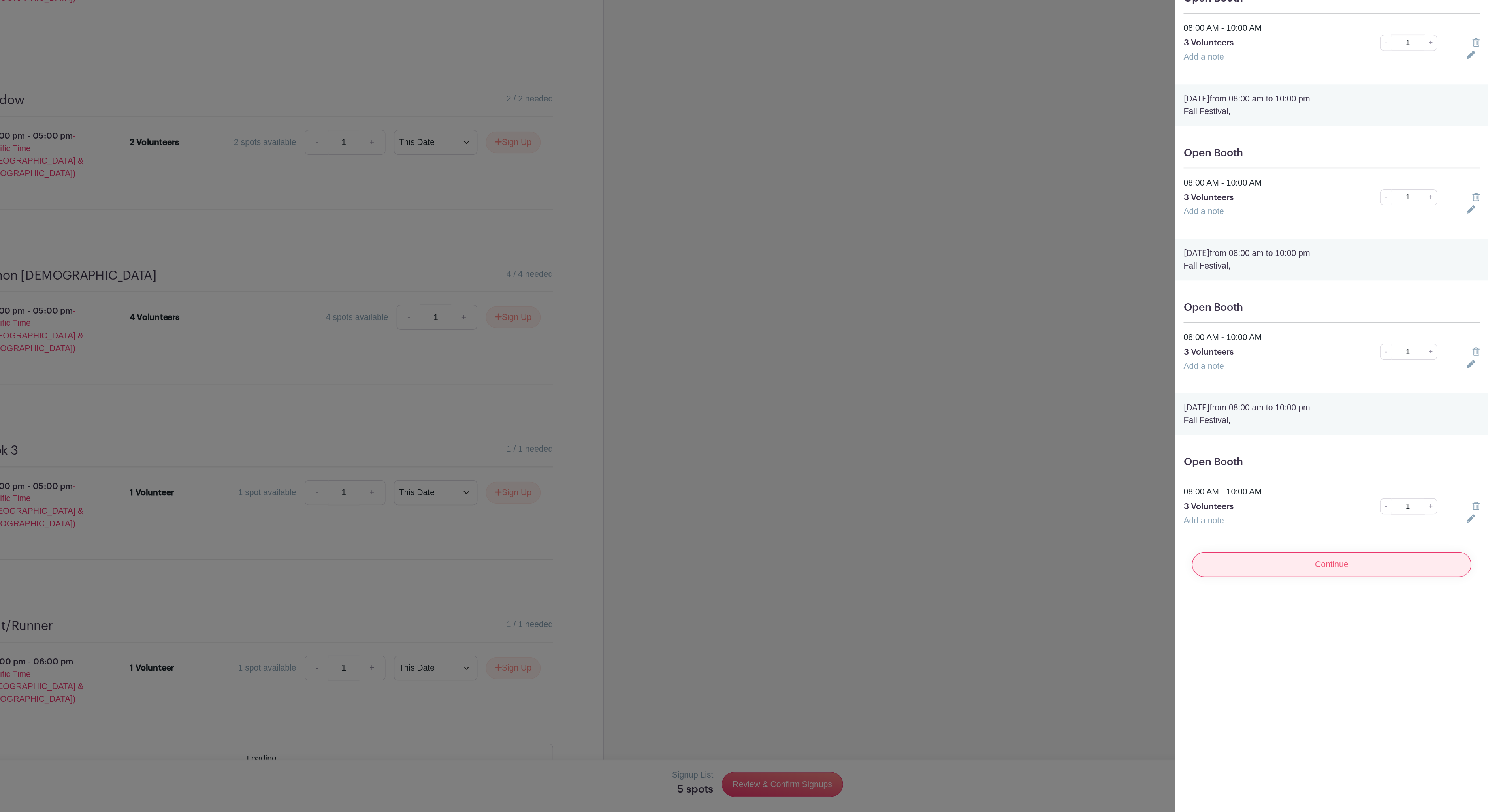
click at [1264, 616] on input "Continue" at bounding box center [1370, 625] width 211 height 19
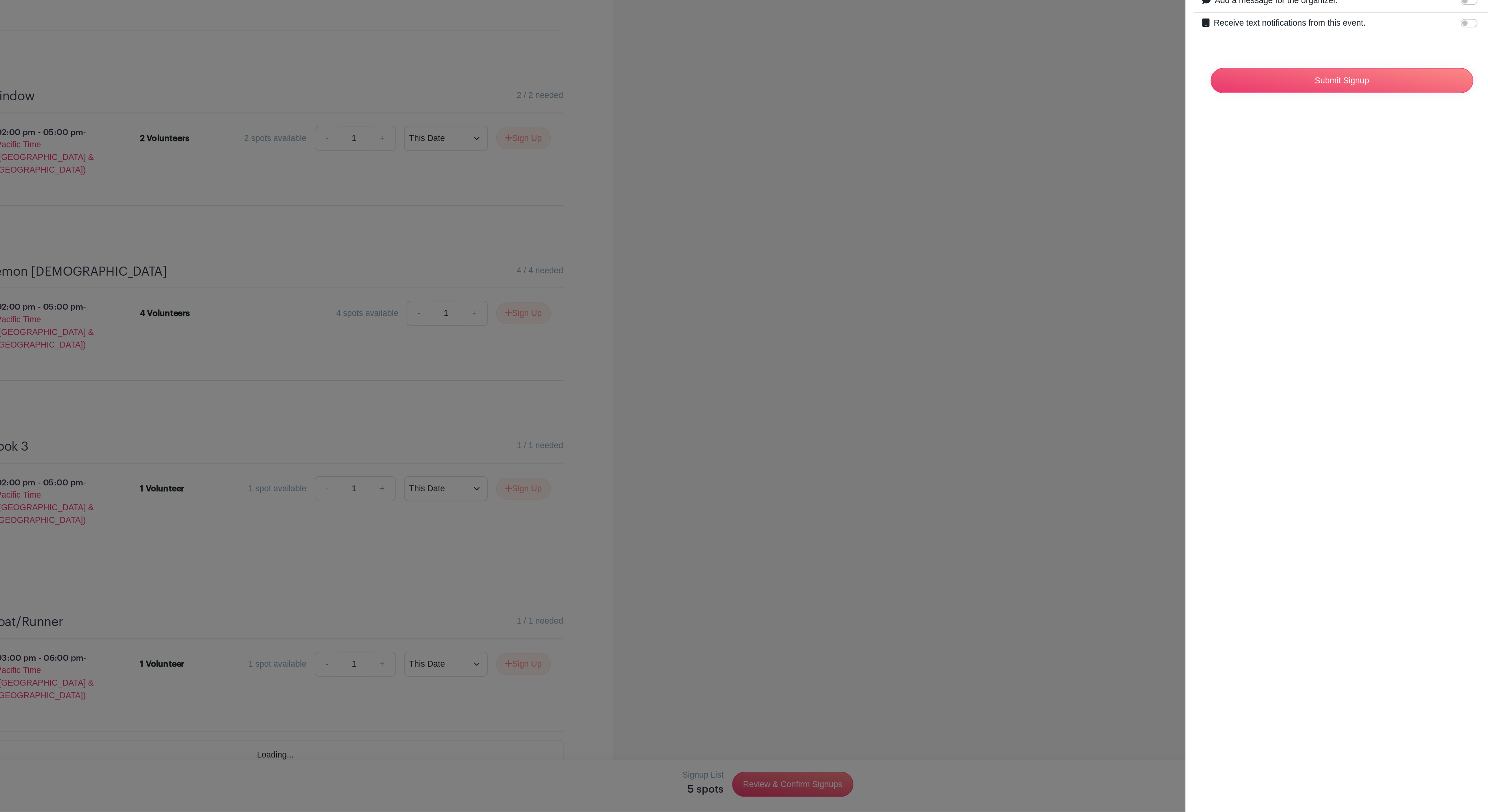
click at [1460, 212] on input "Receive text notifications from this event." at bounding box center [1466, 215] width 13 height 6
checkbox input "true"
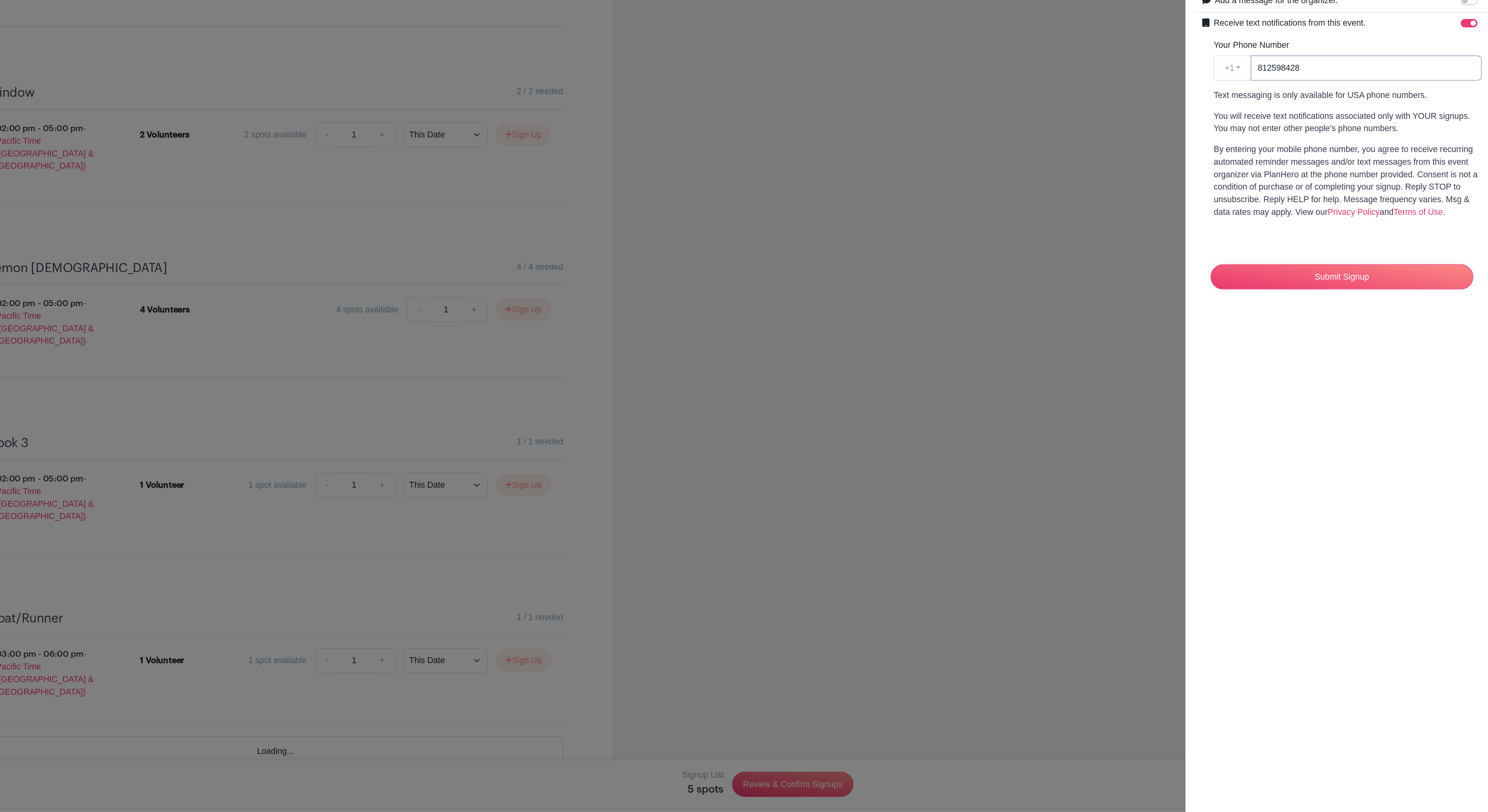
type input "8125984281"
click at [1270, 398] on input "Submit Signup" at bounding box center [1370, 407] width 199 height 19
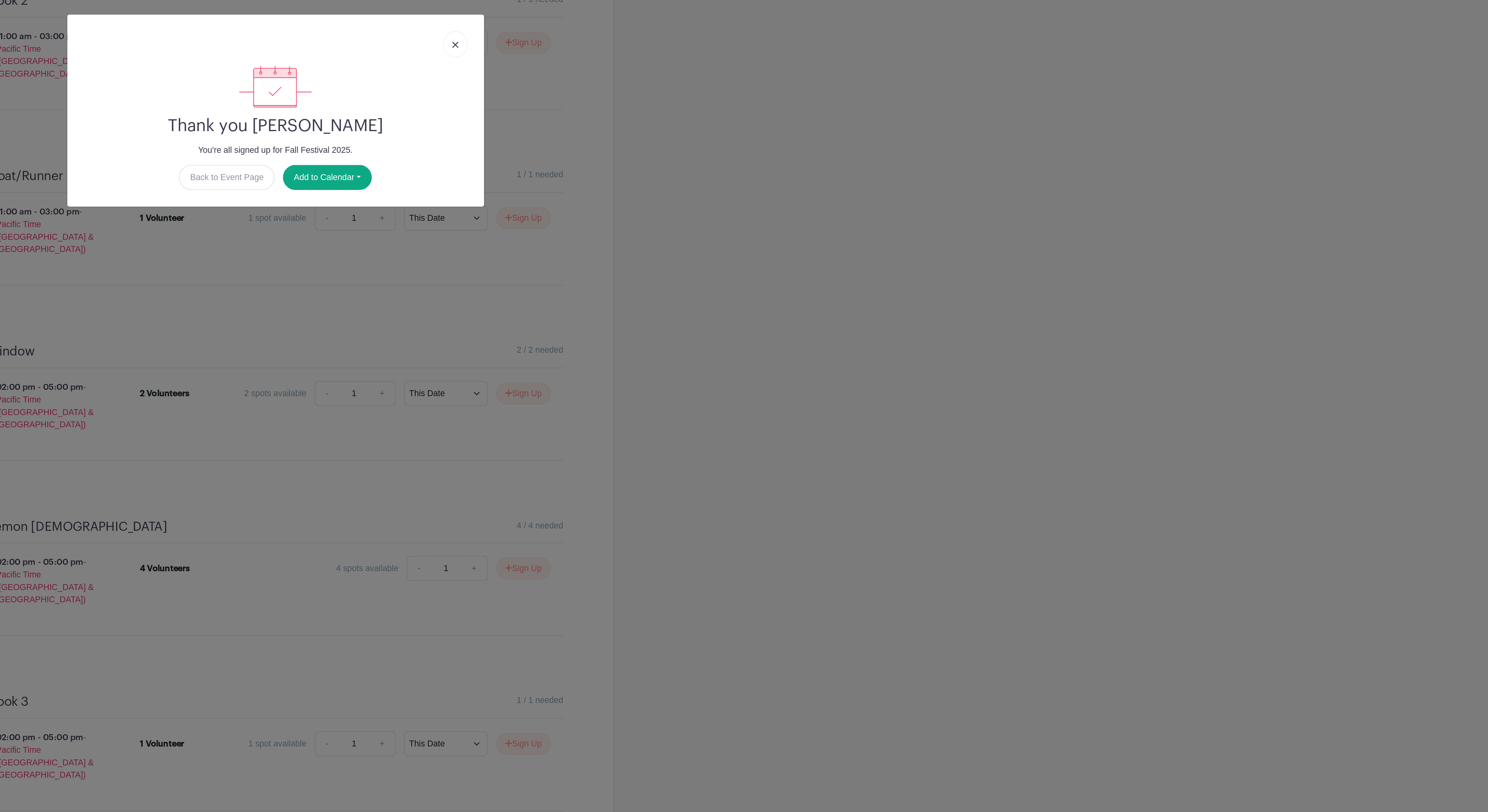
scroll to position [1143, 0]
click at [568, 141] on button "Add to Calendar" at bounding box center [602, 135] width 67 height 19
click at [569, 163] on link "Google Calendar" at bounding box center [600, 157] width 62 height 13
drag, startPoint x: 340, startPoint y: 37, endPoint x: 419, endPoint y: 102, distance: 102.3
click at [697, 37] on img at bounding box center [699, 34] width 5 height 5
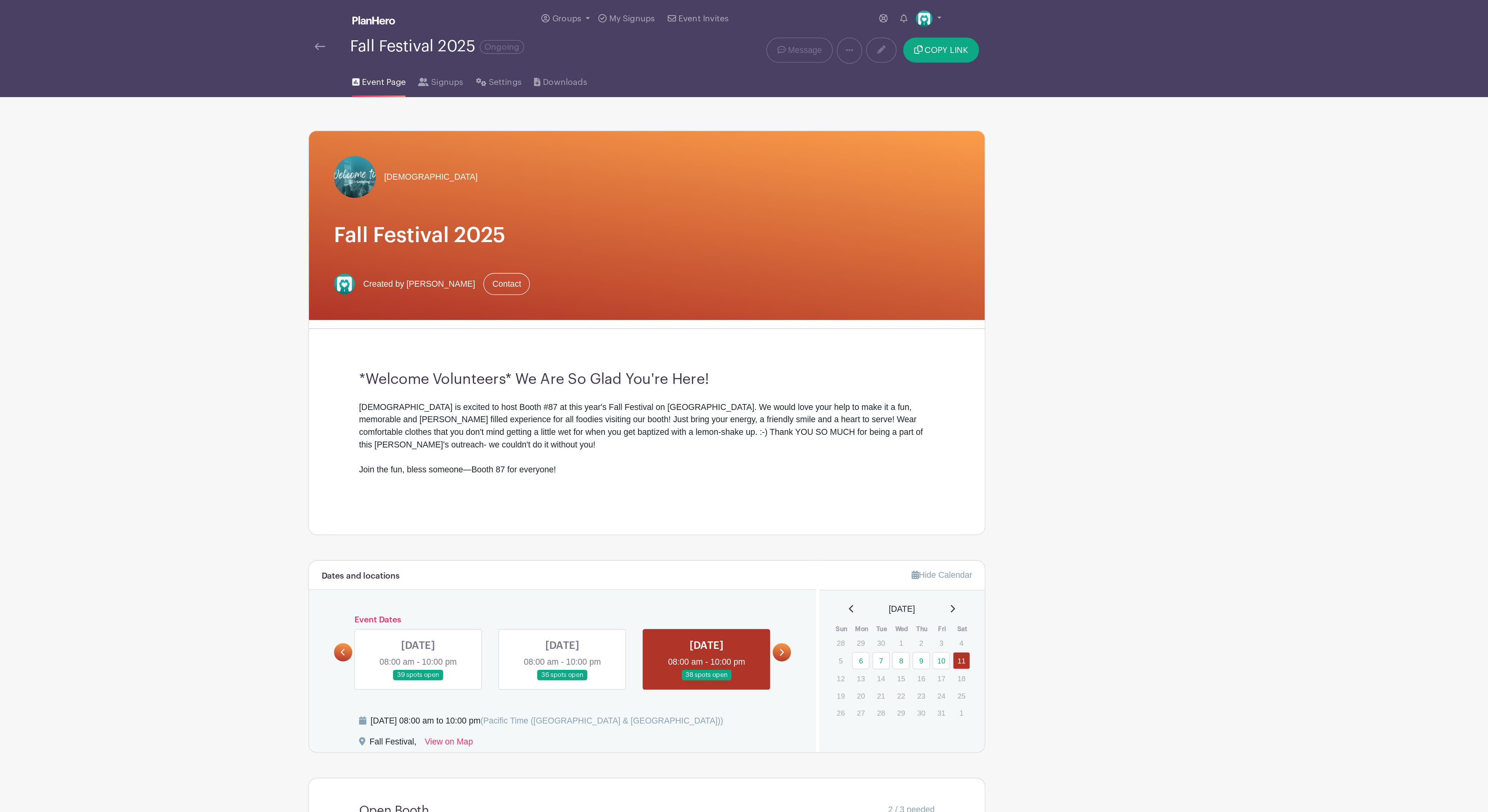
scroll to position [0, 0]
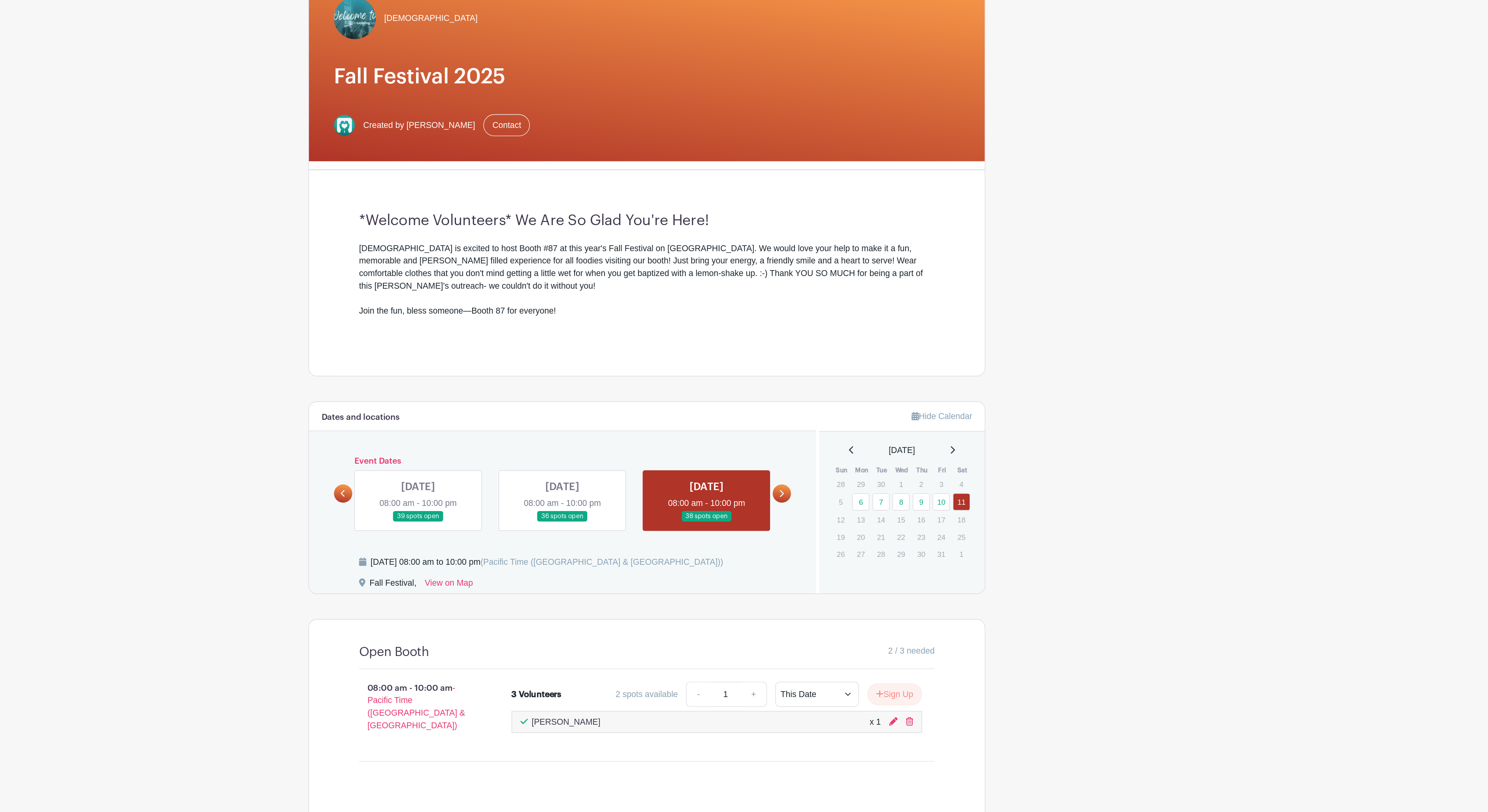
click at [512, 491] on icon at bounding box center [514, 494] width 3 height 6
click at [571, 515] on link at bounding box center [571, 515] width 0 height 0
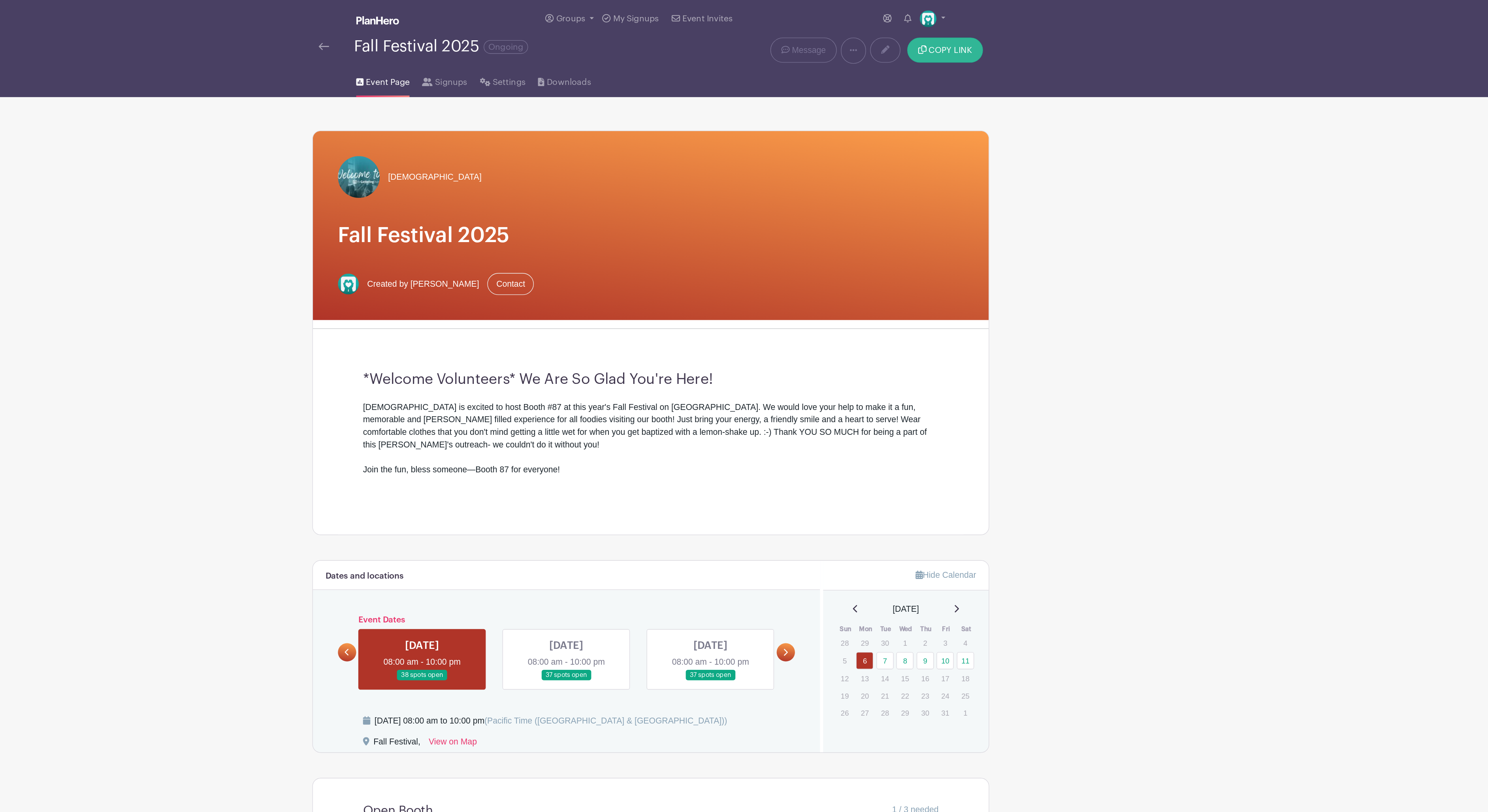
click at [954, 41] on span "COPY LINK" at bounding box center [970, 38] width 33 height 6
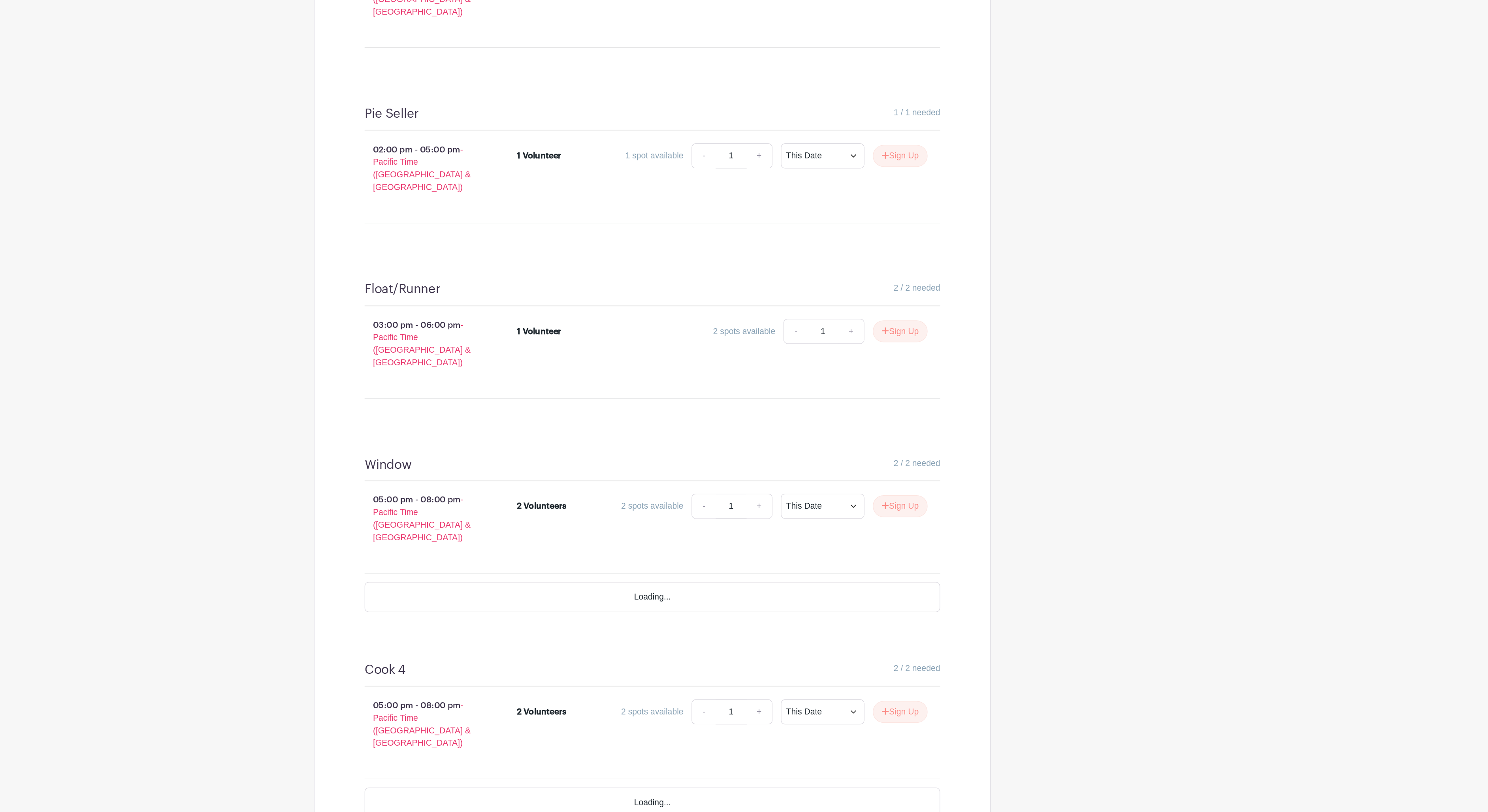
scroll to position [1676, 0]
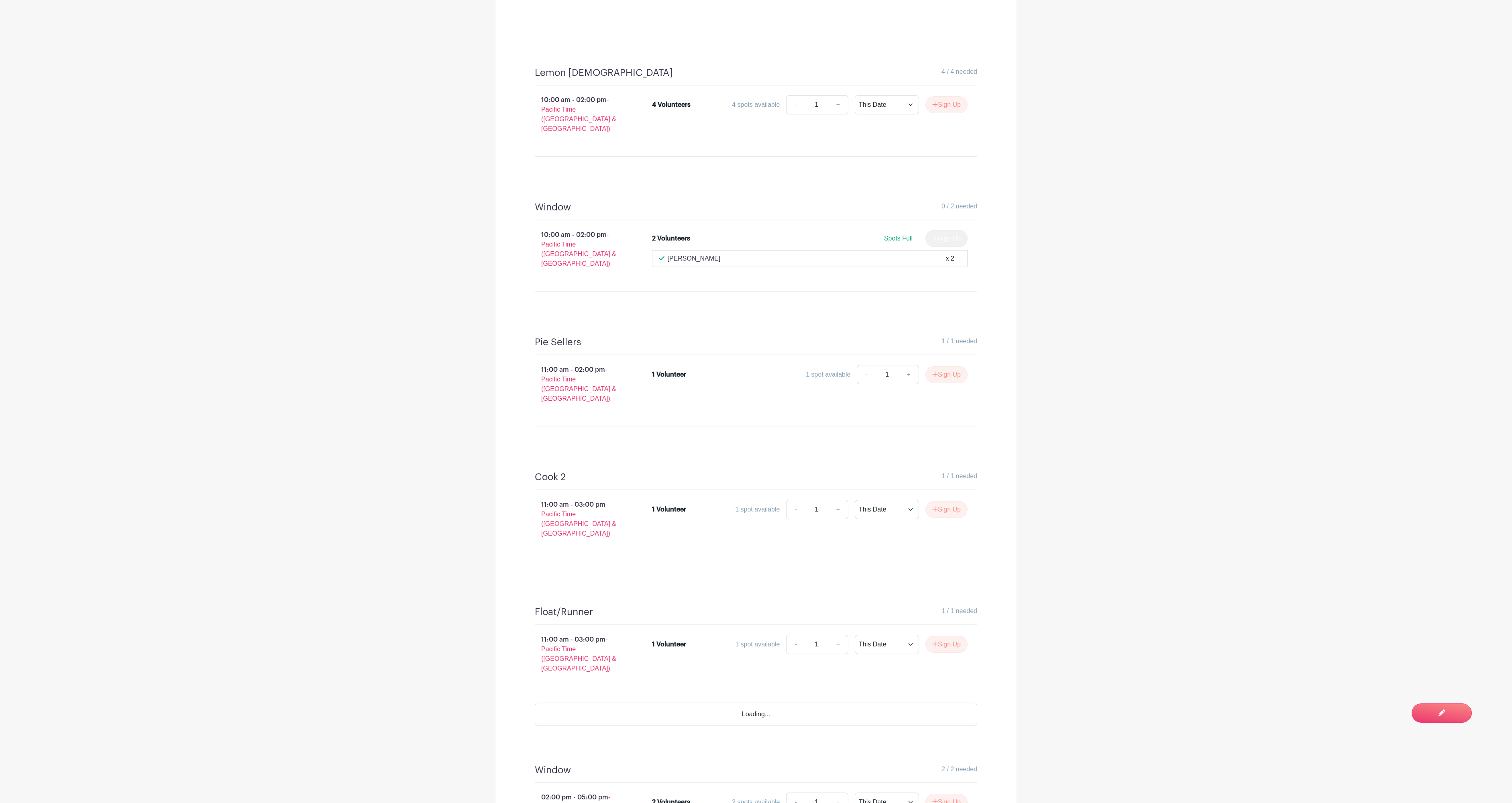
scroll to position [832, 0]
